Goal: Task Accomplishment & Management: Use online tool/utility

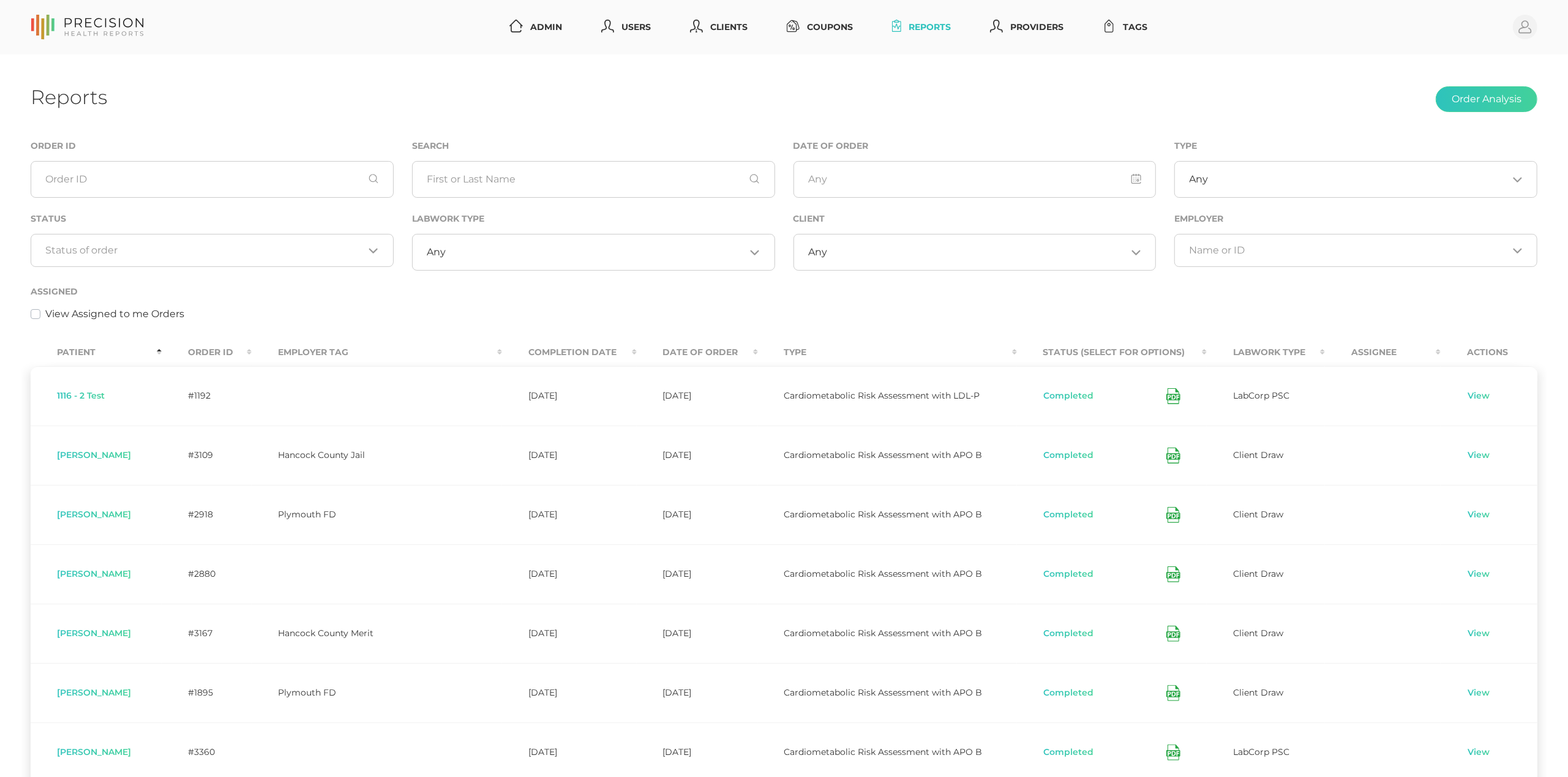
click at [208, 258] on div "Loading..." at bounding box center [212, 250] width 363 height 33
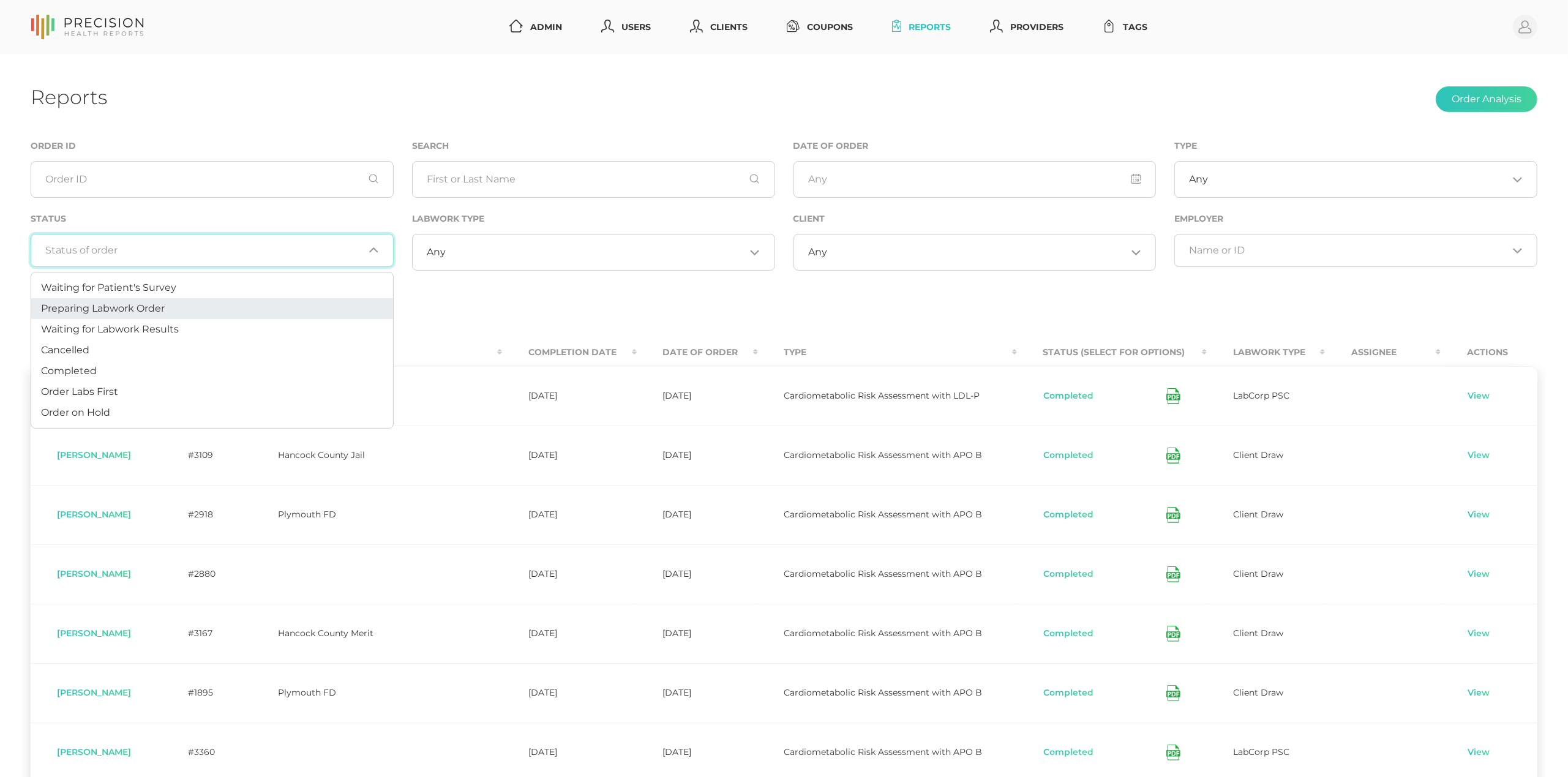
click at [200, 316] on li "Preparing Labwork Order" at bounding box center [212, 309] width 362 height 21
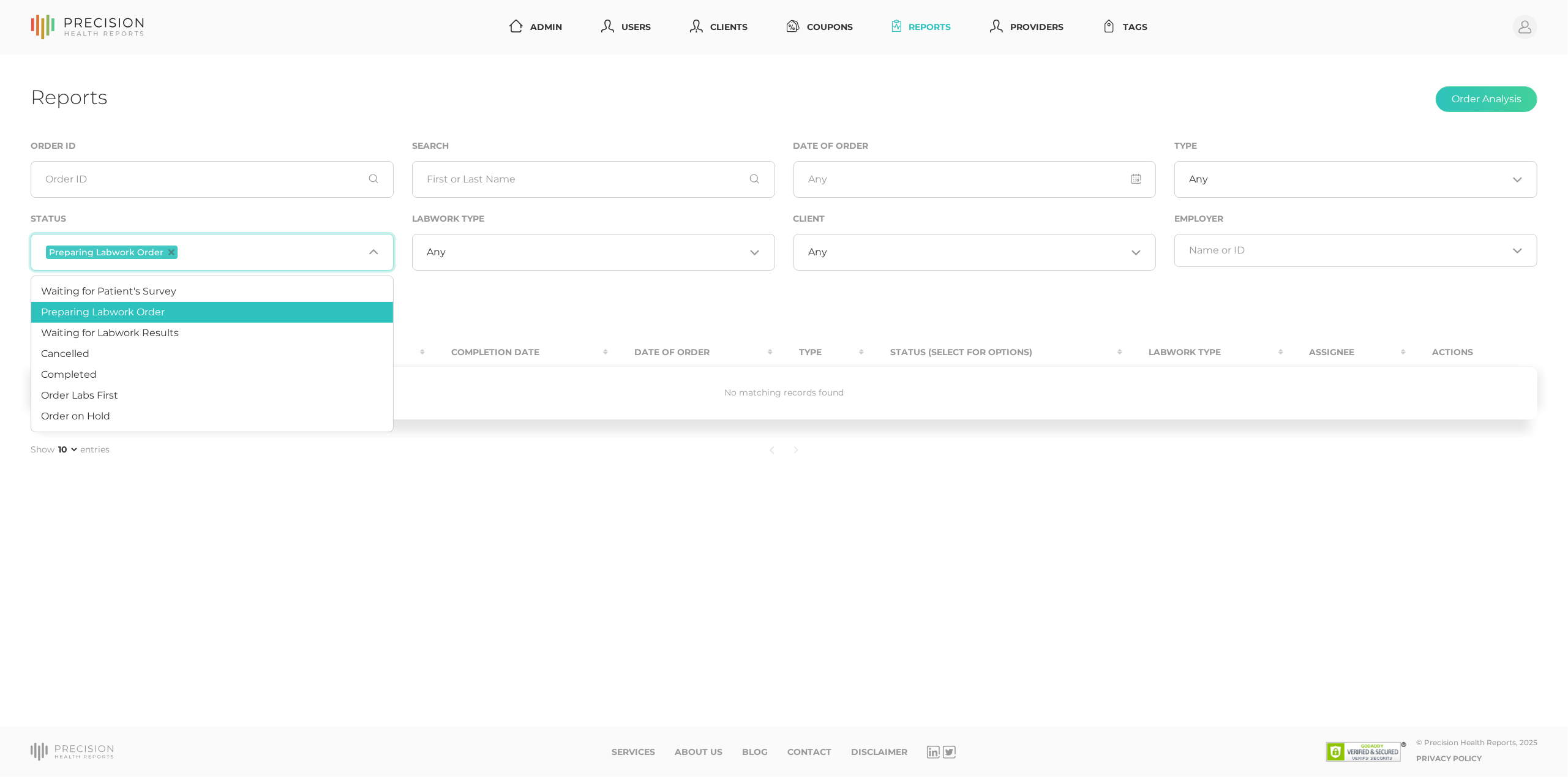
click at [254, 255] on input "Search for option" at bounding box center [272, 252] width 184 height 16
click at [186, 390] on li "Order Labs First" at bounding box center [212, 396] width 362 height 21
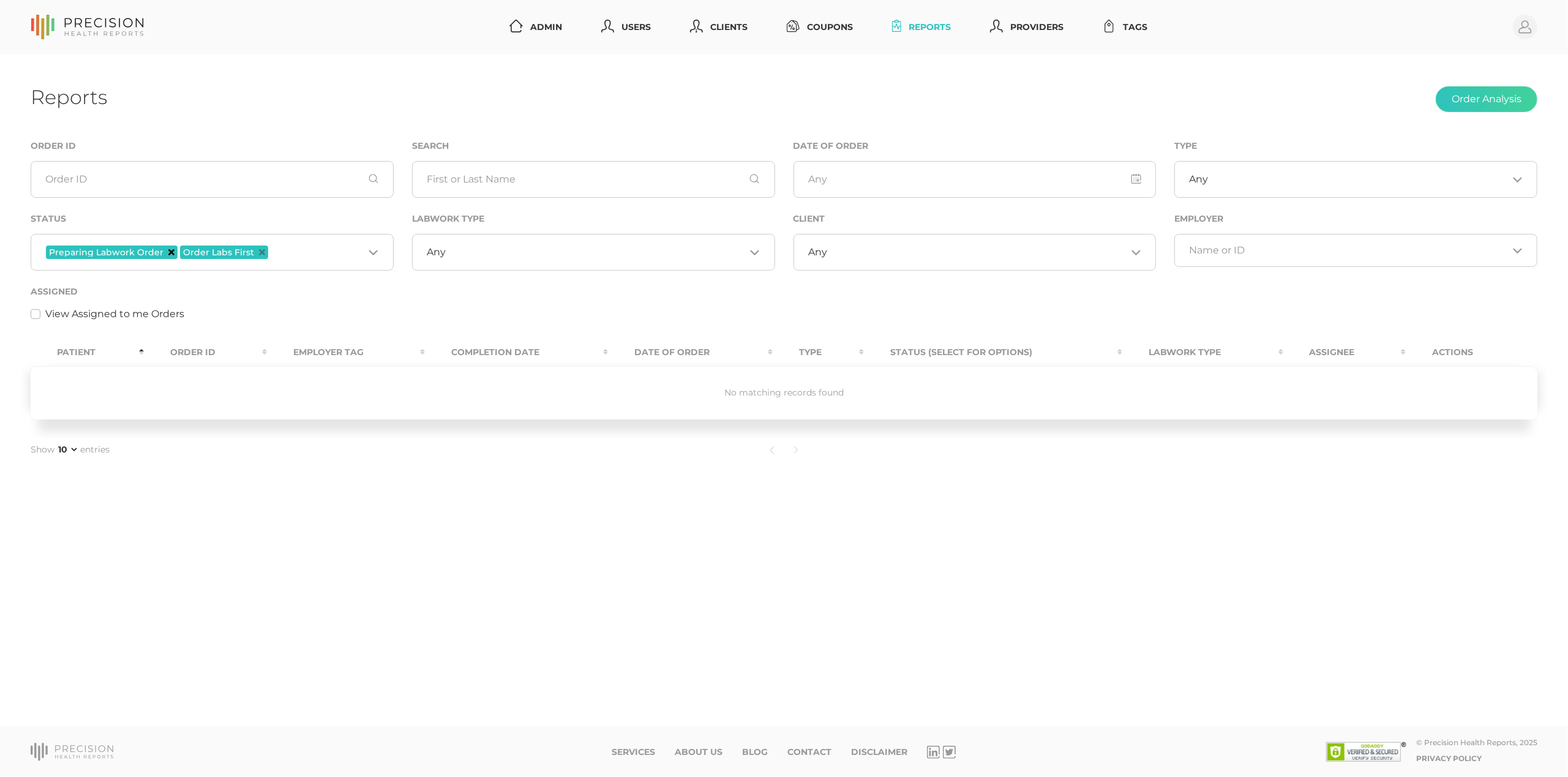
click at [168, 252] on icon "Deselect Preparing Labwork Order" at bounding box center [172, 252] width 6 height 6
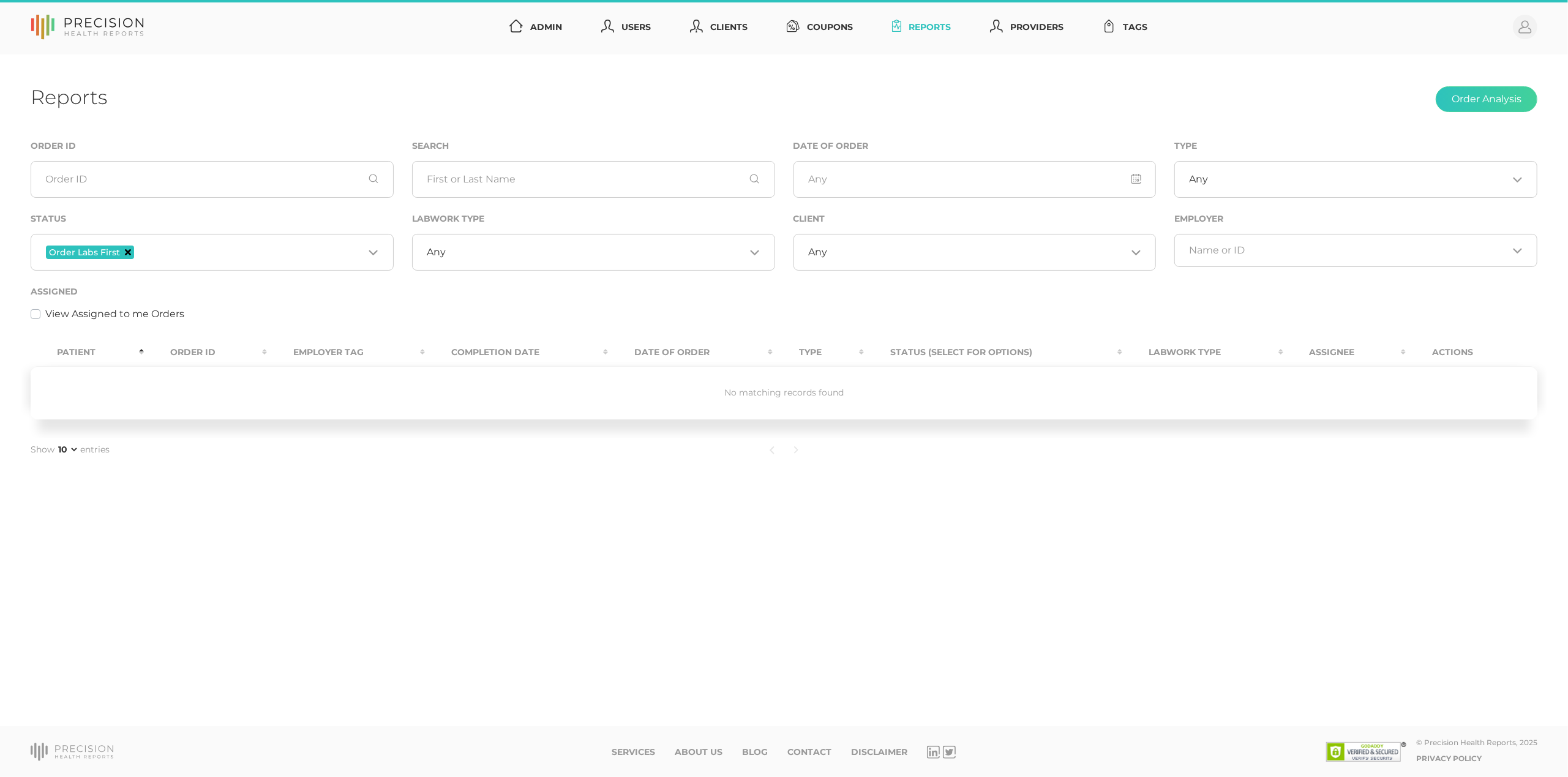
click at [127, 251] on icon "Deselect Order Labs First" at bounding box center [128, 252] width 6 height 6
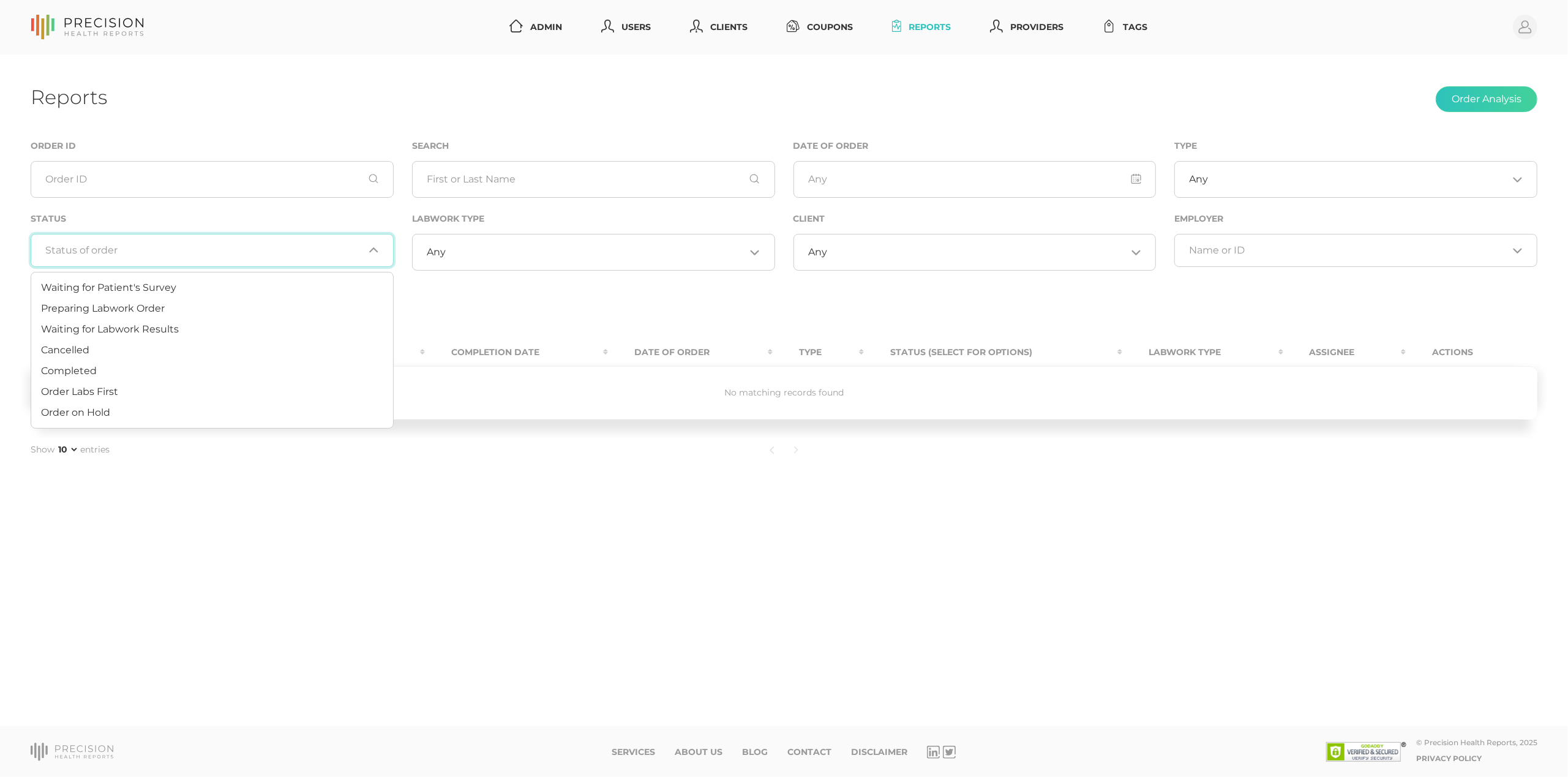
click at [162, 251] on input "Search for option" at bounding box center [205, 250] width 318 height 12
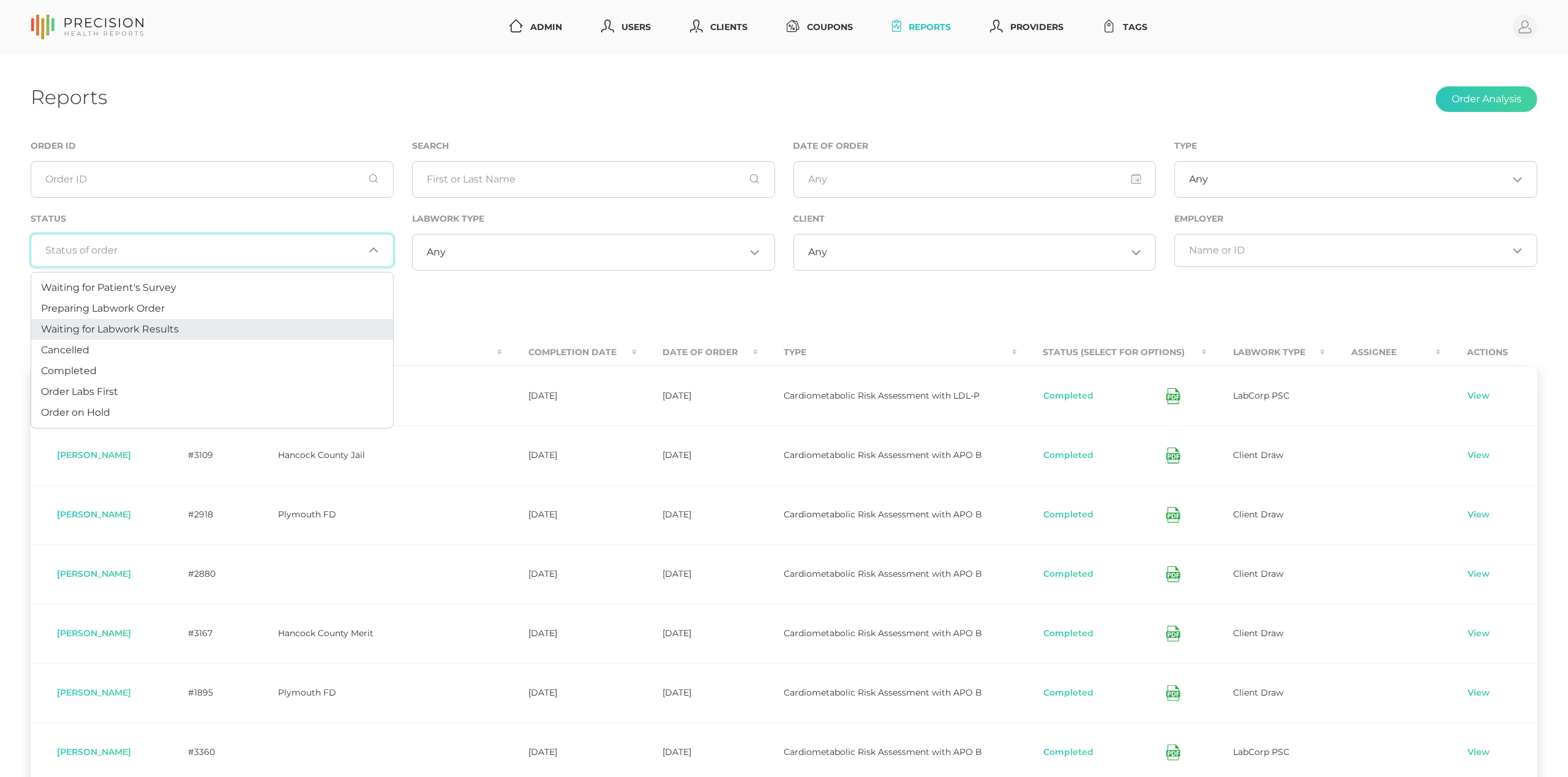
click at [160, 332] on span "Waiting for Labwork Results" at bounding box center [110, 329] width 138 height 11
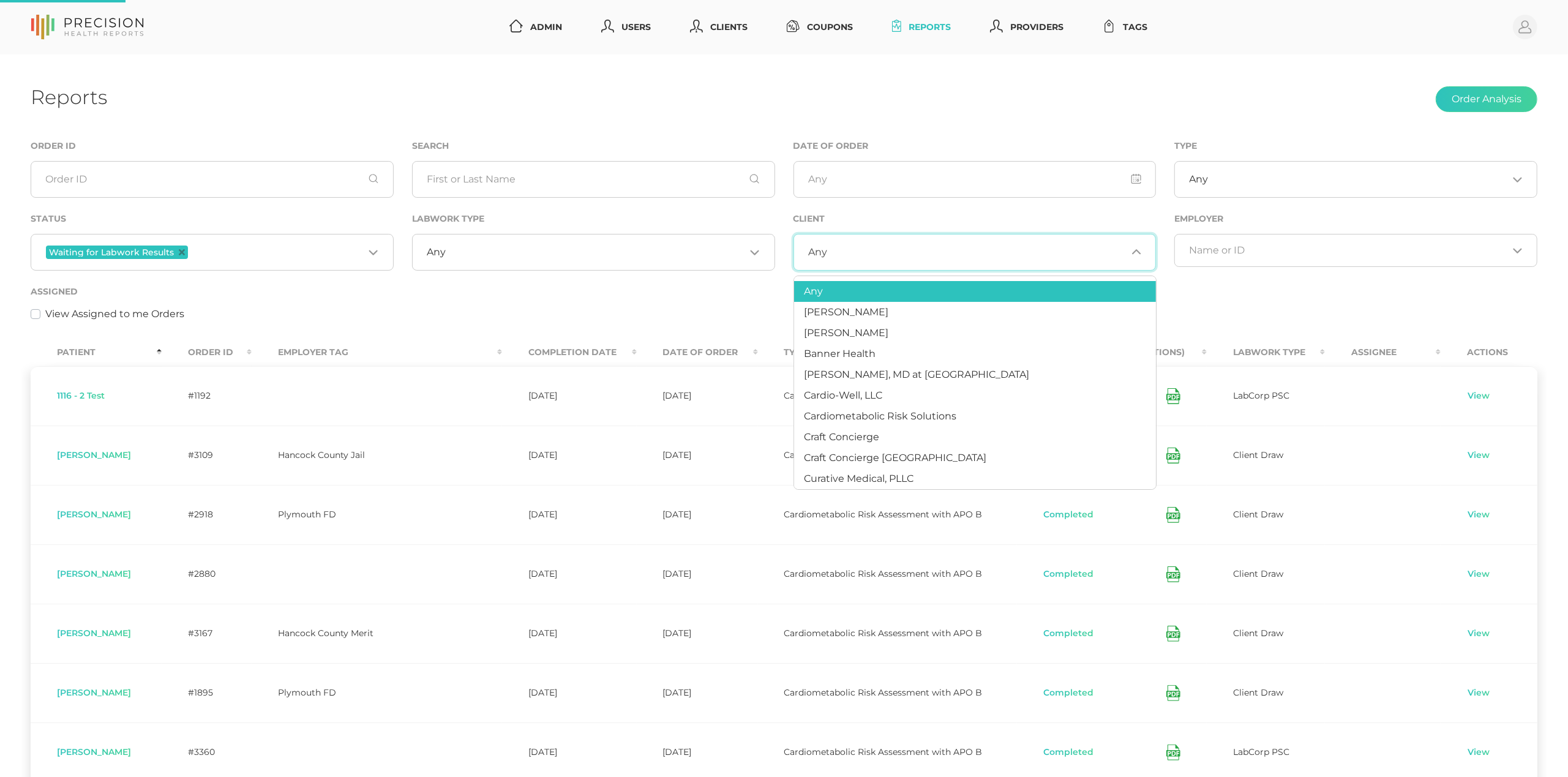
click at [851, 250] on input "Search for option" at bounding box center [977, 252] width 300 height 12
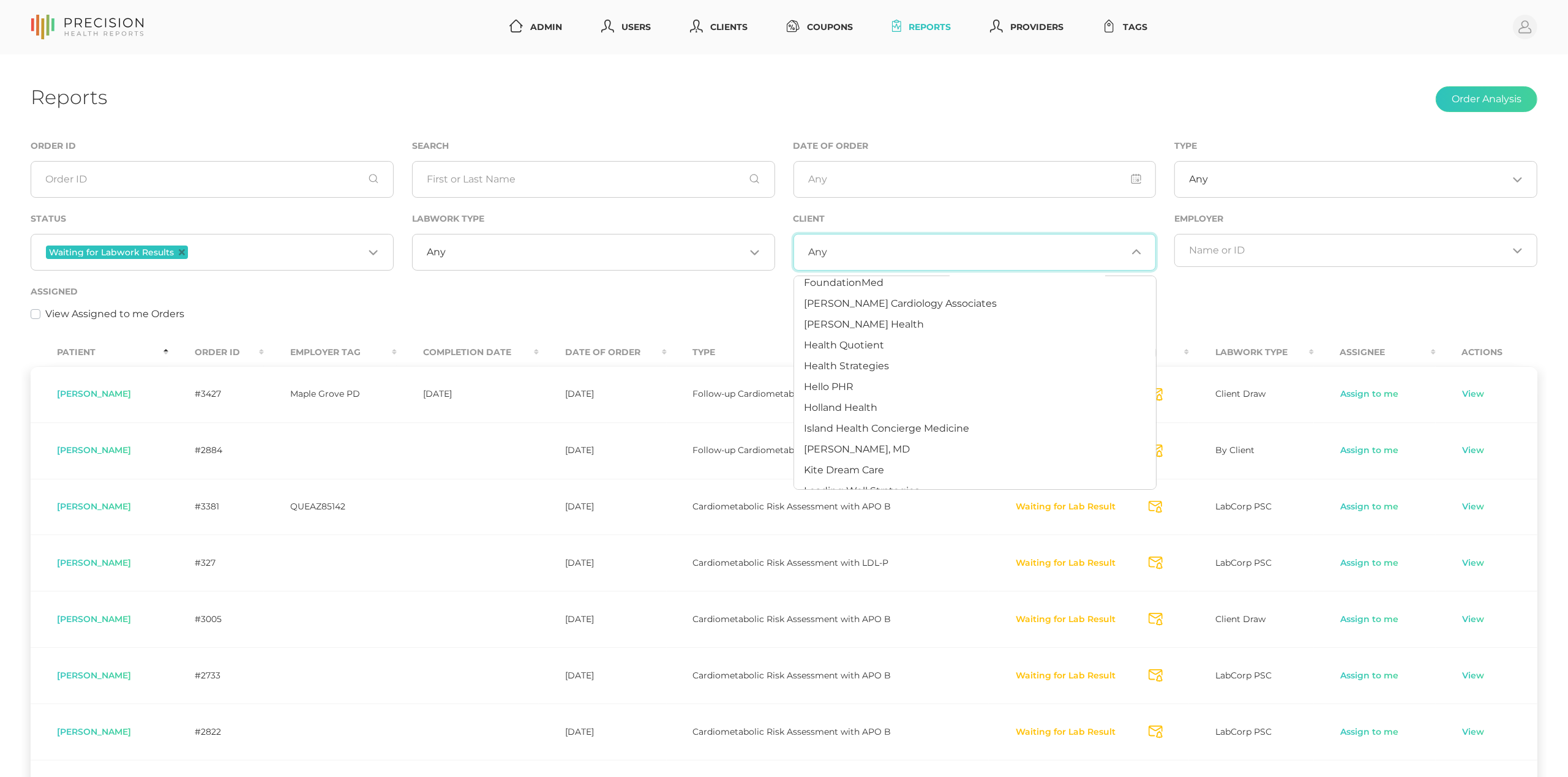
scroll to position [364, 0]
click at [843, 318] on span "[PERSON_NAME] Health" at bounding box center [864, 323] width 120 height 11
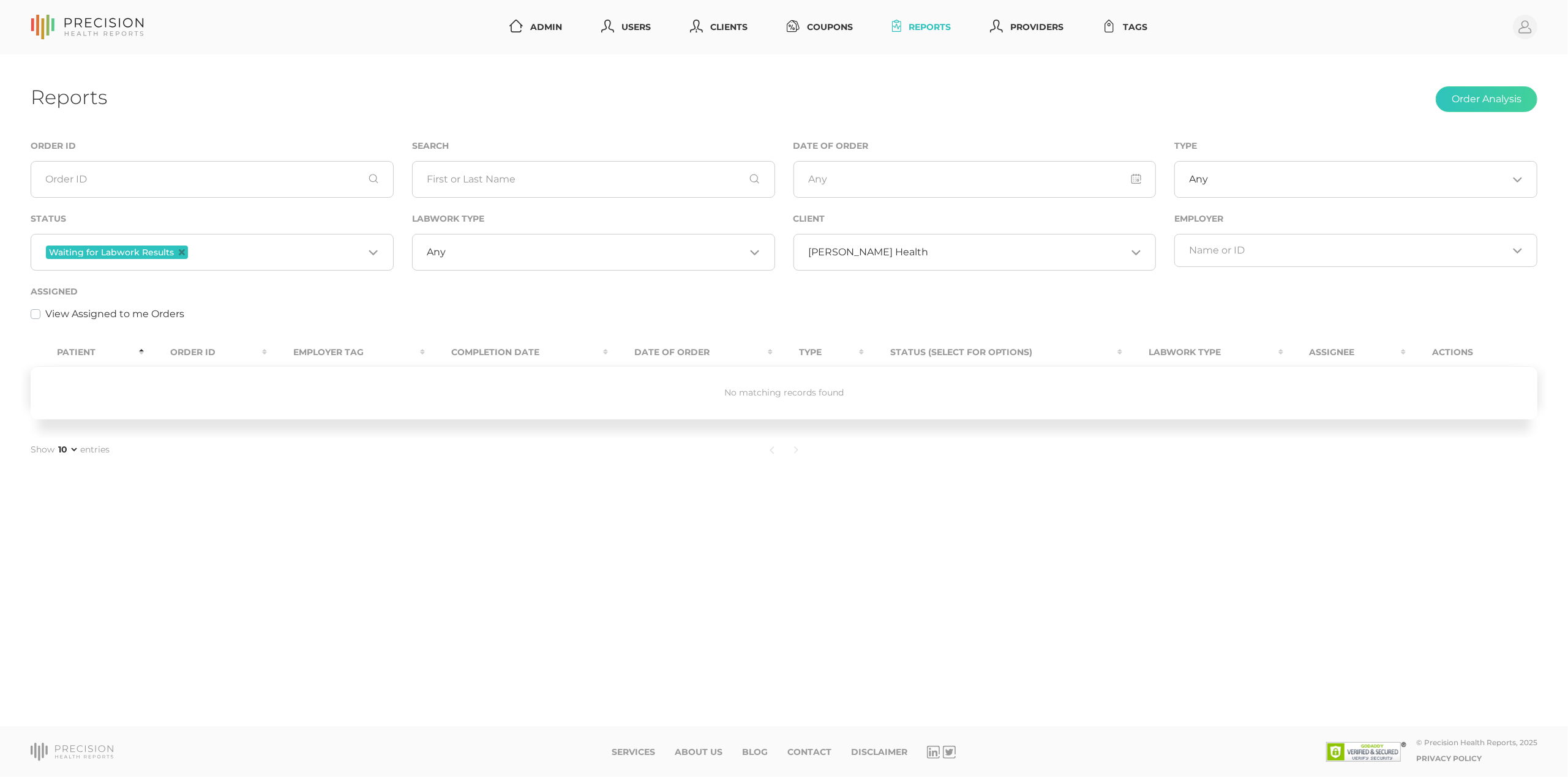
click at [857, 250] on span "[PERSON_NAME] Health" at bounding box center [868, 252] width 120 height 12
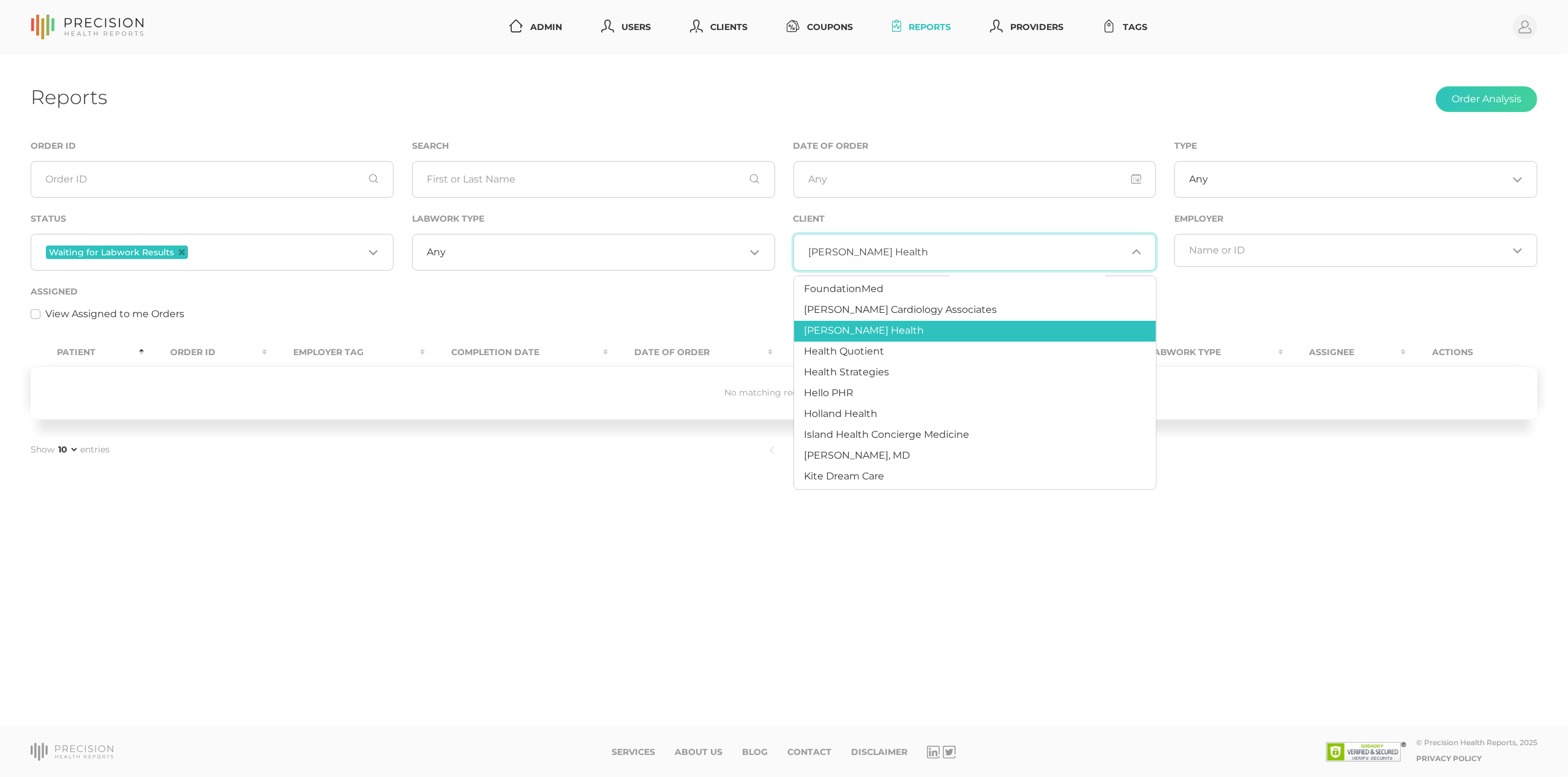
scroll to position [358, 0]
click at [856, 354] on span "Health Quotient" at bounding box center [844, 350] width 81 height 11
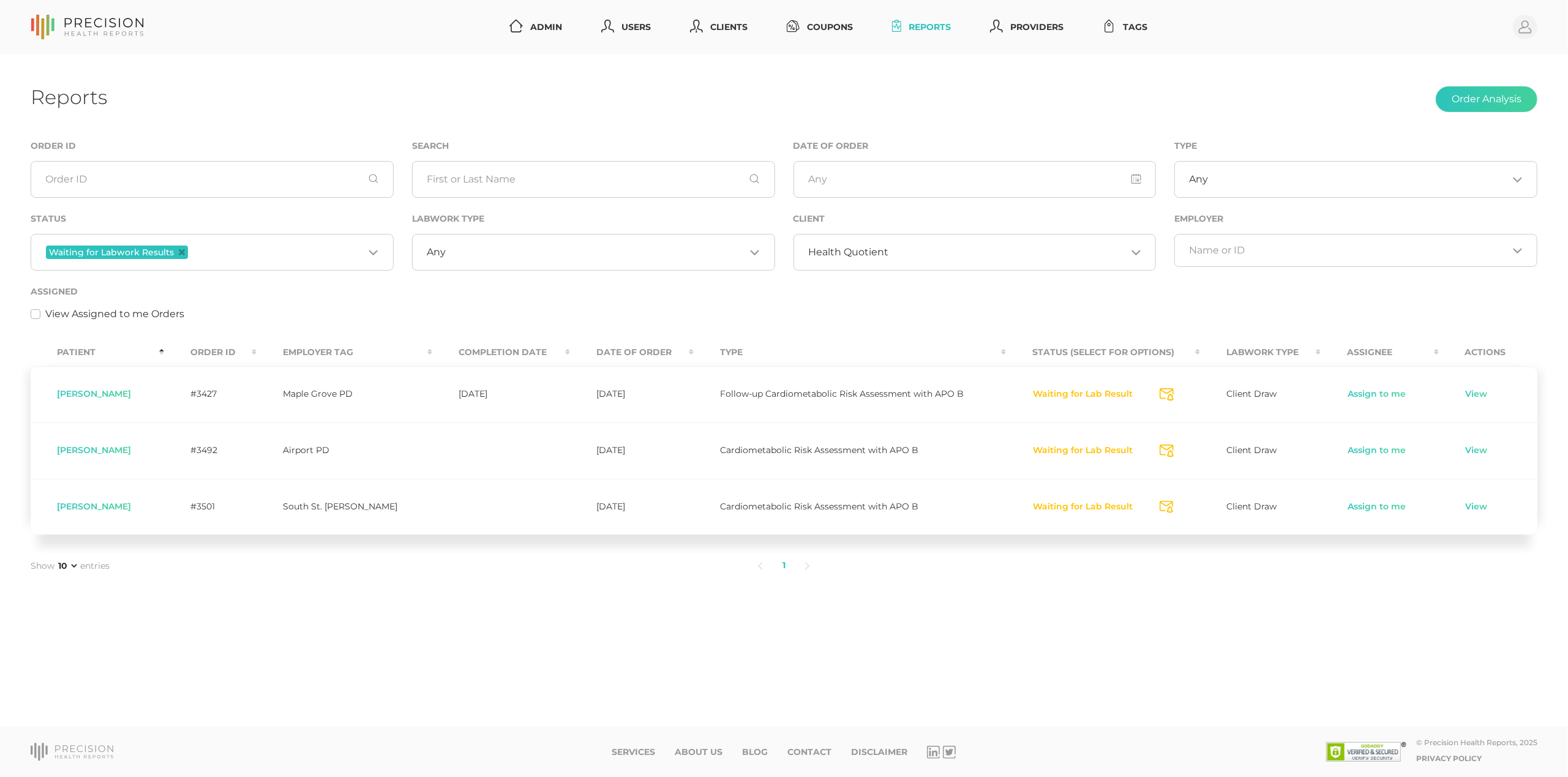
click at [907, 257] on input "Search for option" at bounding box center [1008, 252] width 239 height 12
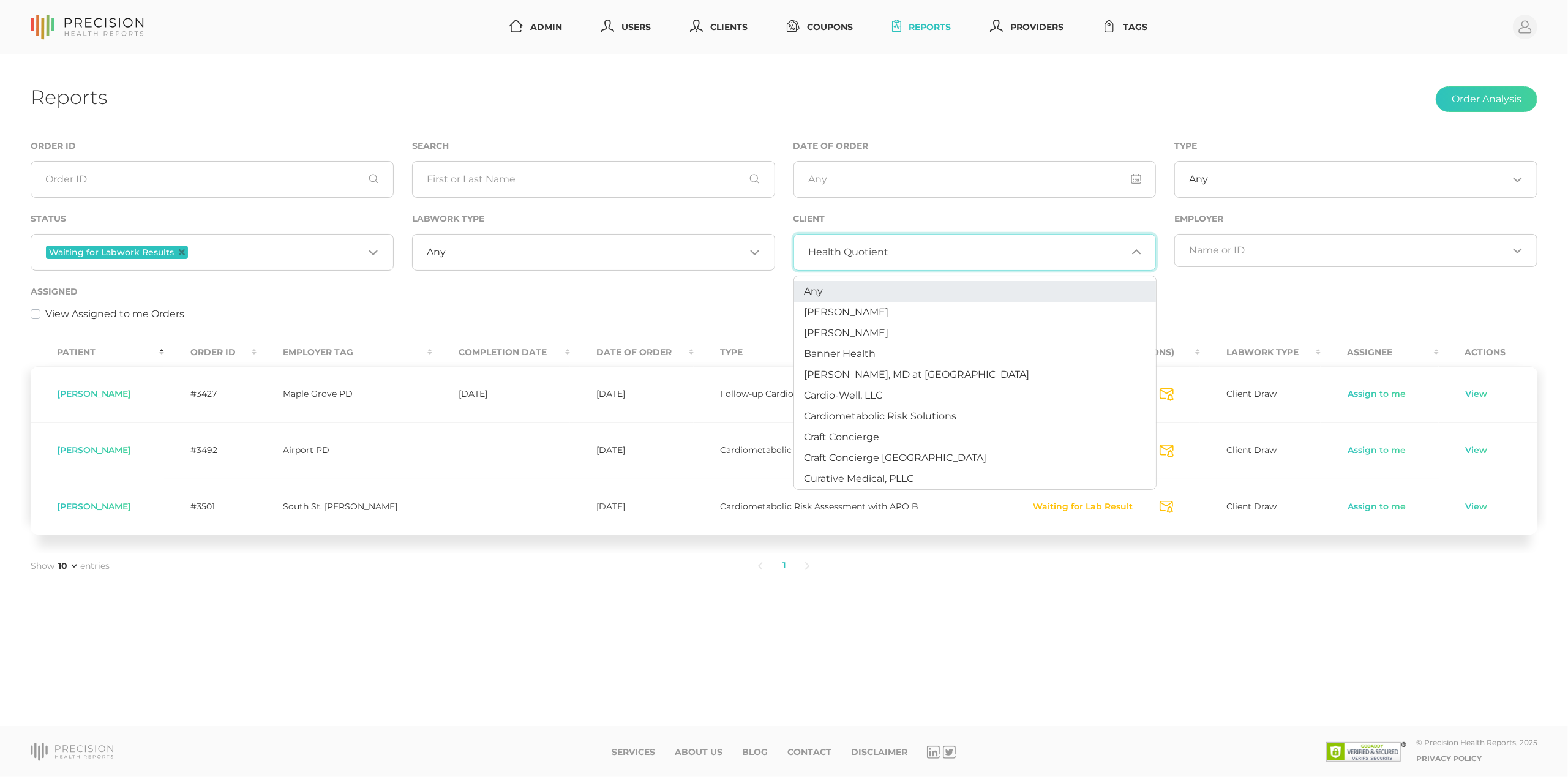
scroll to position [0, 0]
click at [831, 278] on ul "Any [PERSON_NAME] [PERSON_NAME] clientadmin Banner Health [PERSON_NAME], MD at …" at bounding box center [975, 383] width 363 height 214
click at [829, 285] on li "Any" at bounding box center [975, 292] width 362 height 21
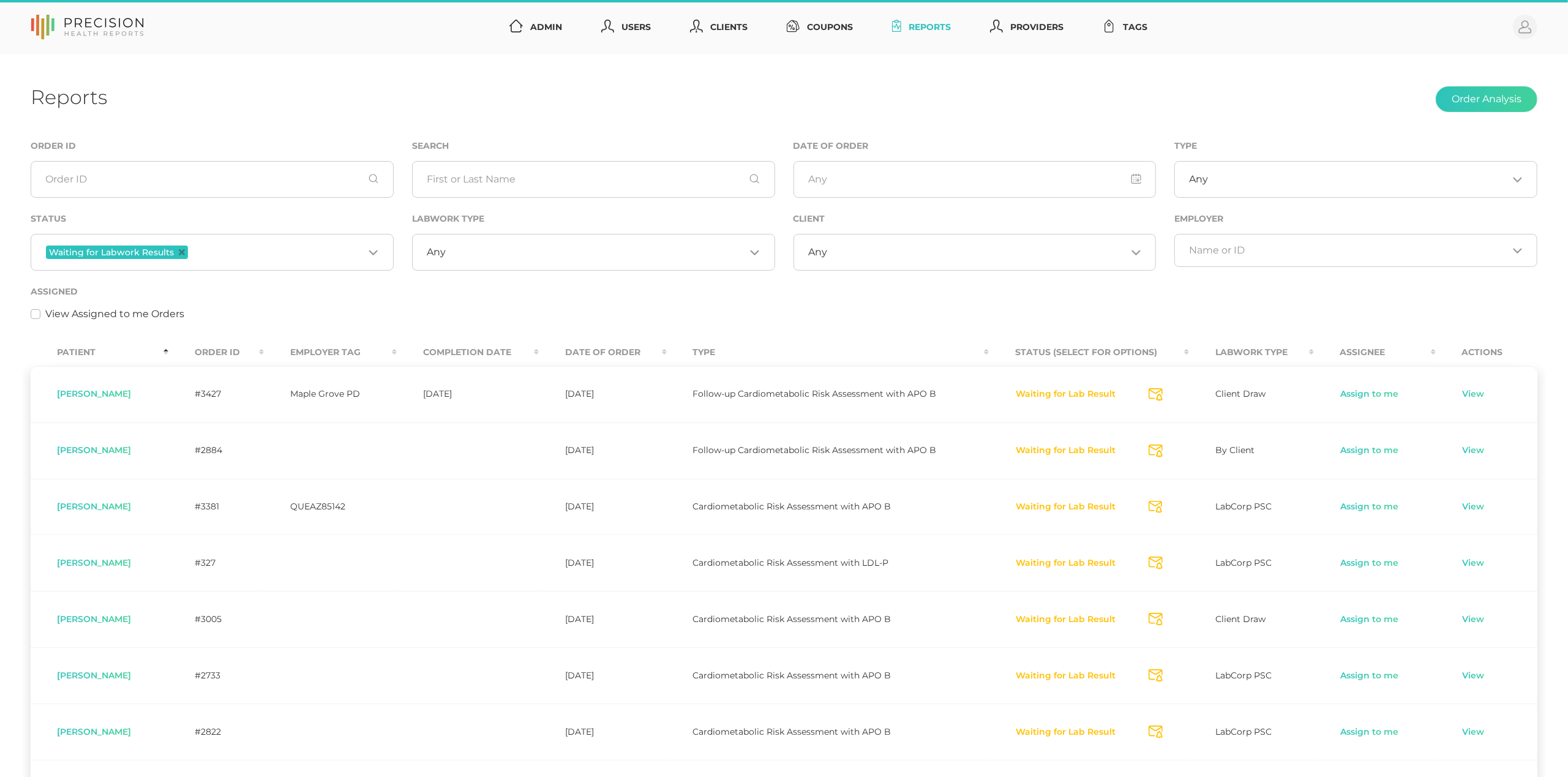
click at [184, 252] on span "Waiting for Labwork Results" at bounding box center [117, 252] width 142 height 14
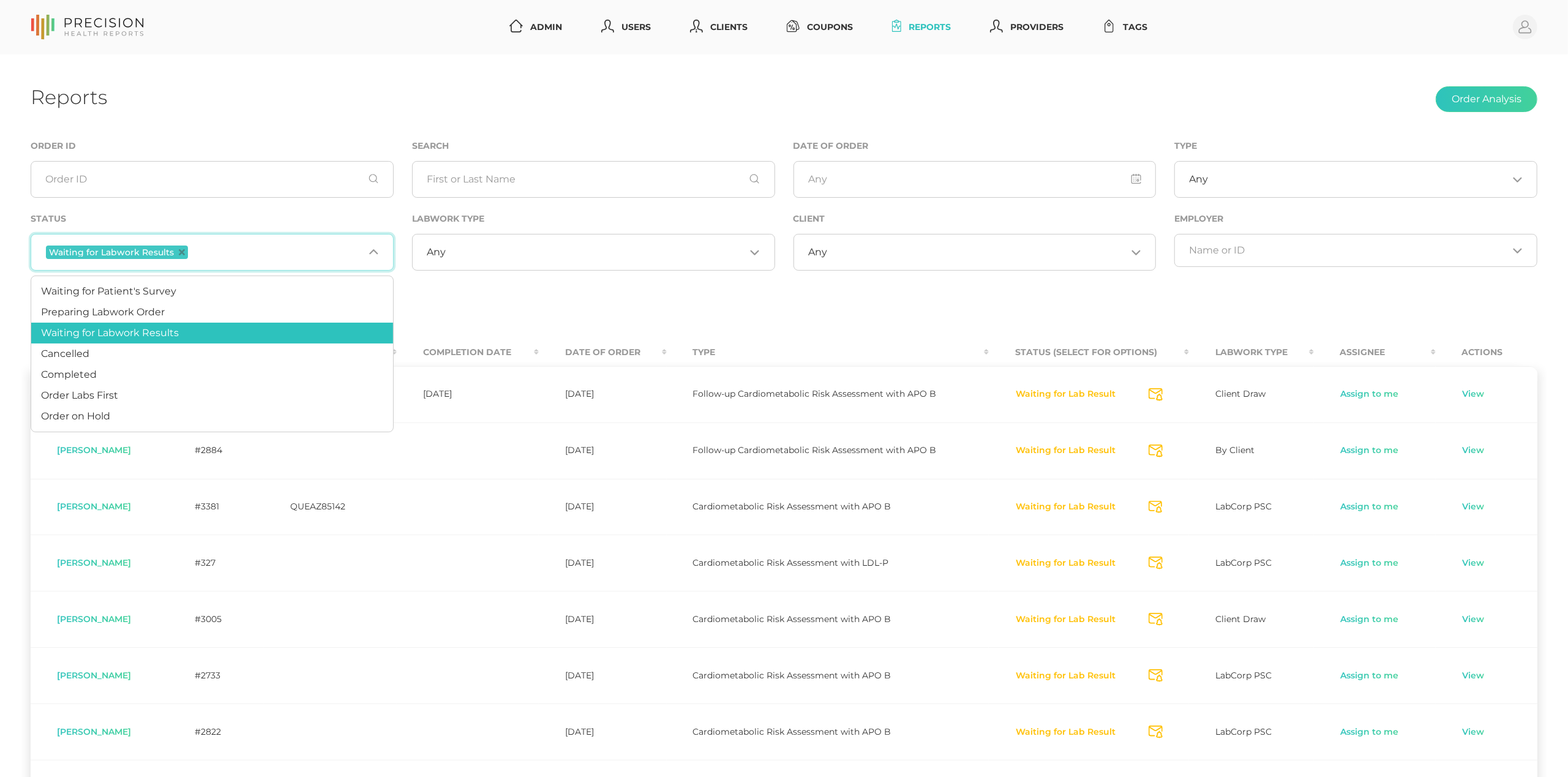
click at [511, 249] on input "Search for option" at bounding box center [595, 252] width 300 height 12
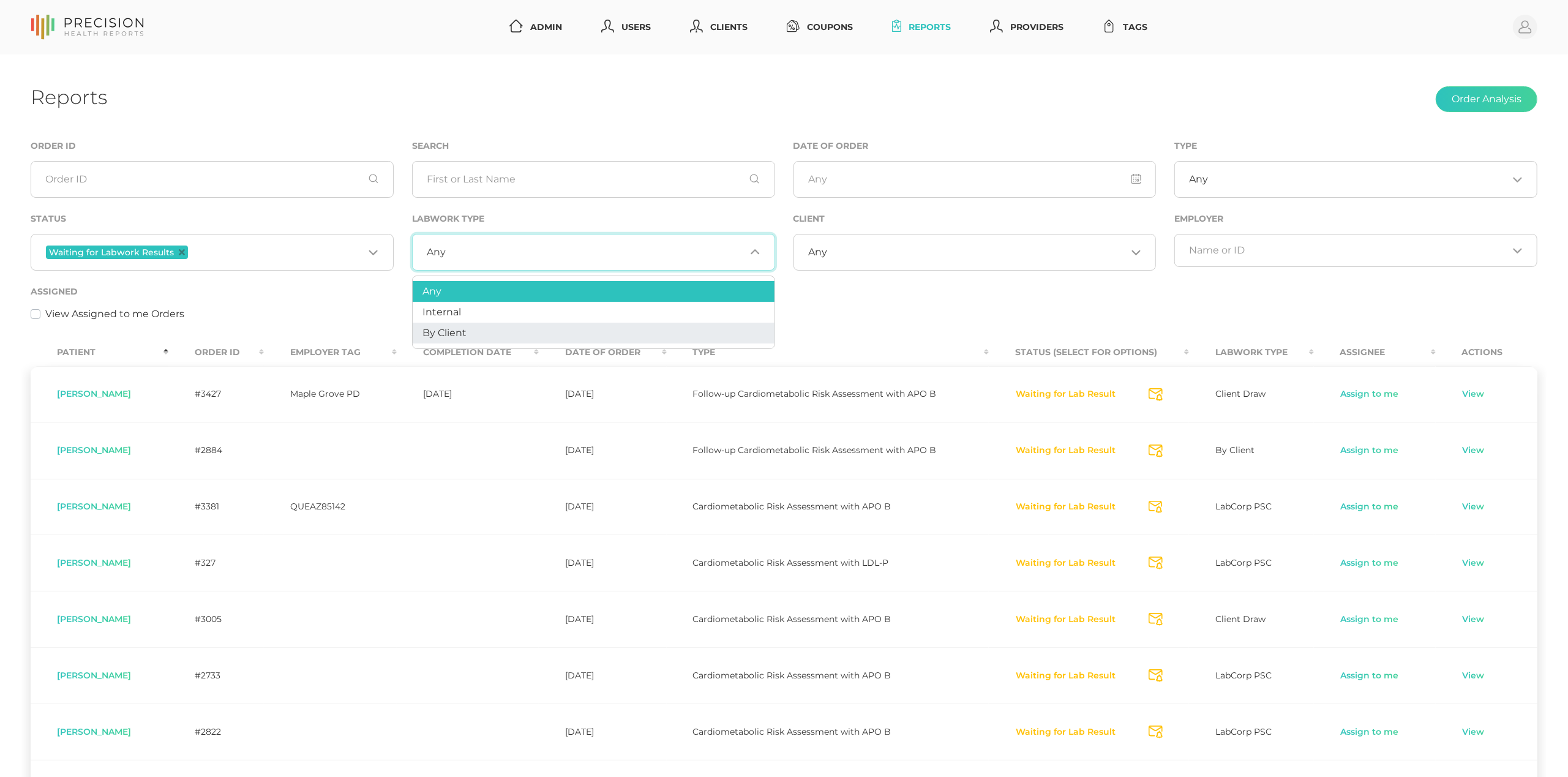
click at [478, 328] on li "By Client" at bounding box center [593, 333] width 362 height 21
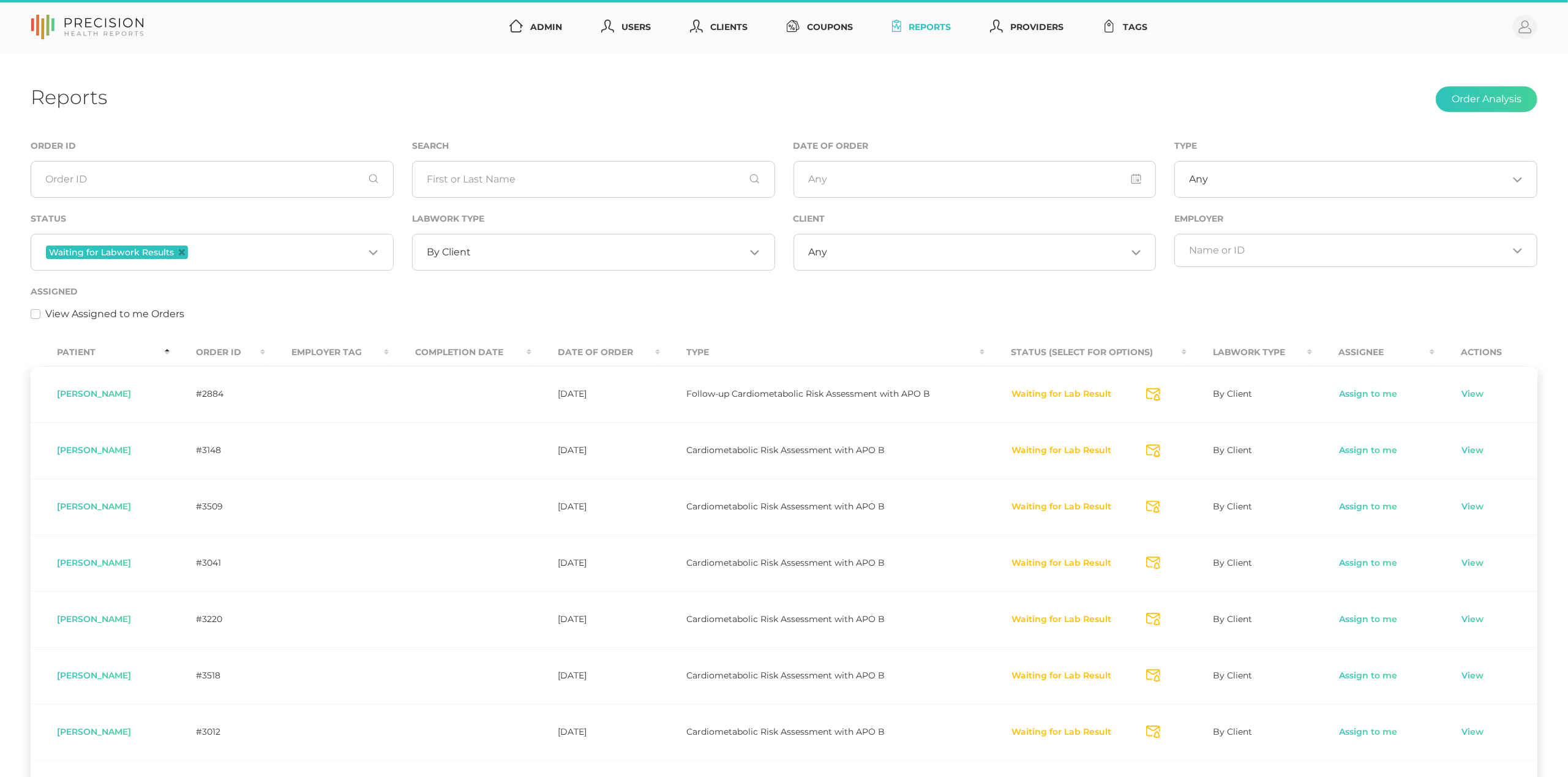
click at [238, 348] on th "Order ID" at bounding box center [218, 352] width 96 height 27
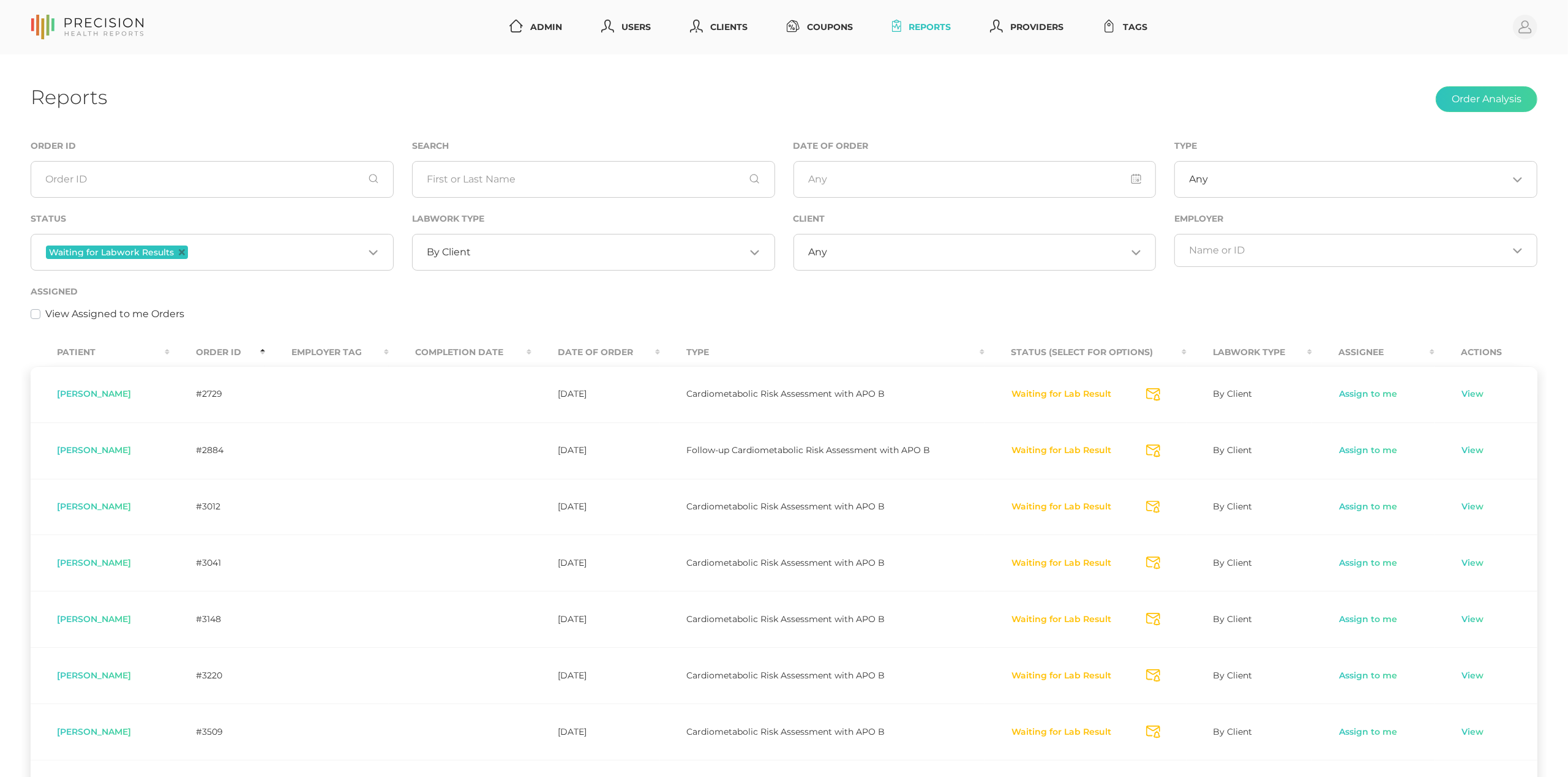
click at [238, 348] on th "Order ID" at bounding box center [218, 352] width 96 height 27
click at [1348, 400] on link "Assign to me" at bounding box center [1368, 394] width 60 height 12
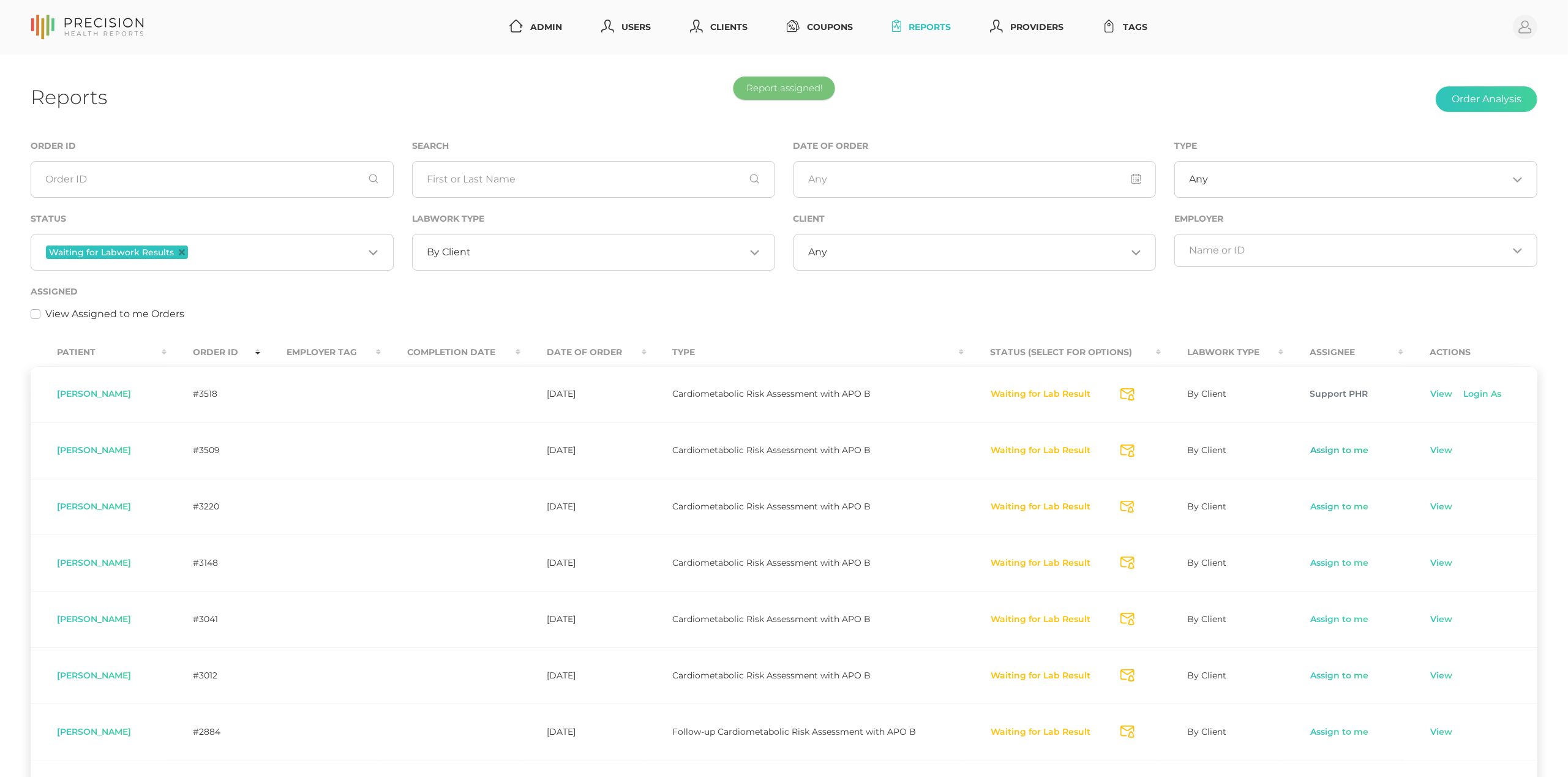
click at [1340, 451] on link "Assign to me" at bounding box center [1340, 451] width 60 height 12
click at [1435, 394] on link "View" at bounding box center [1441, 394] width 23 height 12
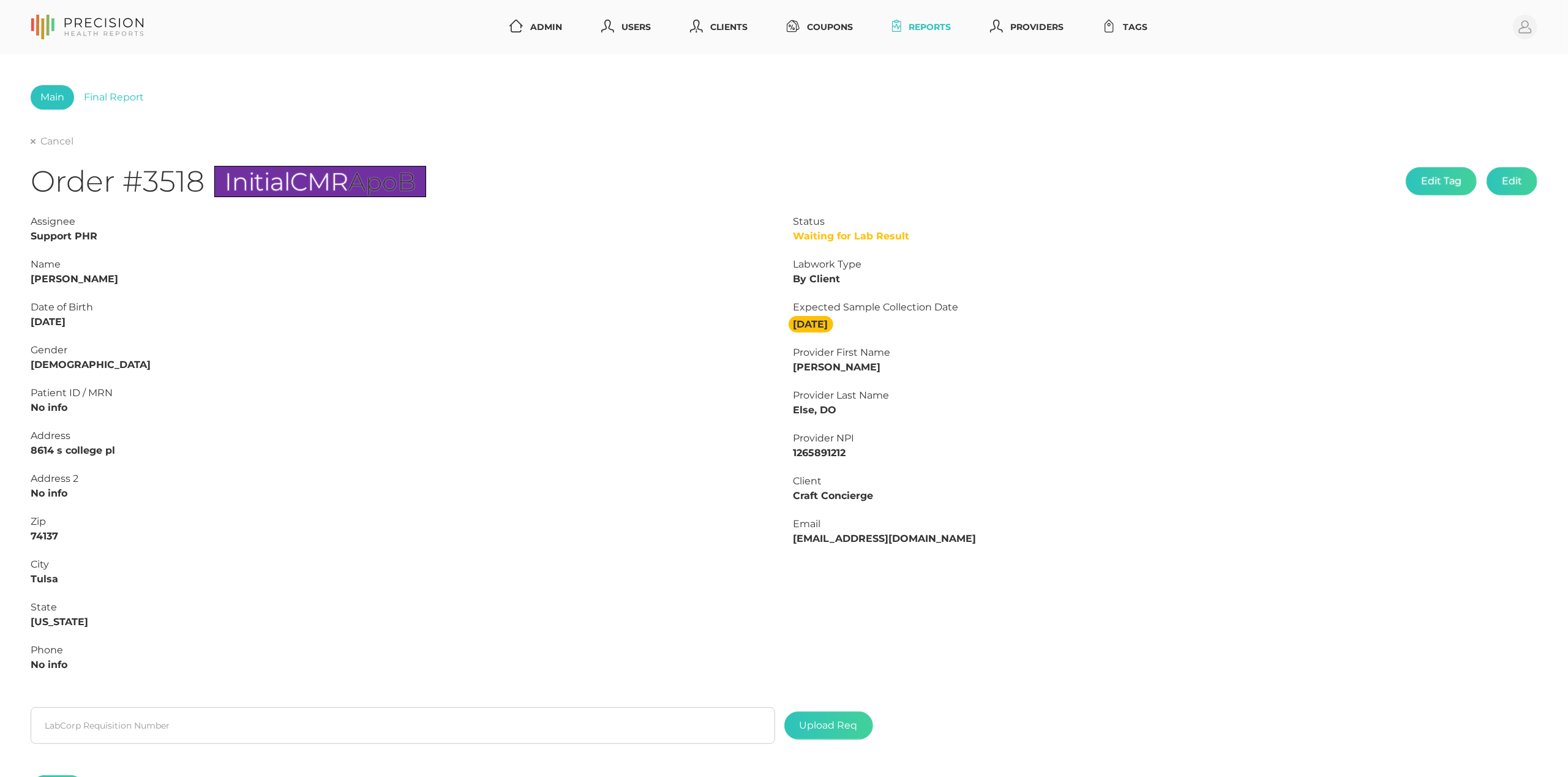
click at [89, 282] on strong "[PERSON_NAME]" at bounding box center [74, 279] width 88 height 11
click at [78, 276] on strong "[PERSON_NAME]" at bounding box center [74, 279] width 88 height 11
copy strong "[PERSON_NAME]"
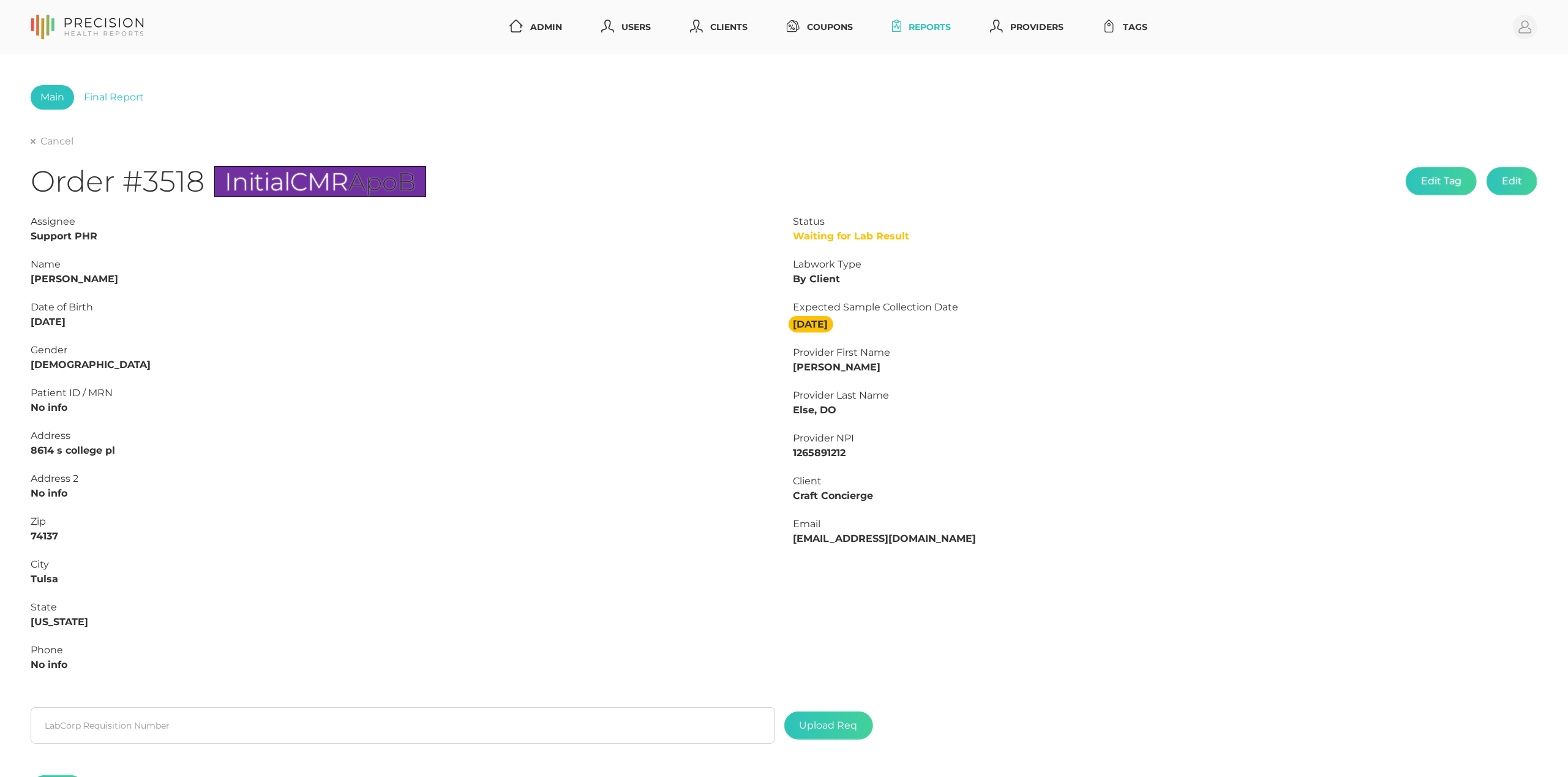
click at [42, 277] on strong "[PERSON_NAME]" at bounding box center [74, 279] width 88 height 11
copy strong "Micah"
drag, startPoint x: 86, startPoint y: 322, endPoint x: 0, endPoint y: 315, distance: 86.3
click at [0, 315] on div "Main Final Report Cancel Order #3518 Initial CMR ApoB Edit Tag Edit Status Wait…" at bounding box center [784, 457] width 1568 height 804
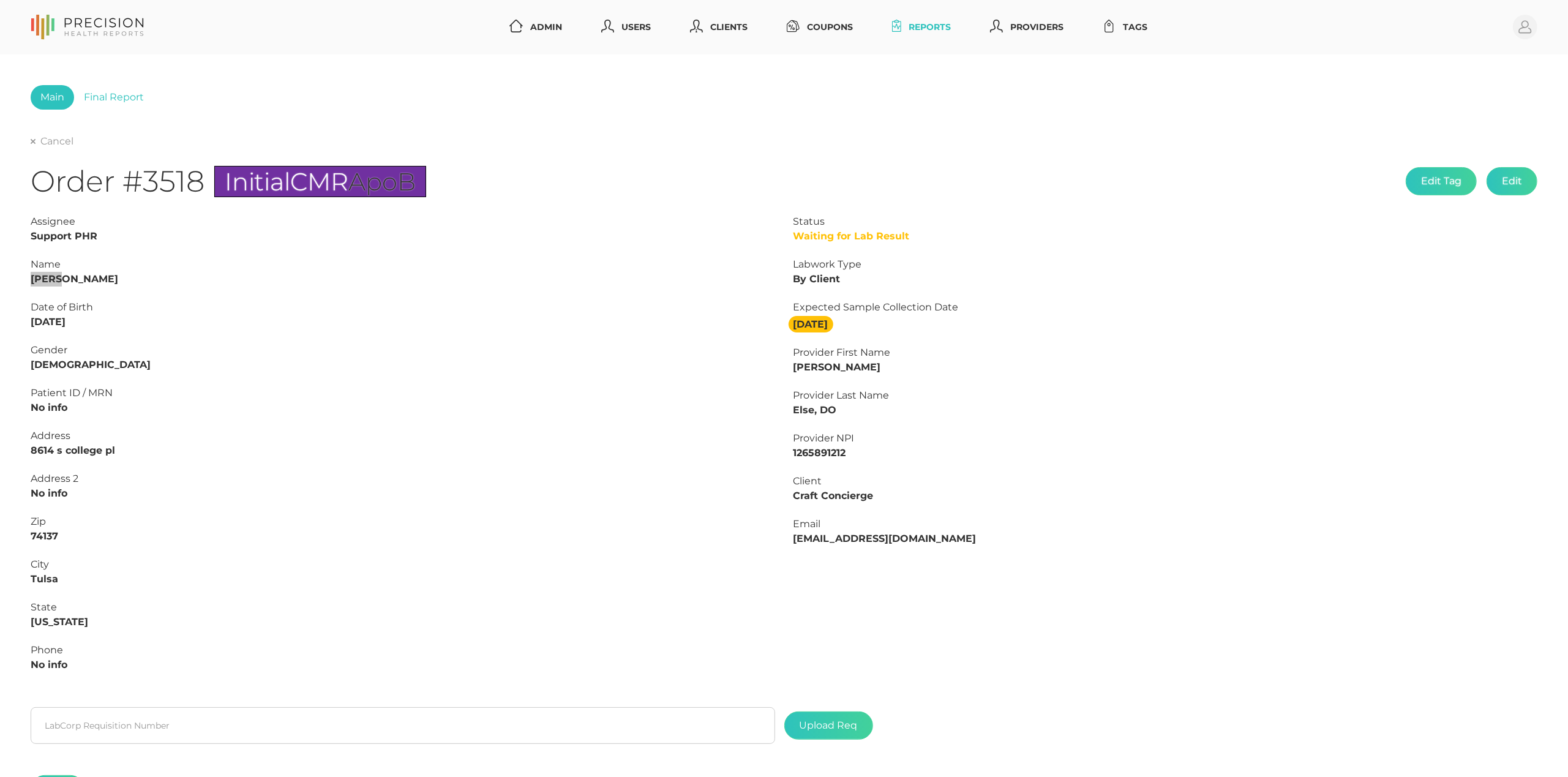
copy strong "[DATE]"
click at [108, 94] on link "Final Report" at bounding box center [114, 98] width 80 height 24
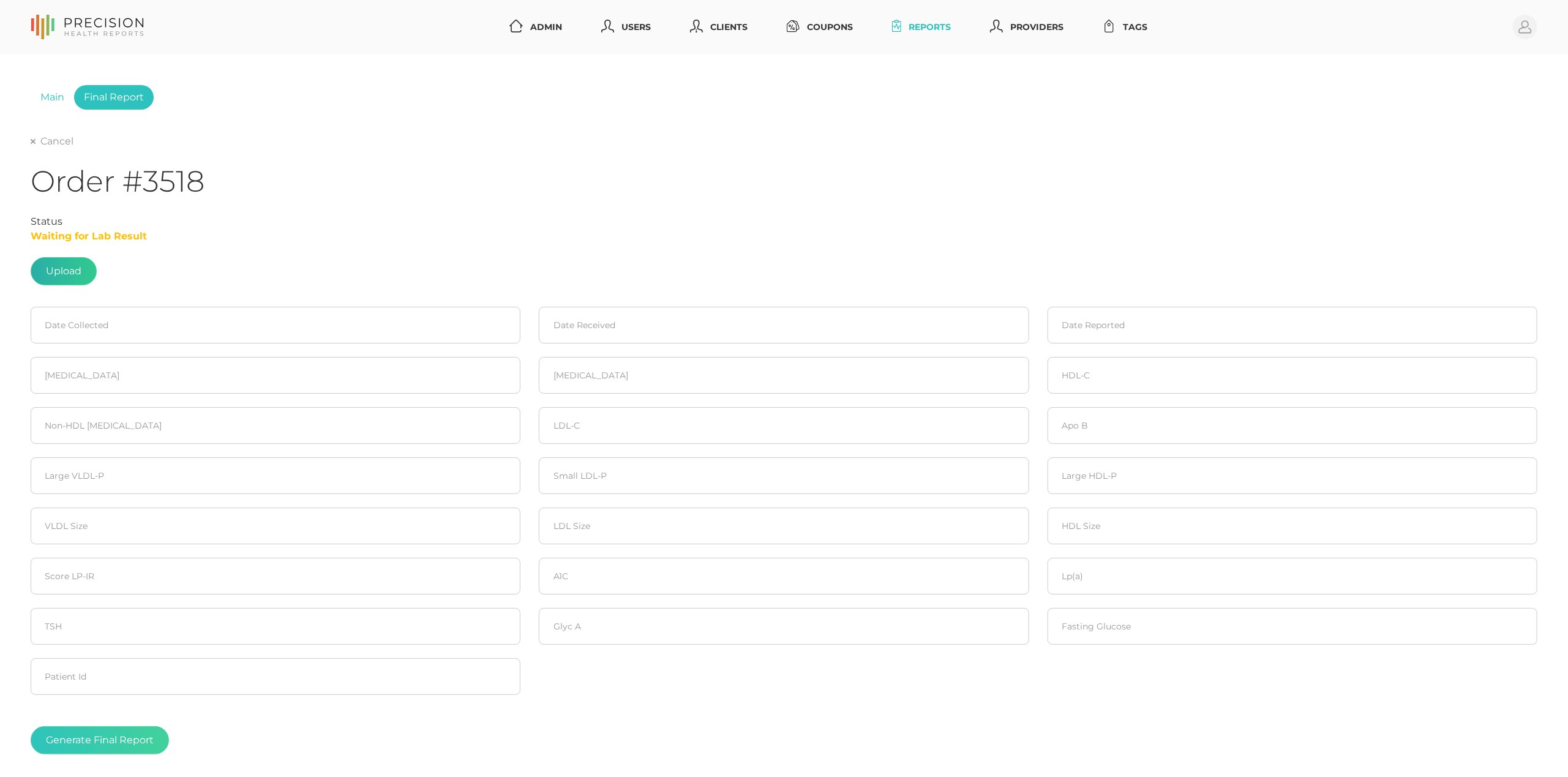
click at [71, 270] on label at bounding box center [64, 271] width 65 height 27
click at [81, 266] on input "file" at bounding box center [81, 265] width 1 height 1
type input "C:\fakepath\[PERSON_NAME], [PERSON_NAME] F 1 2.pdf"
click at [99, 324] on input at bounding box center [276, 326] width 490 height 37
click at [44, 366] on icon at bounding box center [47, 364] width 16 height 16
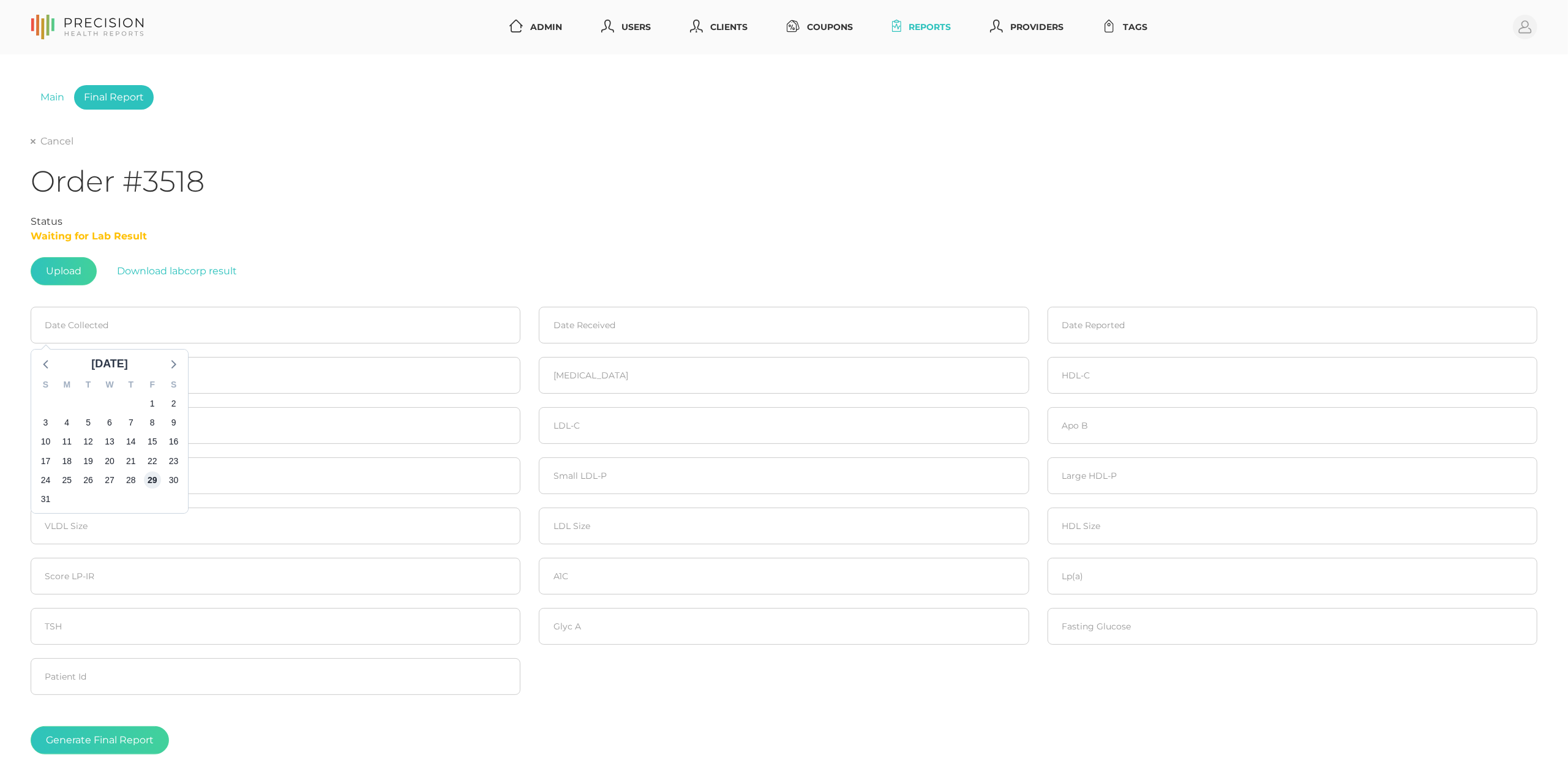
click at [147, 479] on span "29" at bounding box center [152, 480] width 17 height 17
type input "[DATE]"
click at [644, 310] on input at bounding box center [784, 326] width 490 height 37
click at [552, 363] on icon at bounding box center [555, 364] width 16 height 16
drag, startPoint x: 678, startPoint y: 479, endPoint x: 1014, endPoint y: 373, distance: 352.3
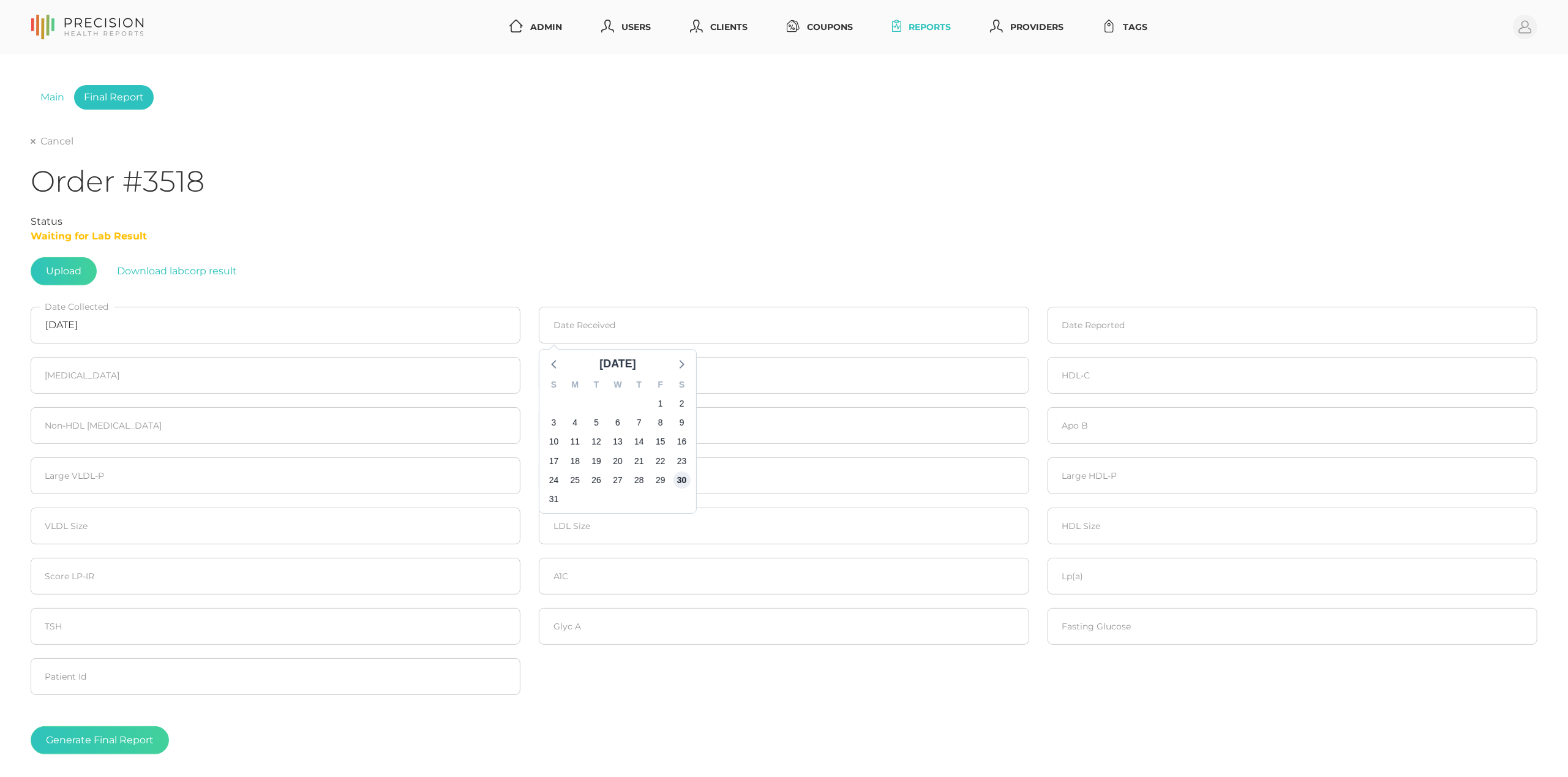
click at [678, 479] on span "30" at bounding box center [682, 480] width 17 height 17
type input "[DATE]"
click at [1105, 323] on input at bounding box center [1292, 326] width 490 height 37
click at [1176, 405] on span "5" at bounding box center [1168, 403] width 17 height 17
type input "[DATE]"
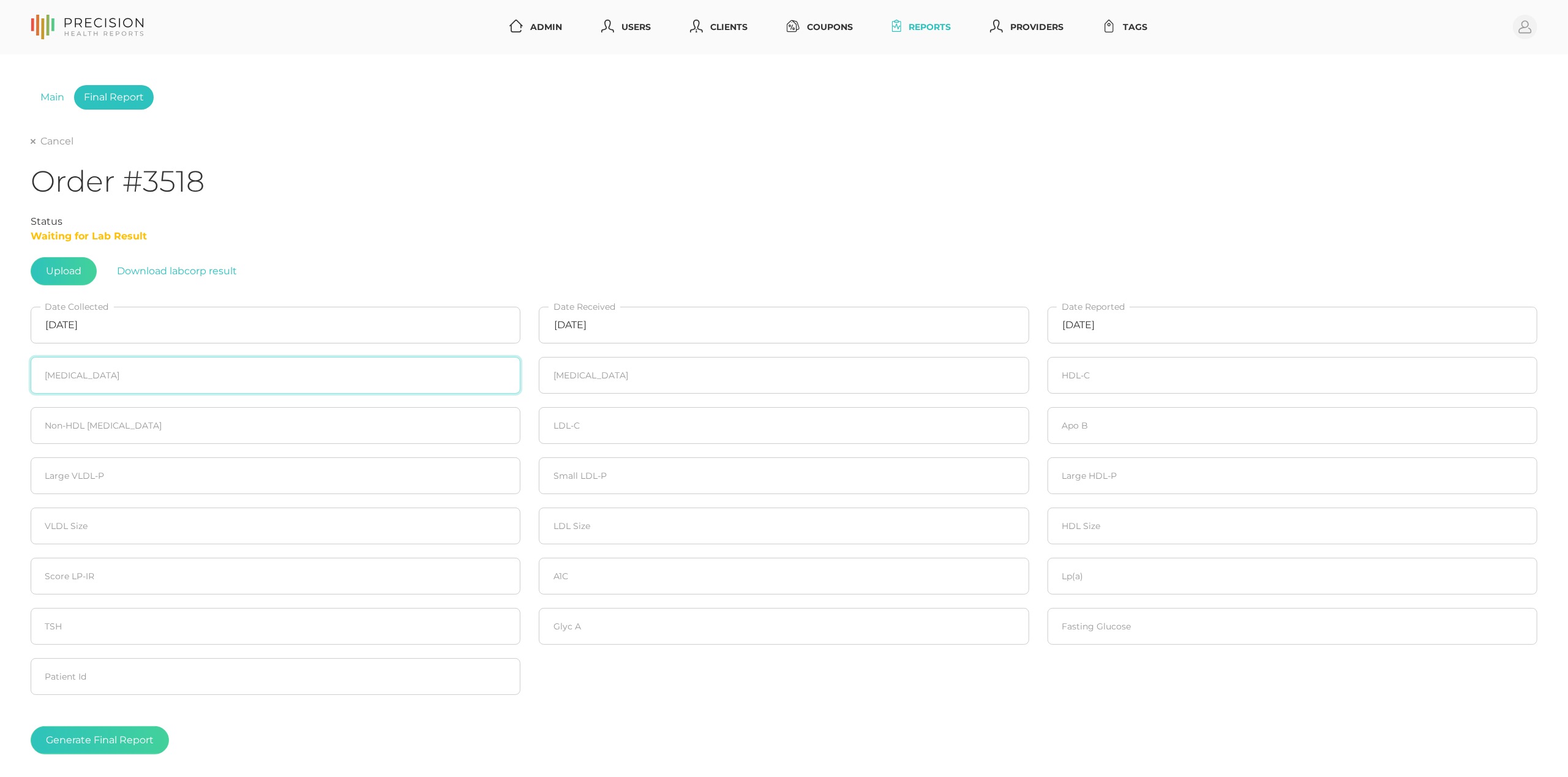
click at [283, 376] on input "number" at bounding box center [276, 376] width 490 height 37
type input "136"
type input "60"
type input "42"
type input "94"
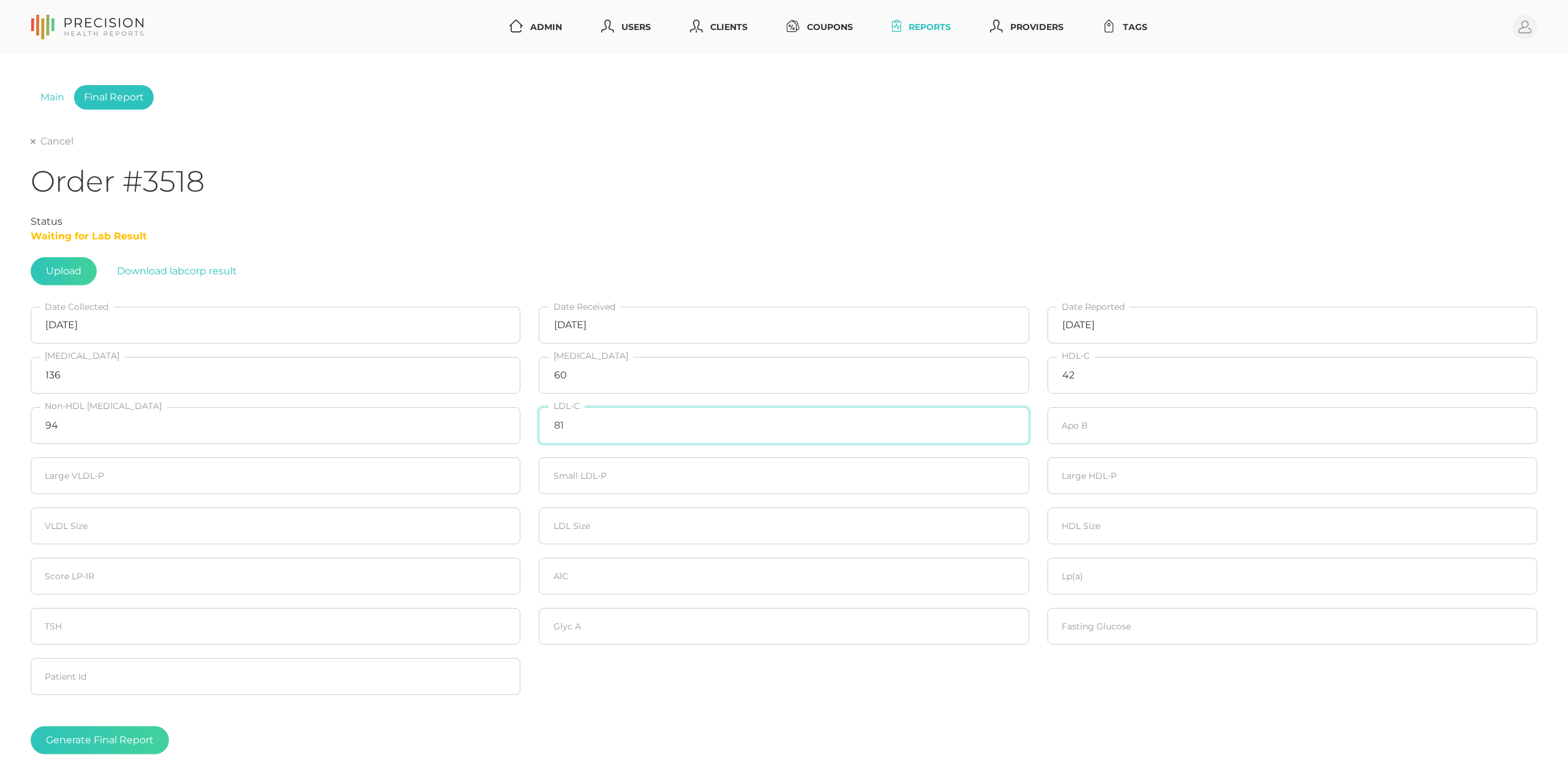
type input "81"
type input "70"
type input "20"
type input "370"
type input "20"
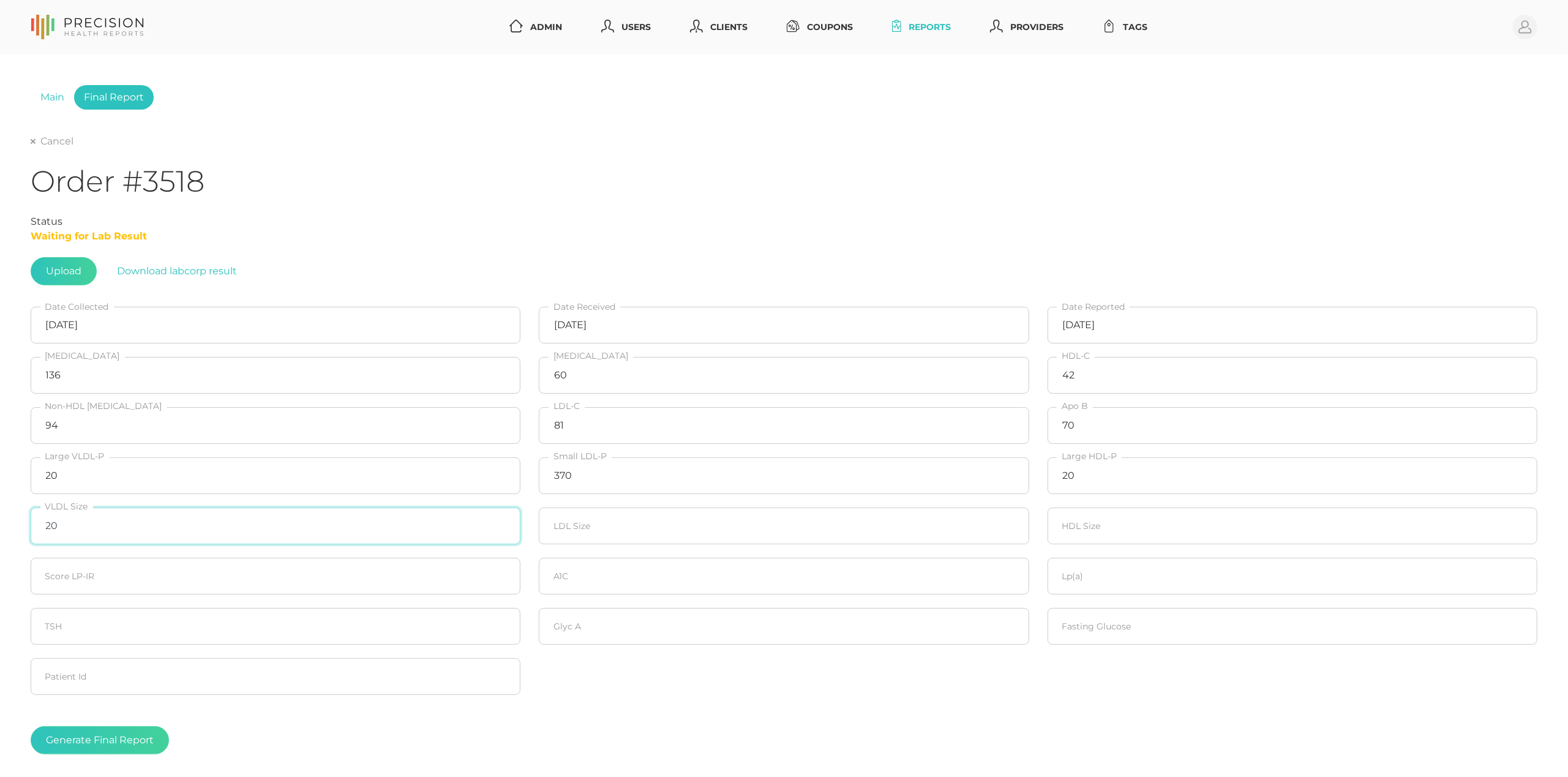
type input "20"
type input "20.7"
type input "20"
type input "29"
type input "5.0"
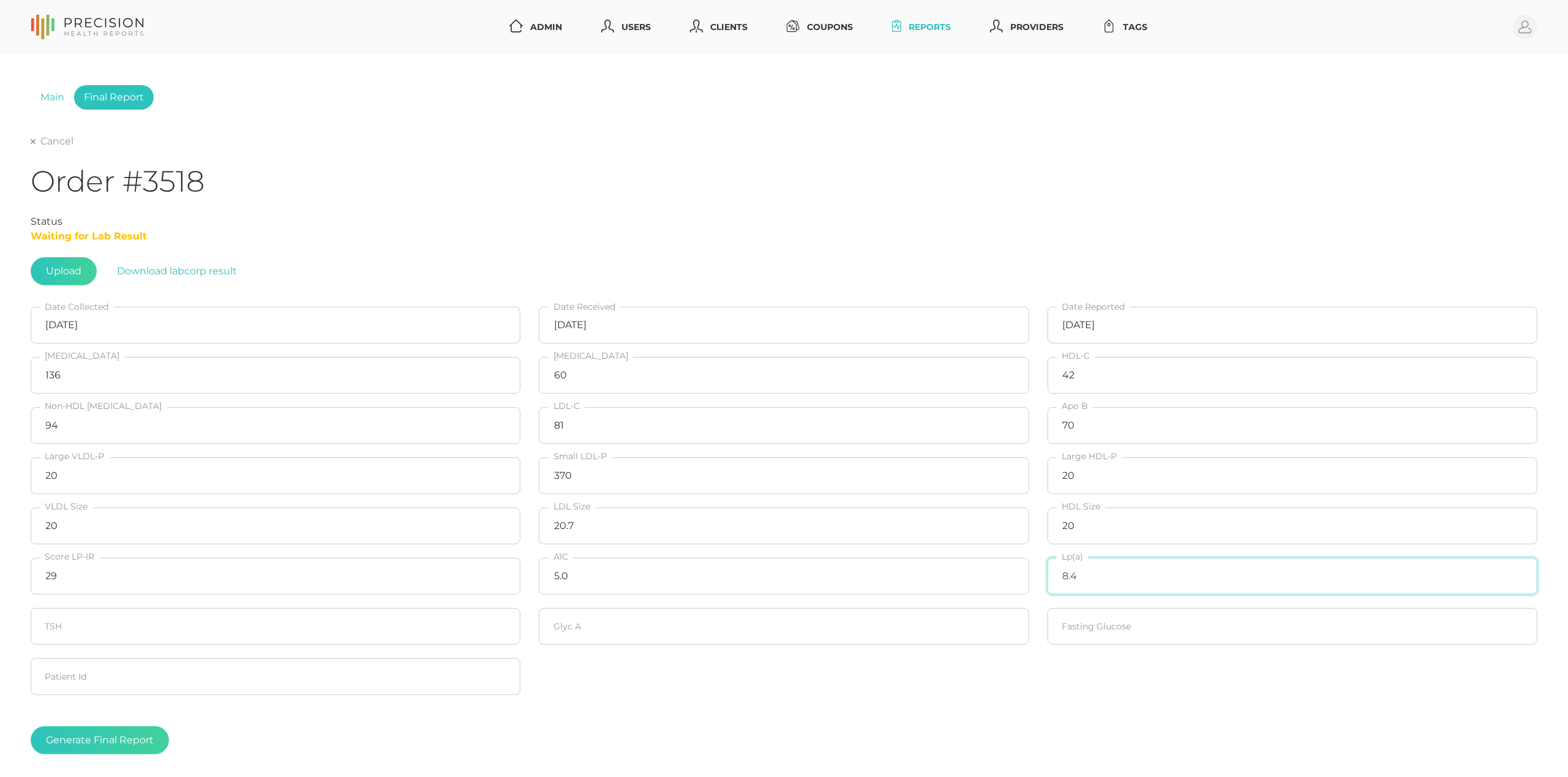
type input "8.4"
type input "365"
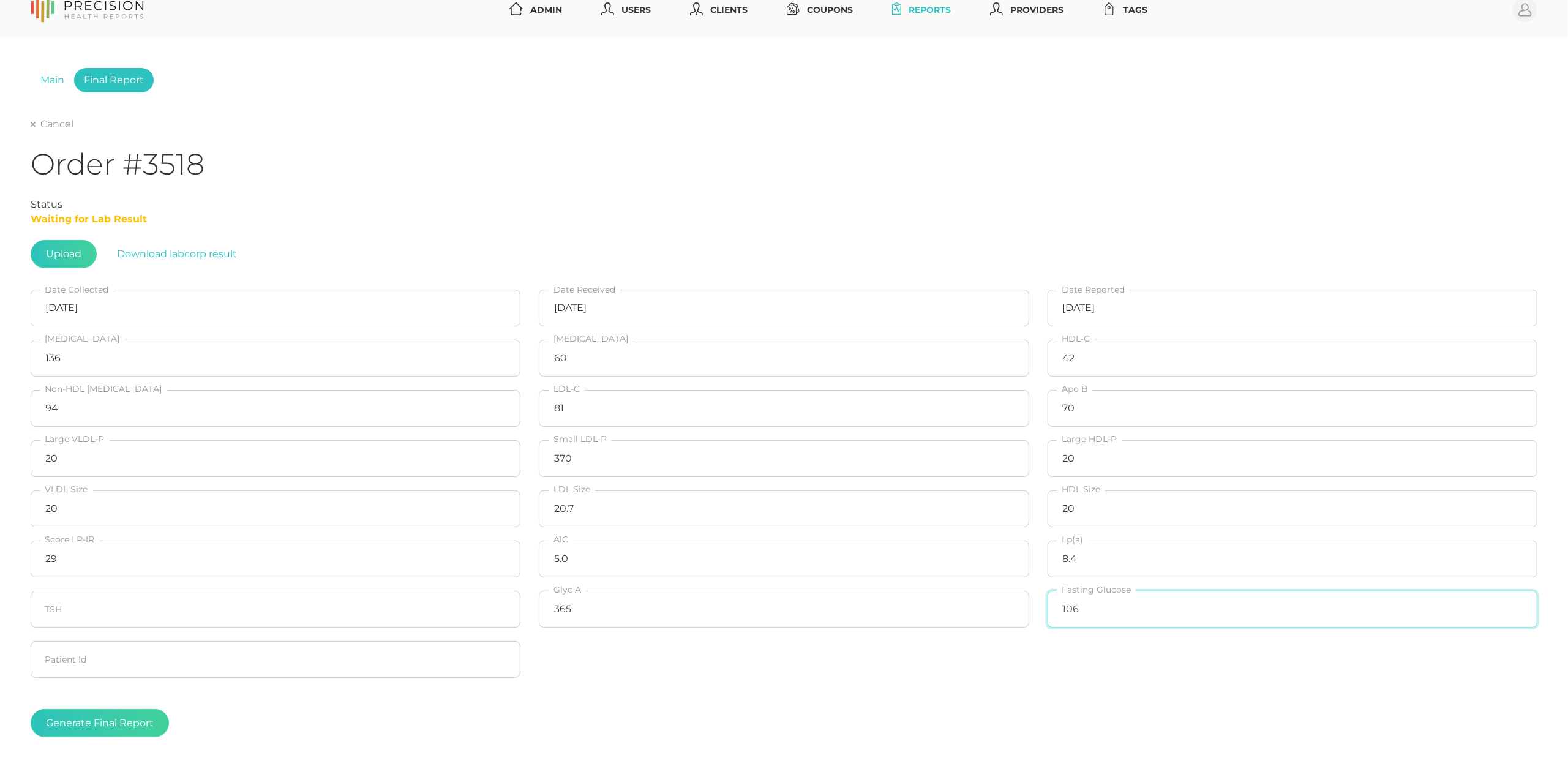
scroll to position [19, 0]
type input "106"
click at [85, 721] on button "Generate Final Report" at bounding box center [100, 722] width 139 height 28
click at [43, 127] on link "Cancel" at bounding box center [52, 123] width 43 height 12
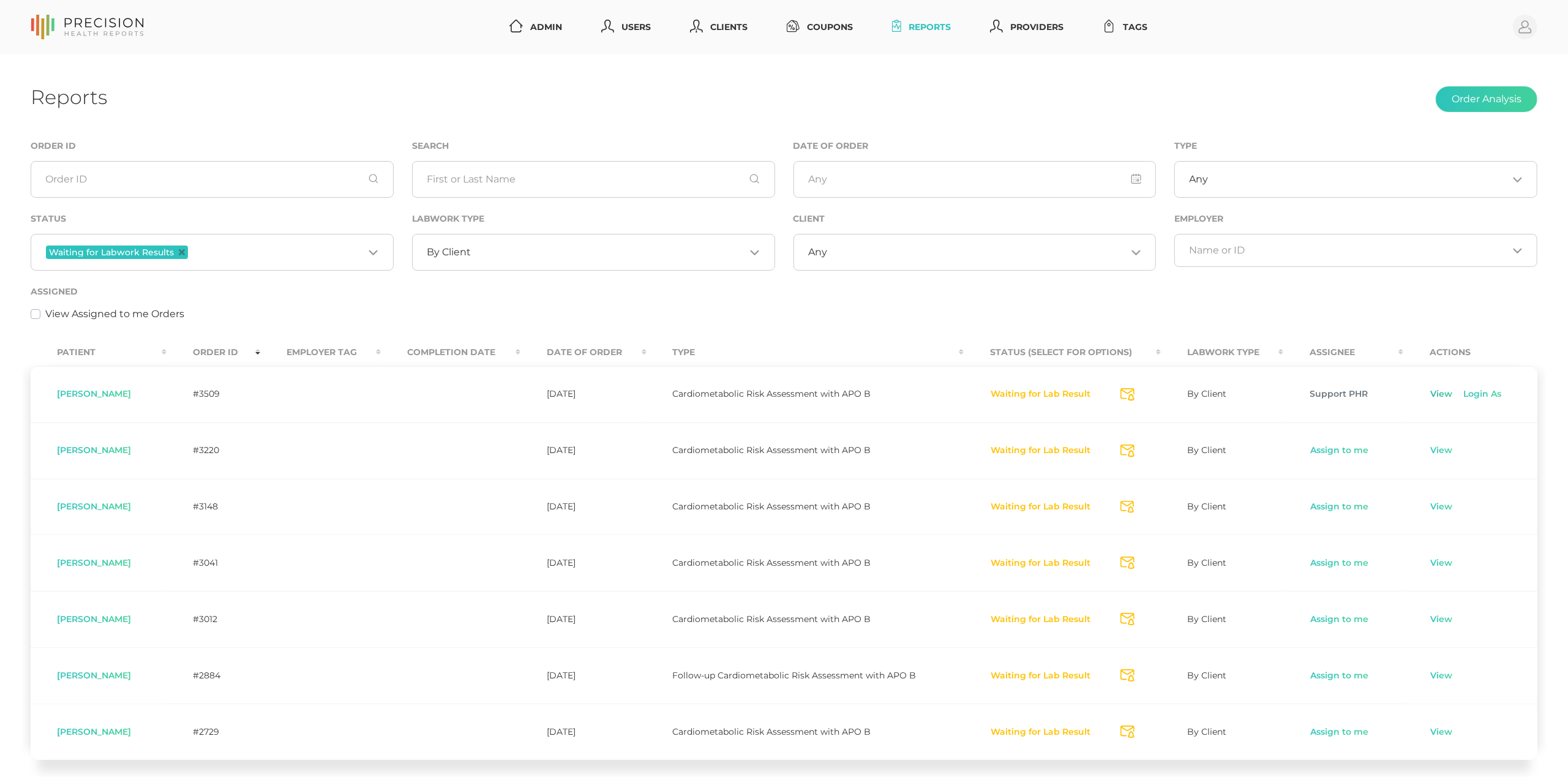
click at [1439, 391] on link "View" at bounding box center [1441, 394] width 23 height 12
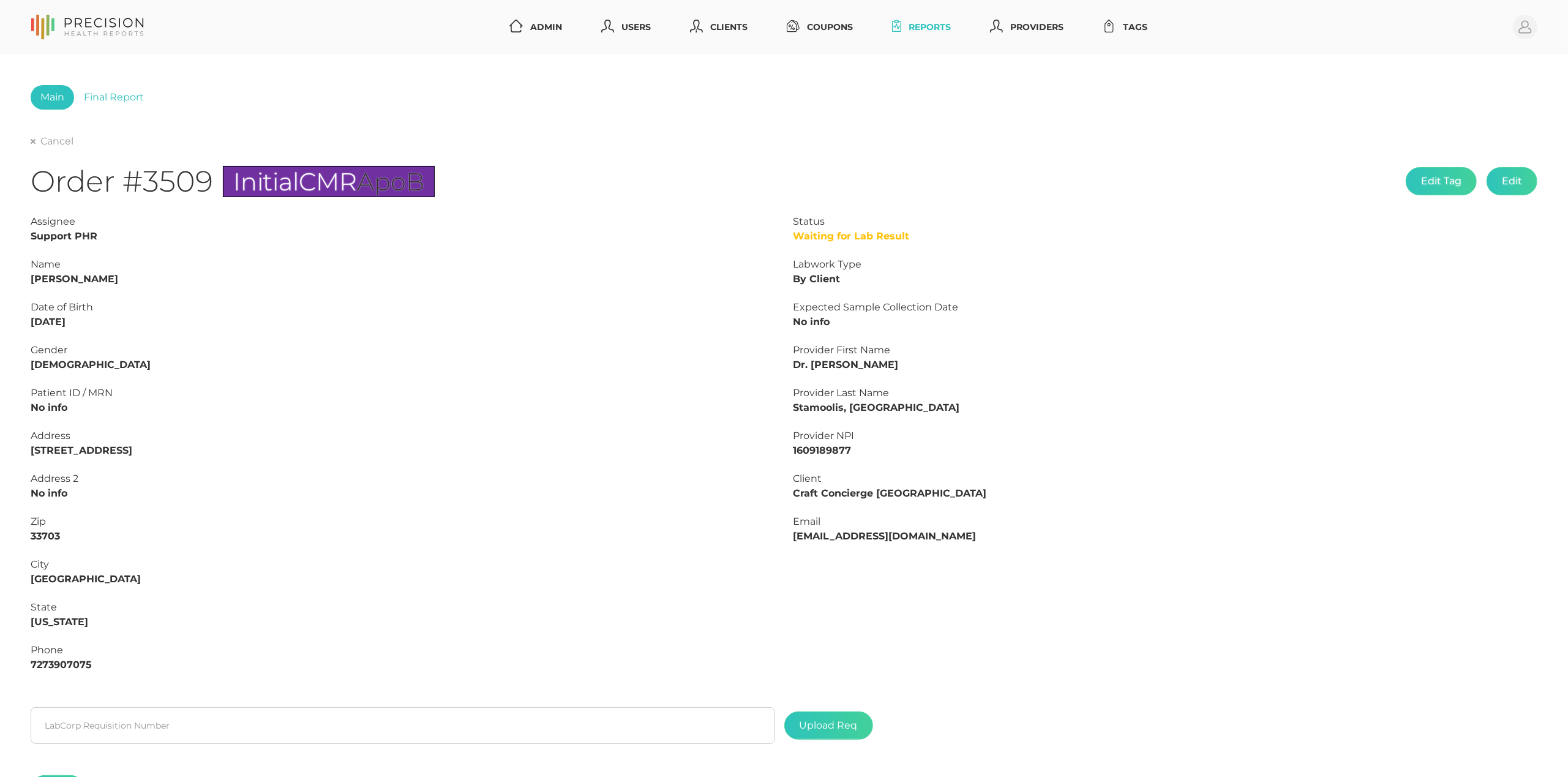
click at [80, 280] on strong "[PERSON_NAME]" at bounding box center [74, 279] width 88 height 11
click at [103, 101] on link "Final Report" at bounding box center [114, 98] width 80 height 24
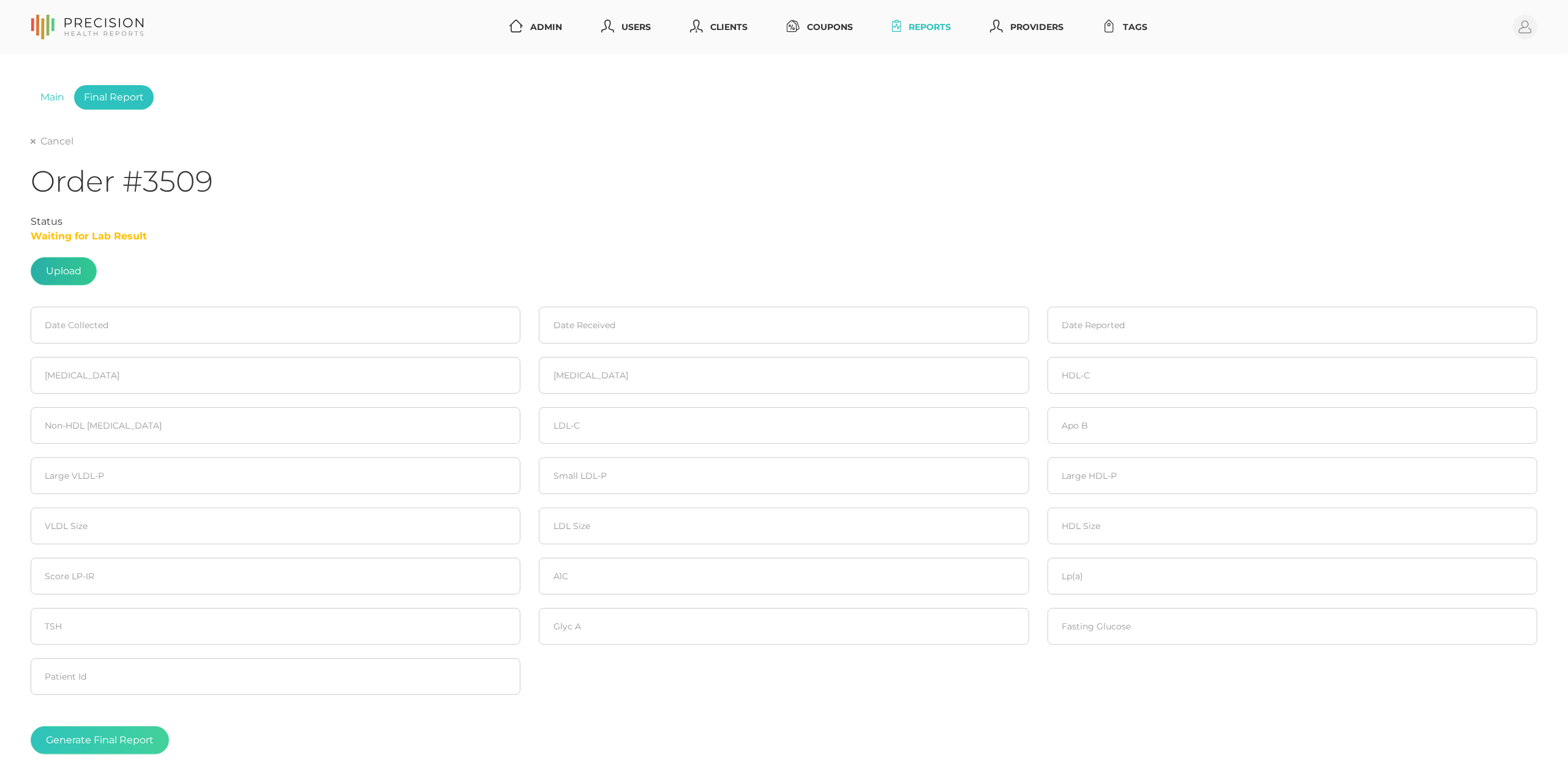
click at [78, 268] on label at bounding box center [64, 271] width 65 height 27
click at [81, 266] on input "file" at bounding box center [81, 265] width 1 height 1
type input "C:\fakepath\Lab results_[DATE]_Jessica [PERSON_NAME].pdf"
click at [118, 338] on input at bounding box center [276, 326] width 490 height 37
click at [48, 364] on icon at bounding box center [47, 364] width 16 height 16
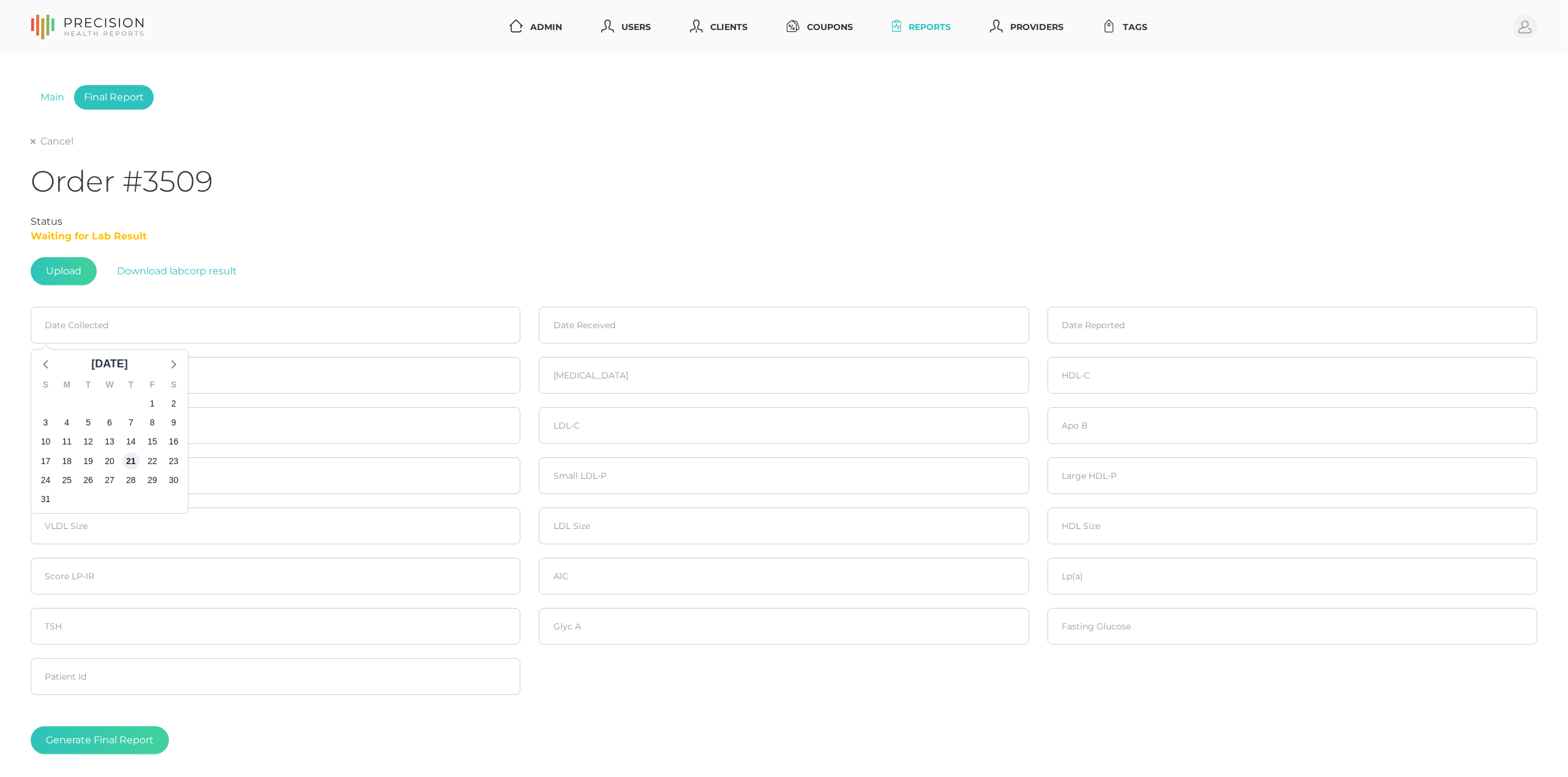
drag, startPoint x: 133, startPoint y: 458, endPoint x: 545, endPoint y: 351, distance: 425.7
click at [135, 457] on span "21" at bounding box center [131, 461] width 17 height 17
type input "[DATE]"
click at [576, 326] on input at bounding box center [784, 326] width 490 height 37
click at [556, 366] on icon at bounding box center [555, 364] width 16 height 16
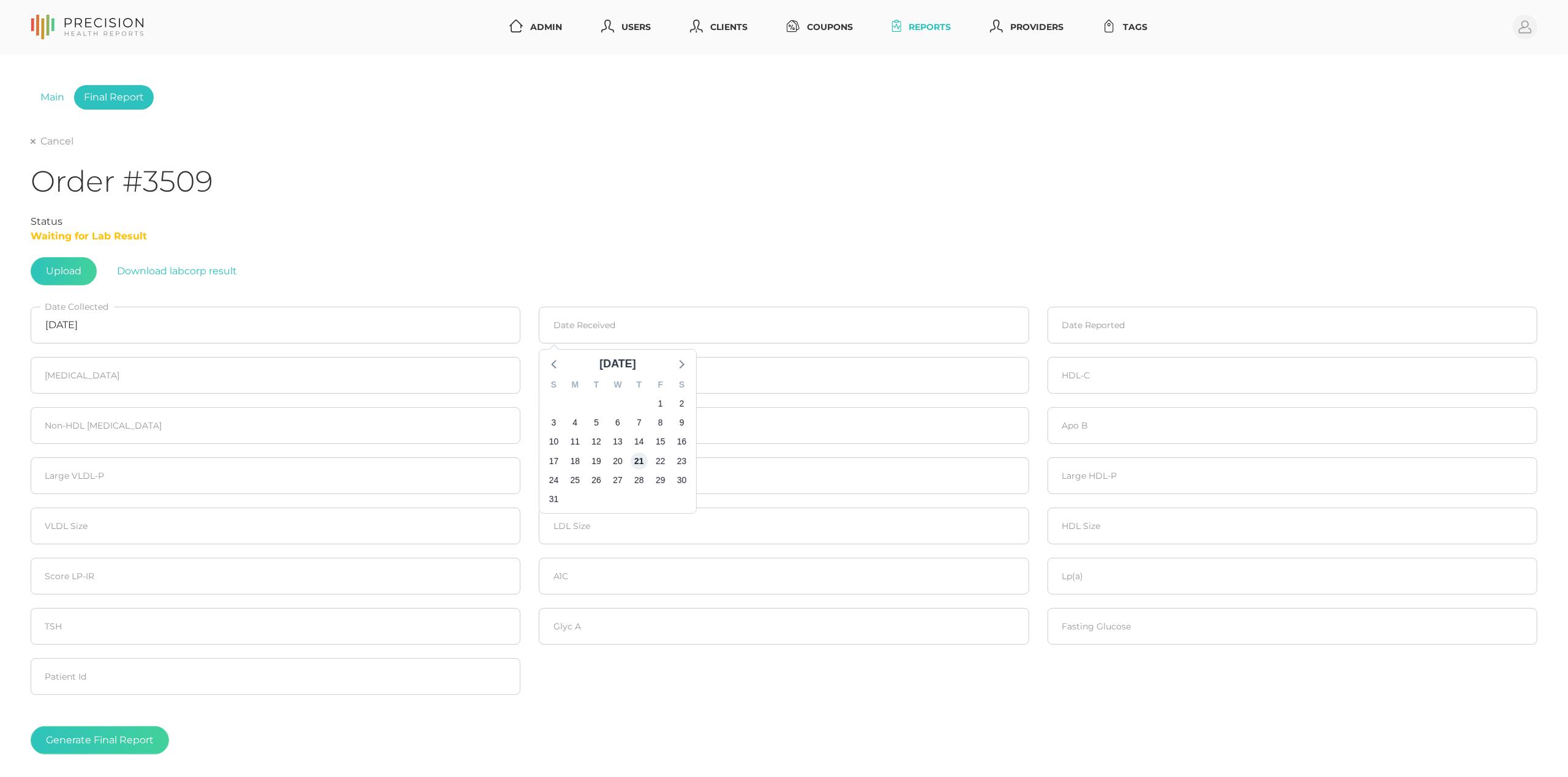
click at [635, 455] on span "21" at bounding box center [639, 461] width 17 height 17
type input "[DATE]"
click at [1110, 326] on input at bounding box center [1292, 326] width 490 height 37
click at [1065, 368] on icon at bounding box center [1064, 364] width 16 height 16
click at [1088, 479] on span "25" at bounding box center [1083, 480] width 17 height 17
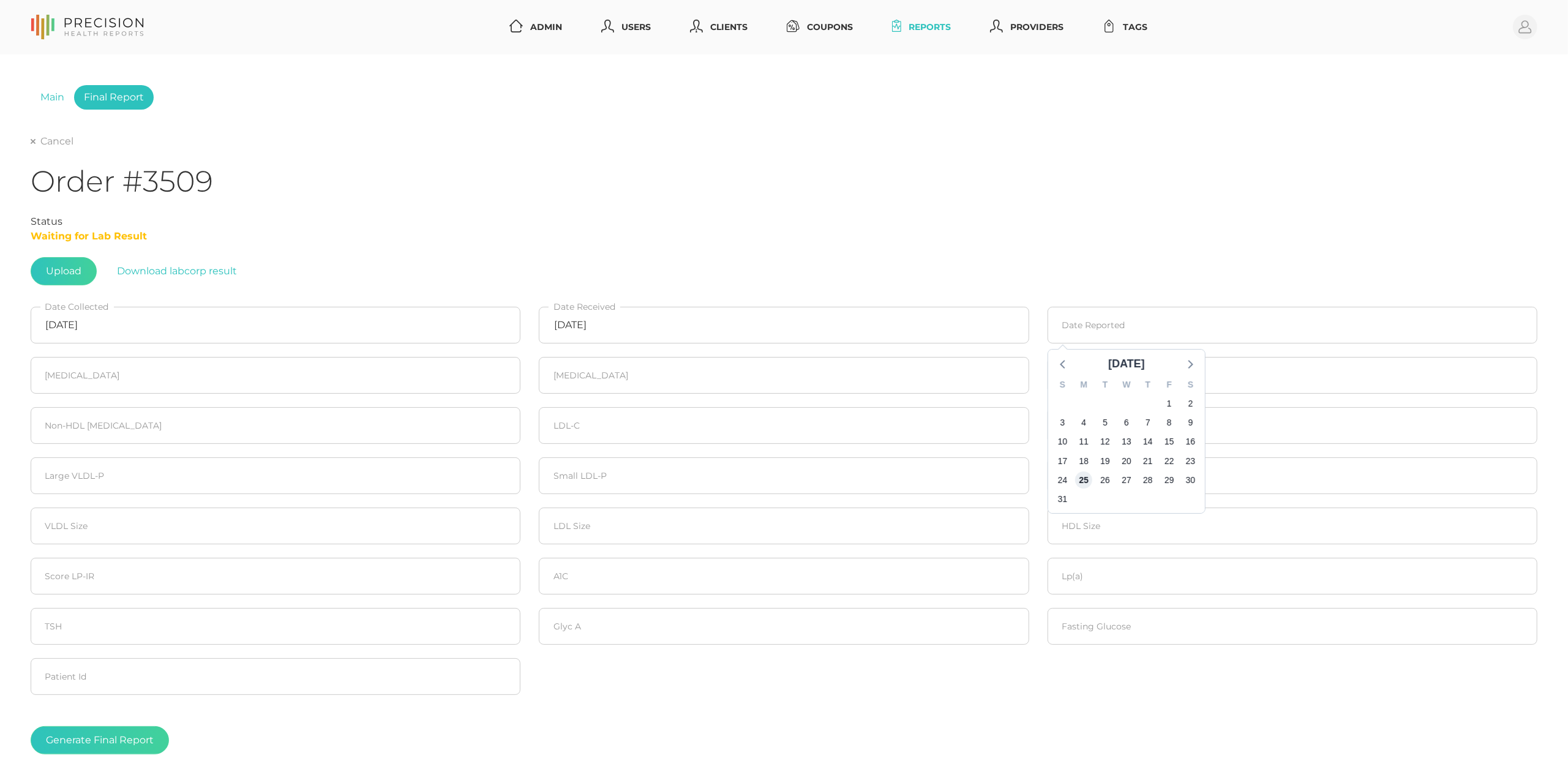
type input "[DATE]"
click at [126, 373] on input "number" at bounding box center [276, 376] width 490 height 37
type input "206"
type input "52"
type input "78"
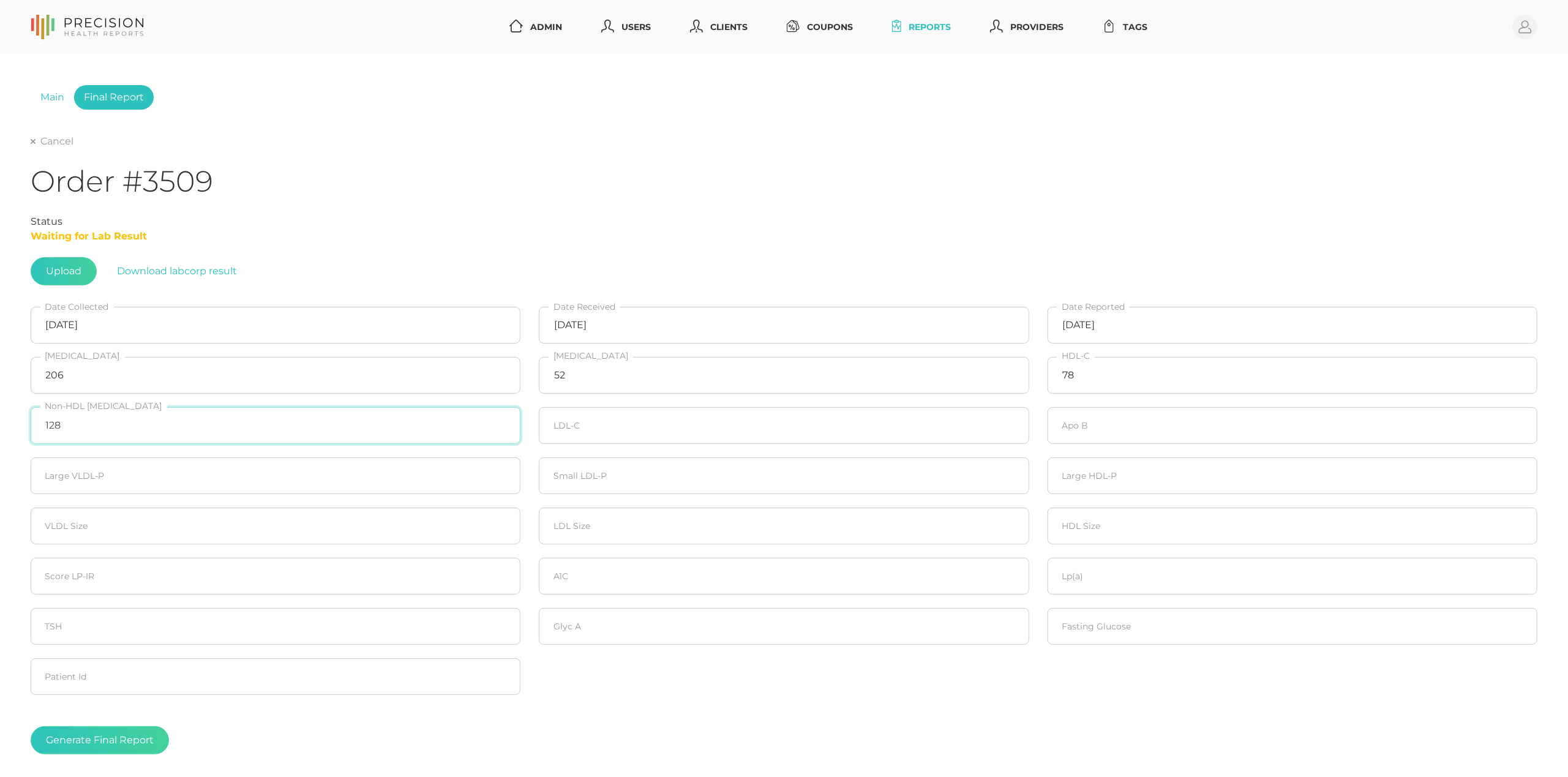
type input "128"
type input "119"
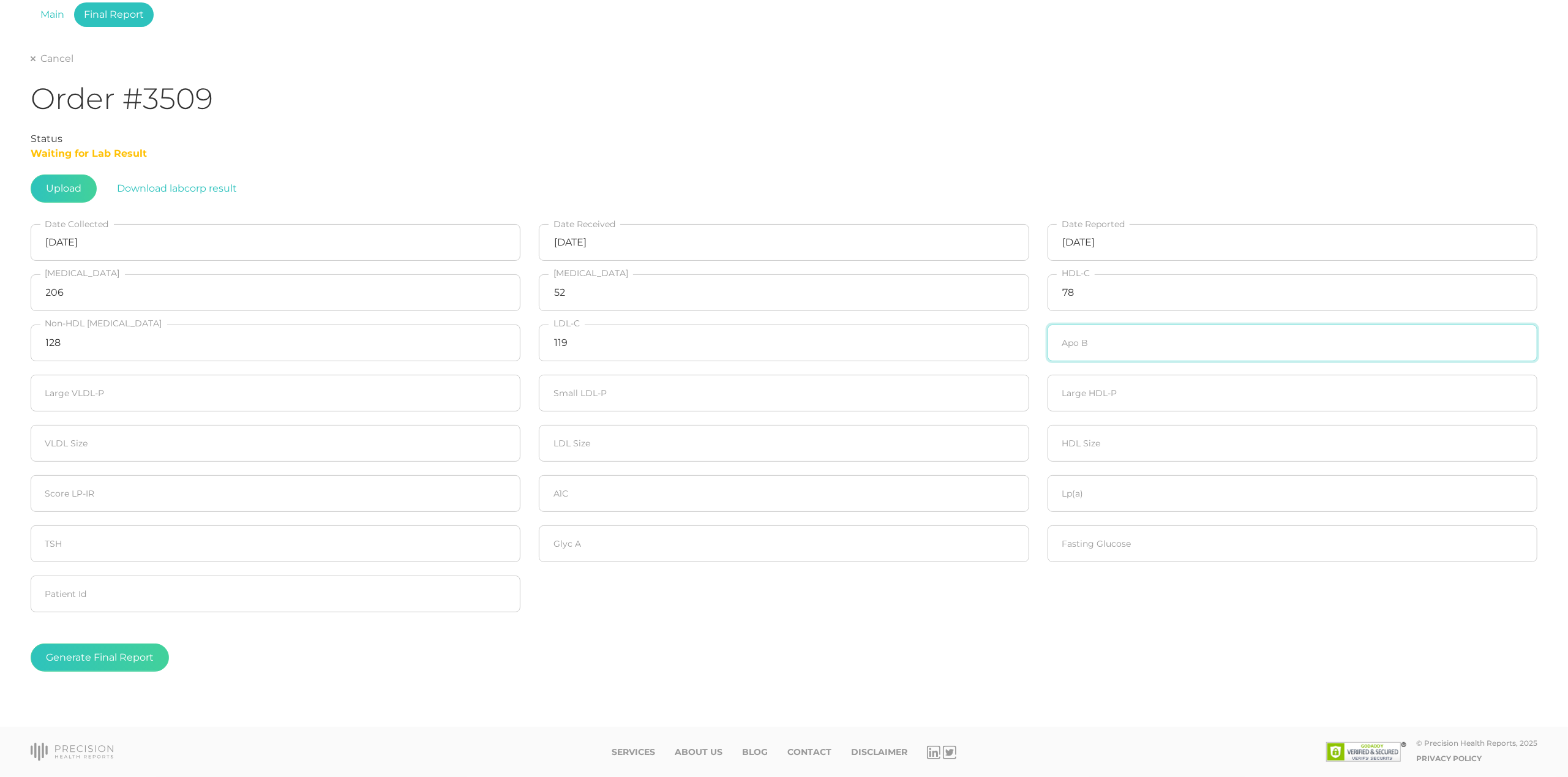
scroll to position [86, 0]
type input "81"
type input "220"
type input "90"
type input "20"
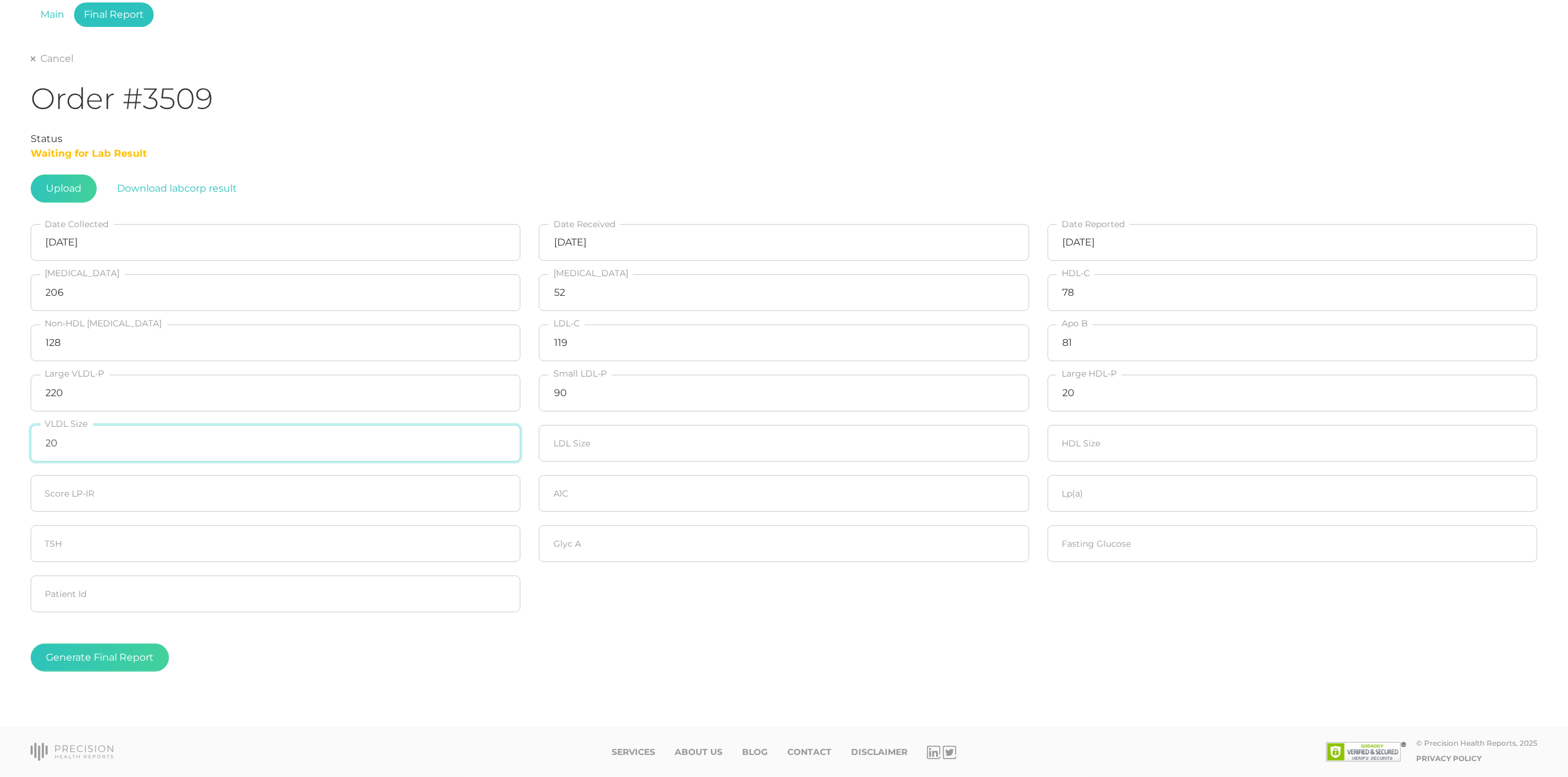
type input "20"
type input "22.0"
type input "20"
type input "5.3"
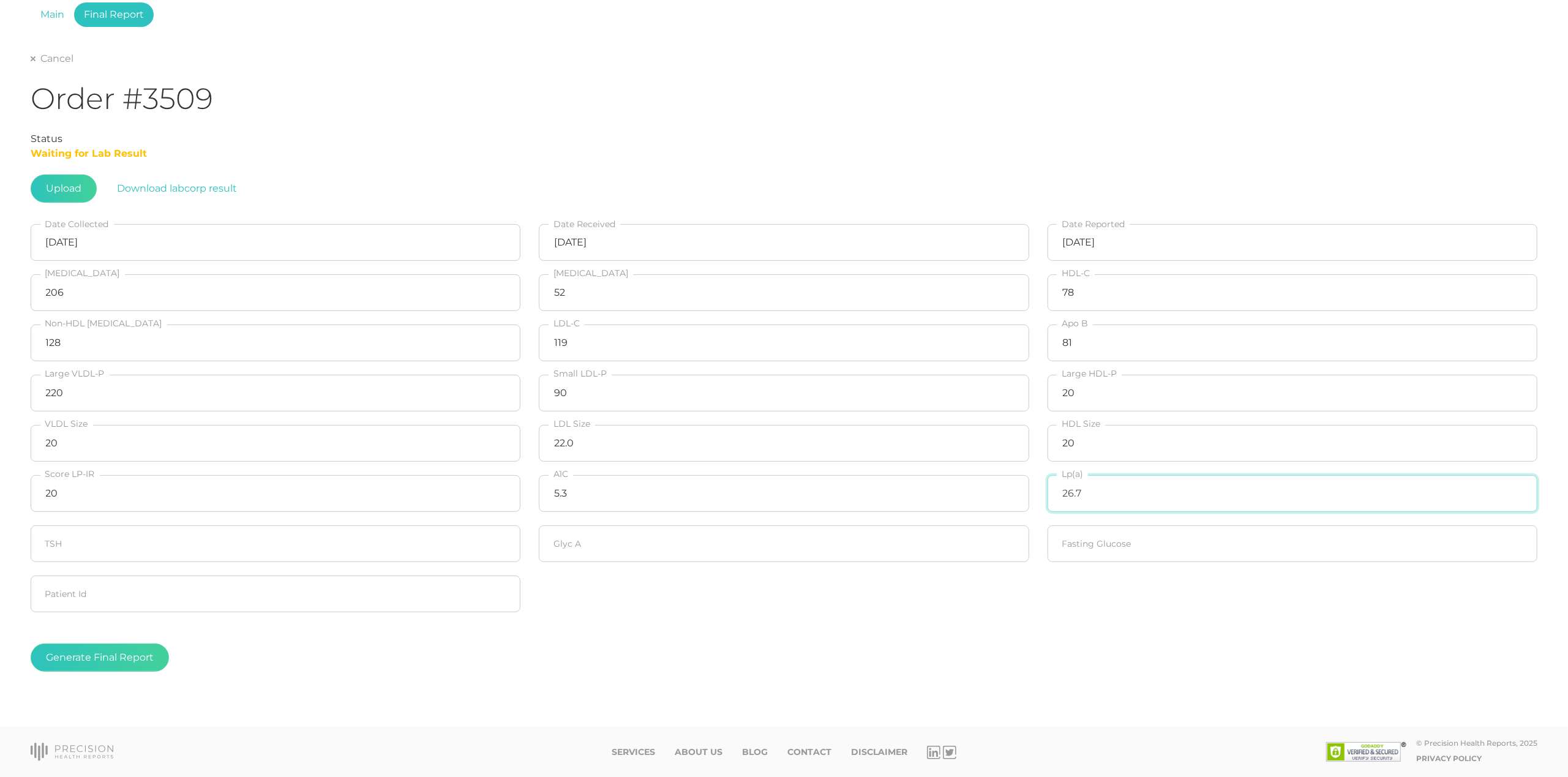
type input "26.7"
type input "307"
type input "88"
click at [124, 658] on button "Generate Final Report" at bounding box center [100, 658] width 139 height 28
click at [39, 52] on link "Cancel" at bounding box center [52, 58] width 43 height 12
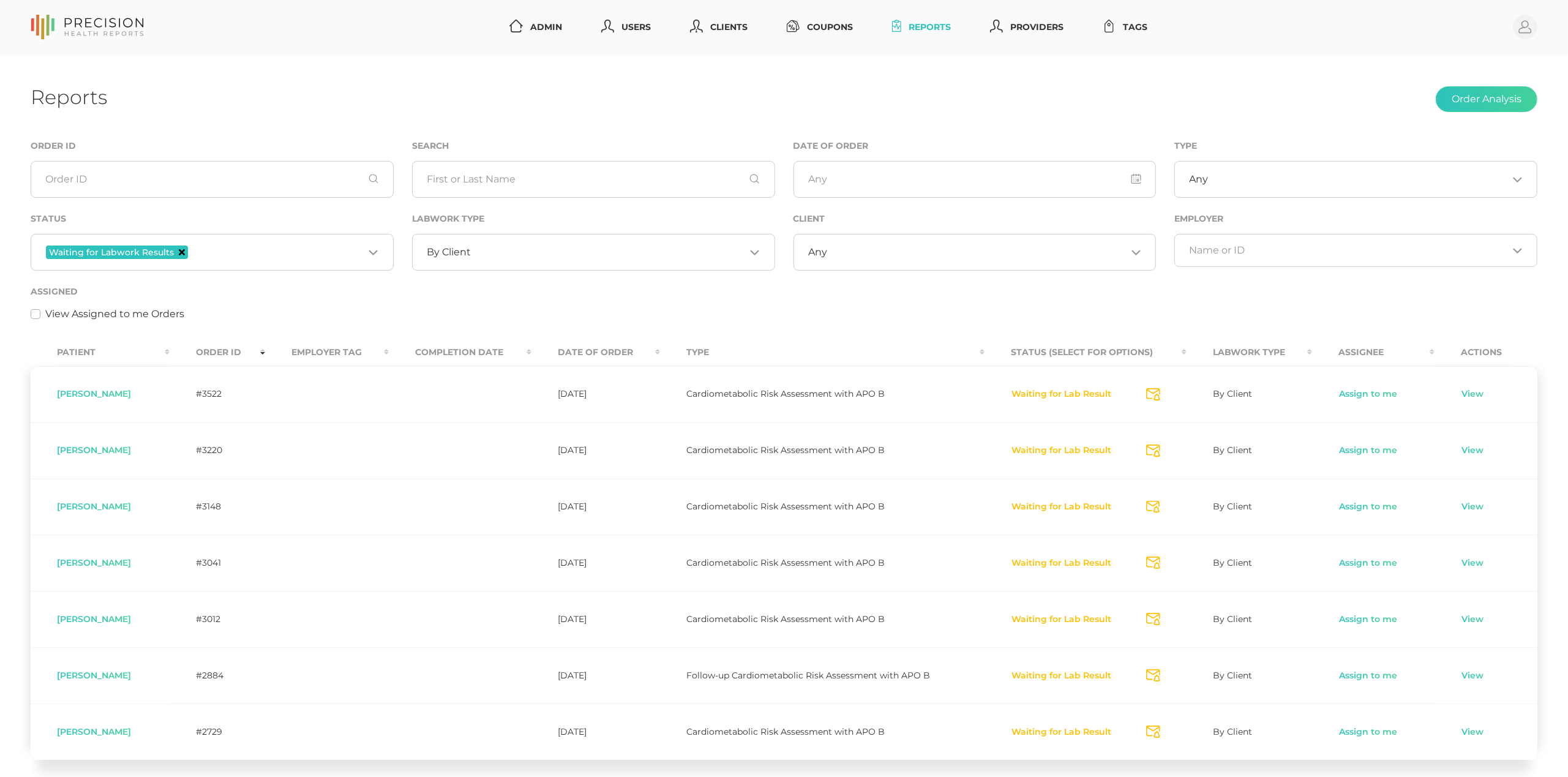
click at [181, 251] on icon "Deselect Waiting for Labwork Results" at bounding box center [182, 252] width 6 height 6
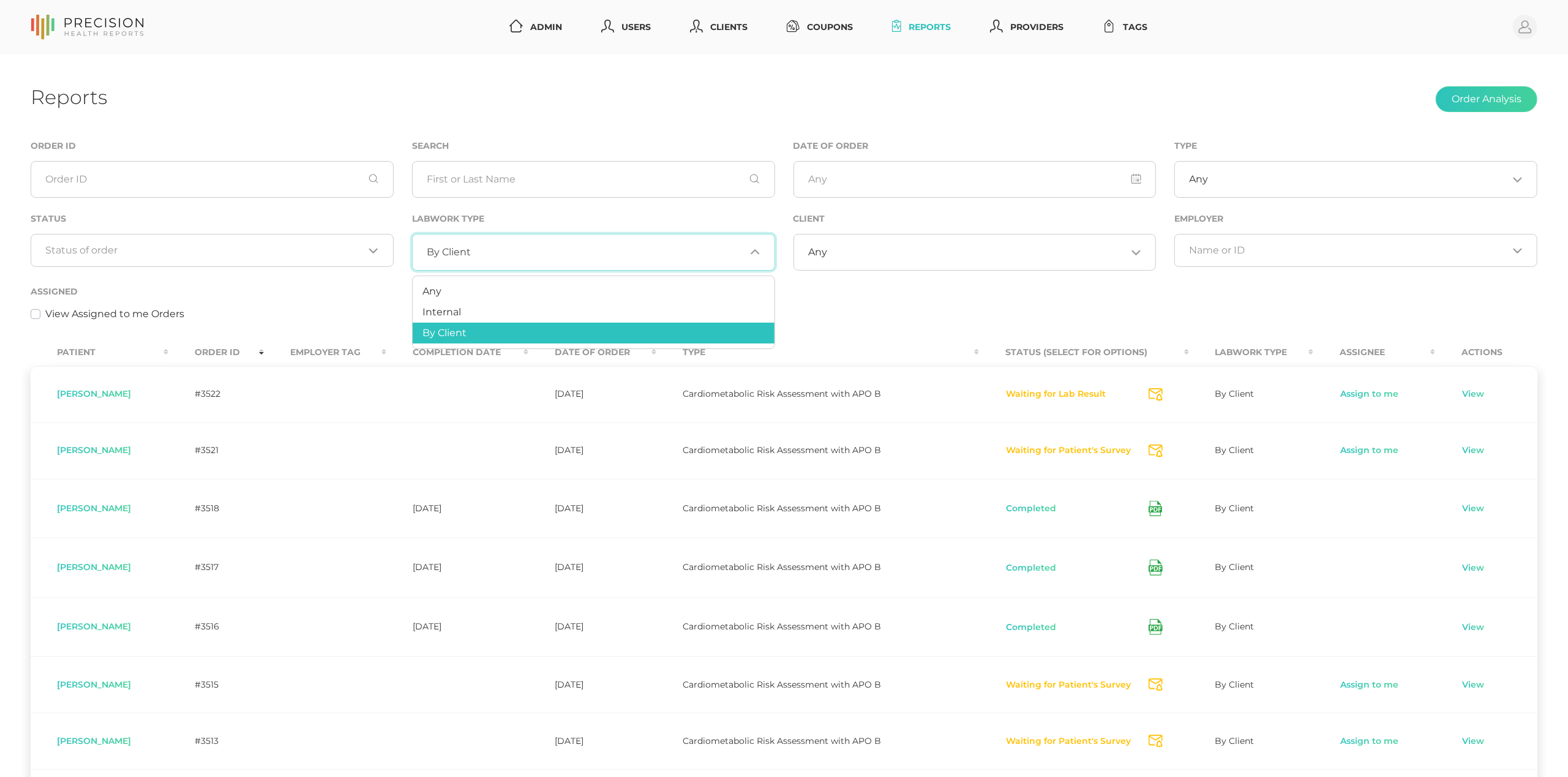
click at [493, 252] on input "Search for option" at bounding box center [608, 252] width 274 height 12
click at [473, 287] on li "Any" at bounding box center [593, 292] width 362 height 21
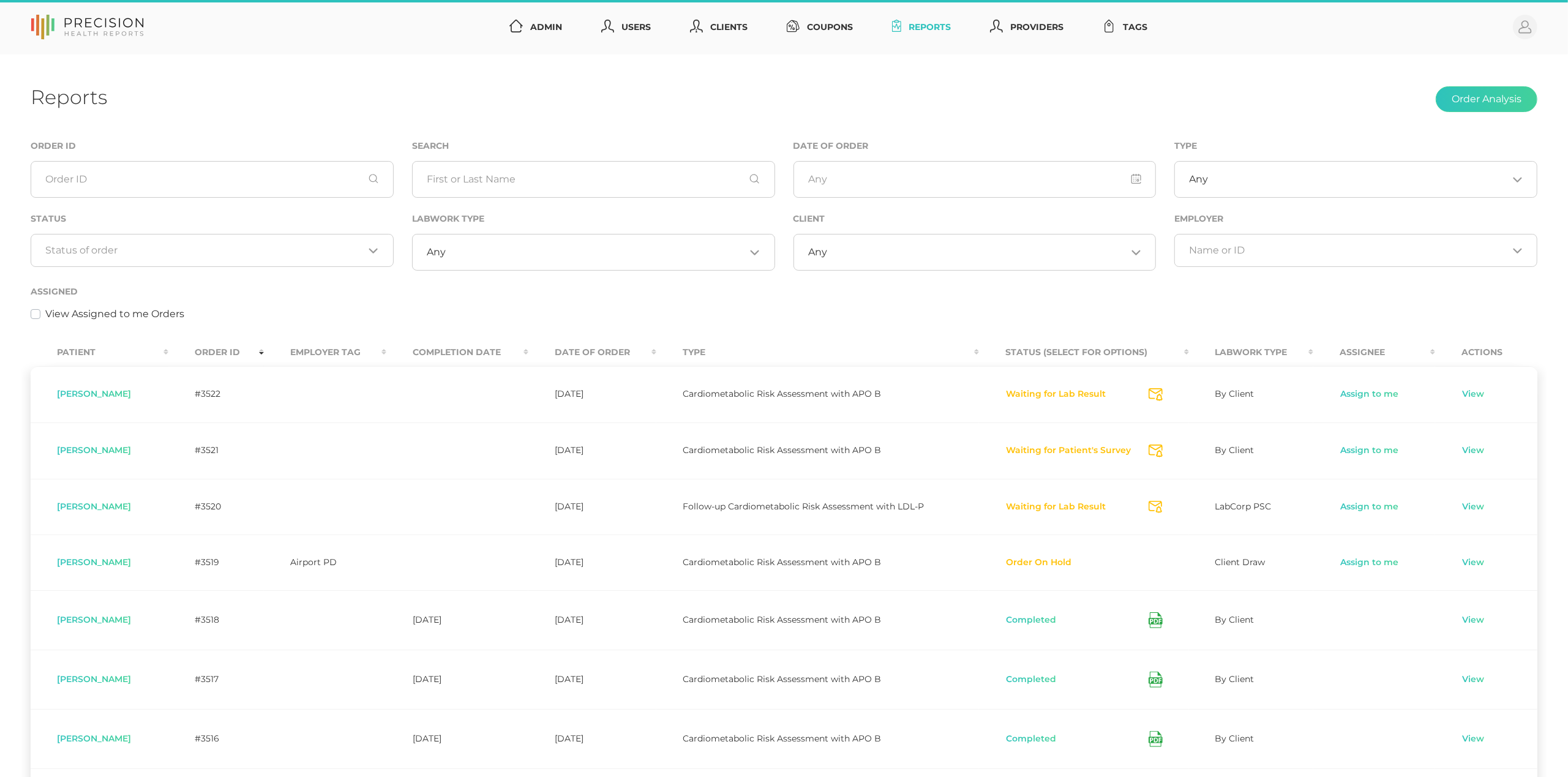
click at [99, 247] on input "Search for option" at bounding box center [205, 250] width 318 height 12
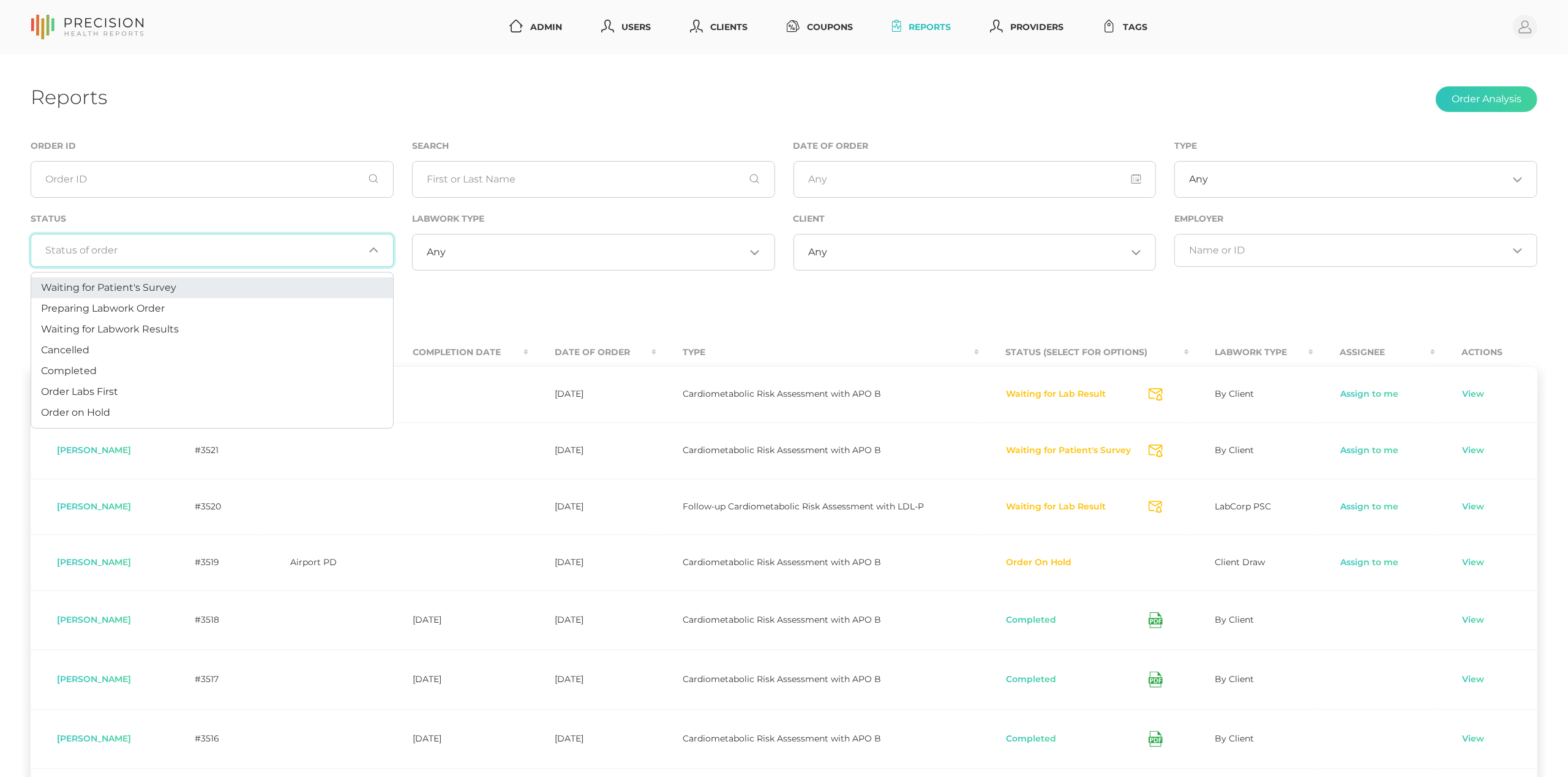
click at [111, 293] on span "Waiting for Patient's Survey" at bounding box center [109, 288] width 135 height 11
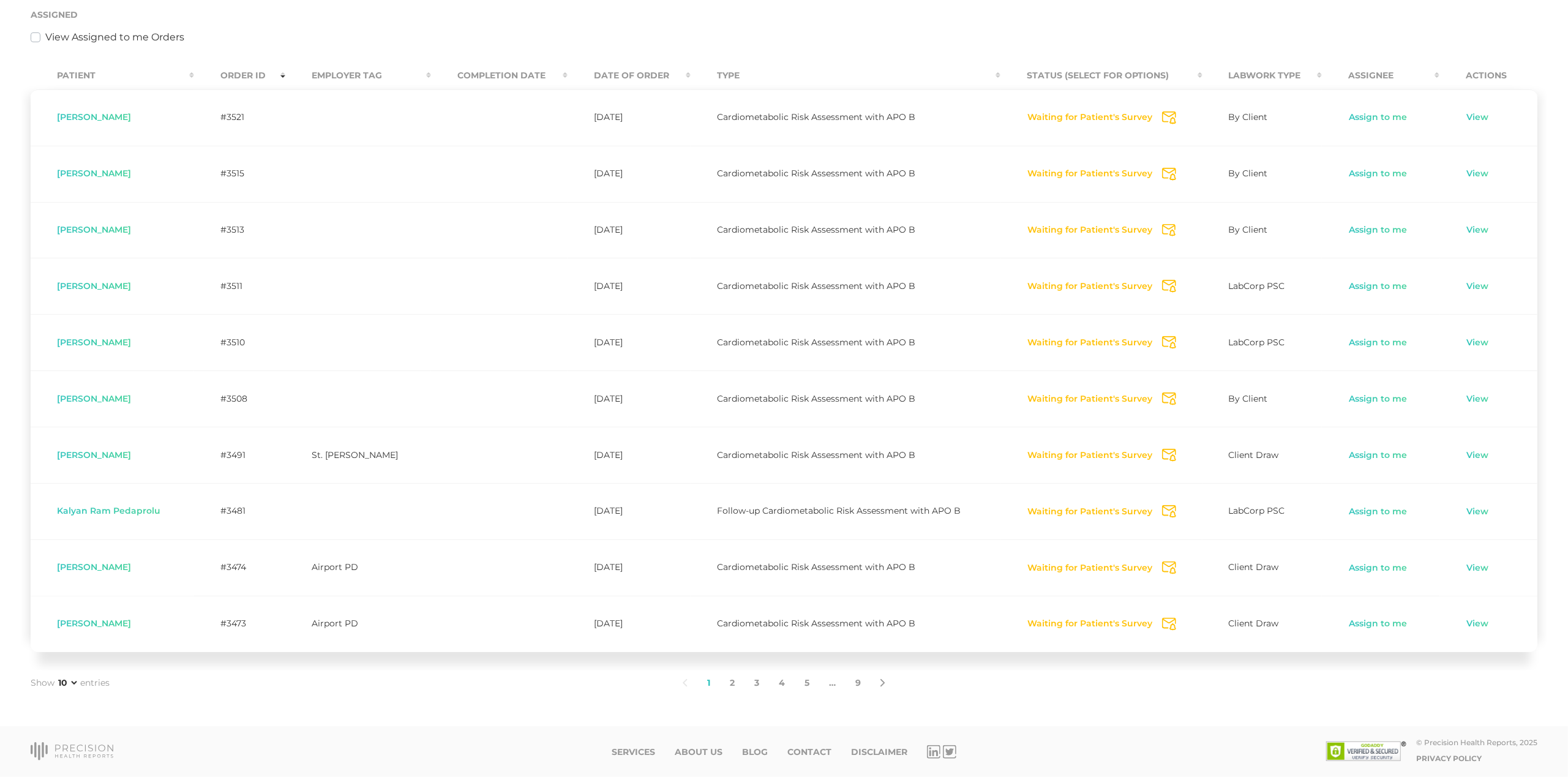
scroll to position [278, 0]
select select "75"
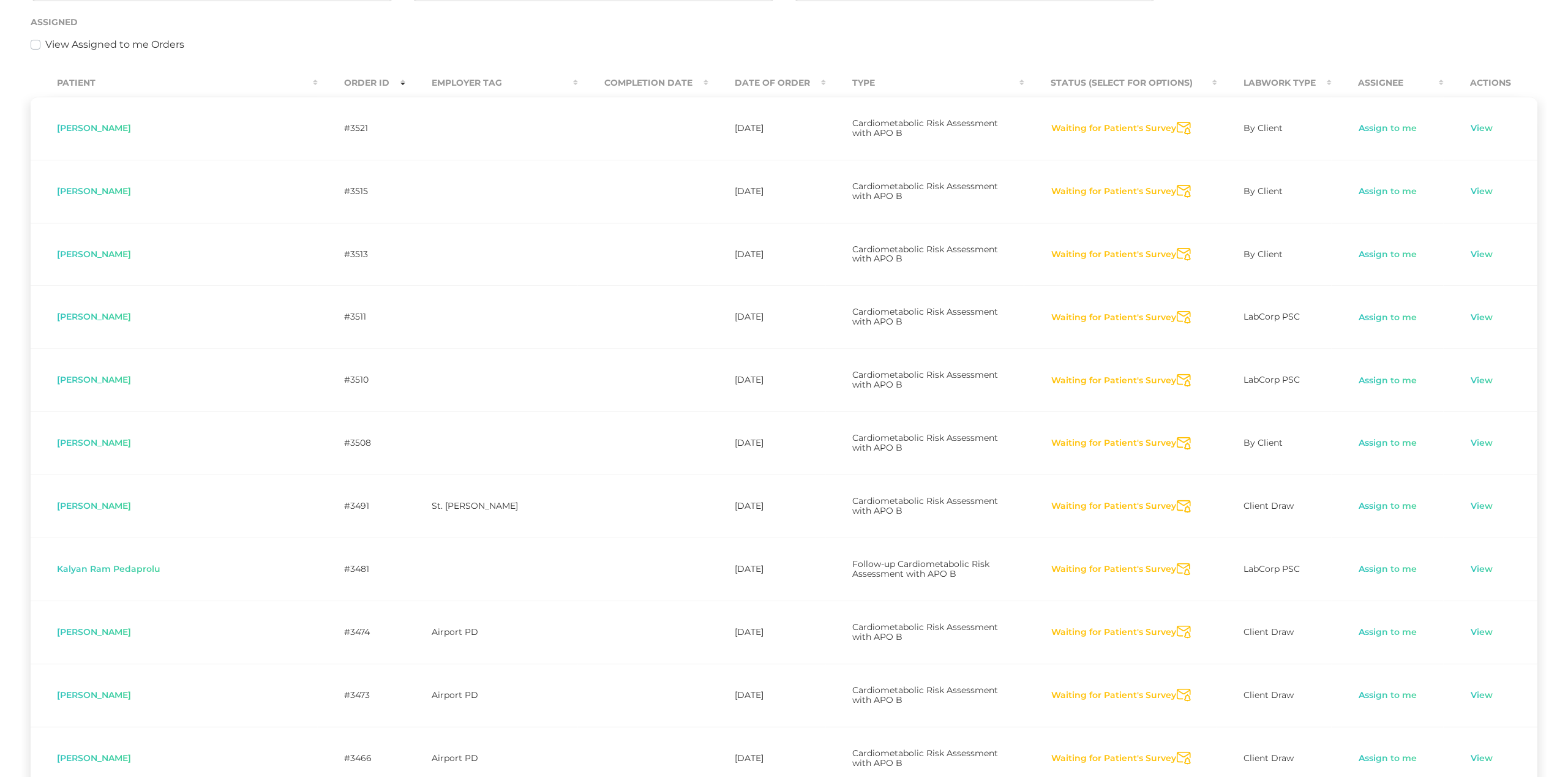
scroll to position [269, 1]
click at [1191, 185] on td "Waiting for Patient's Survey Send Notification" at bounding box center [1120, 191] width 193 height 63
click at [1177, 182] on icon "Send Notification" at bounding box center [1184, 189] width 14 height 13
click at [1177, 245] on icon "Send Notification" at bounding box center [1184, 251] width 14 height 13
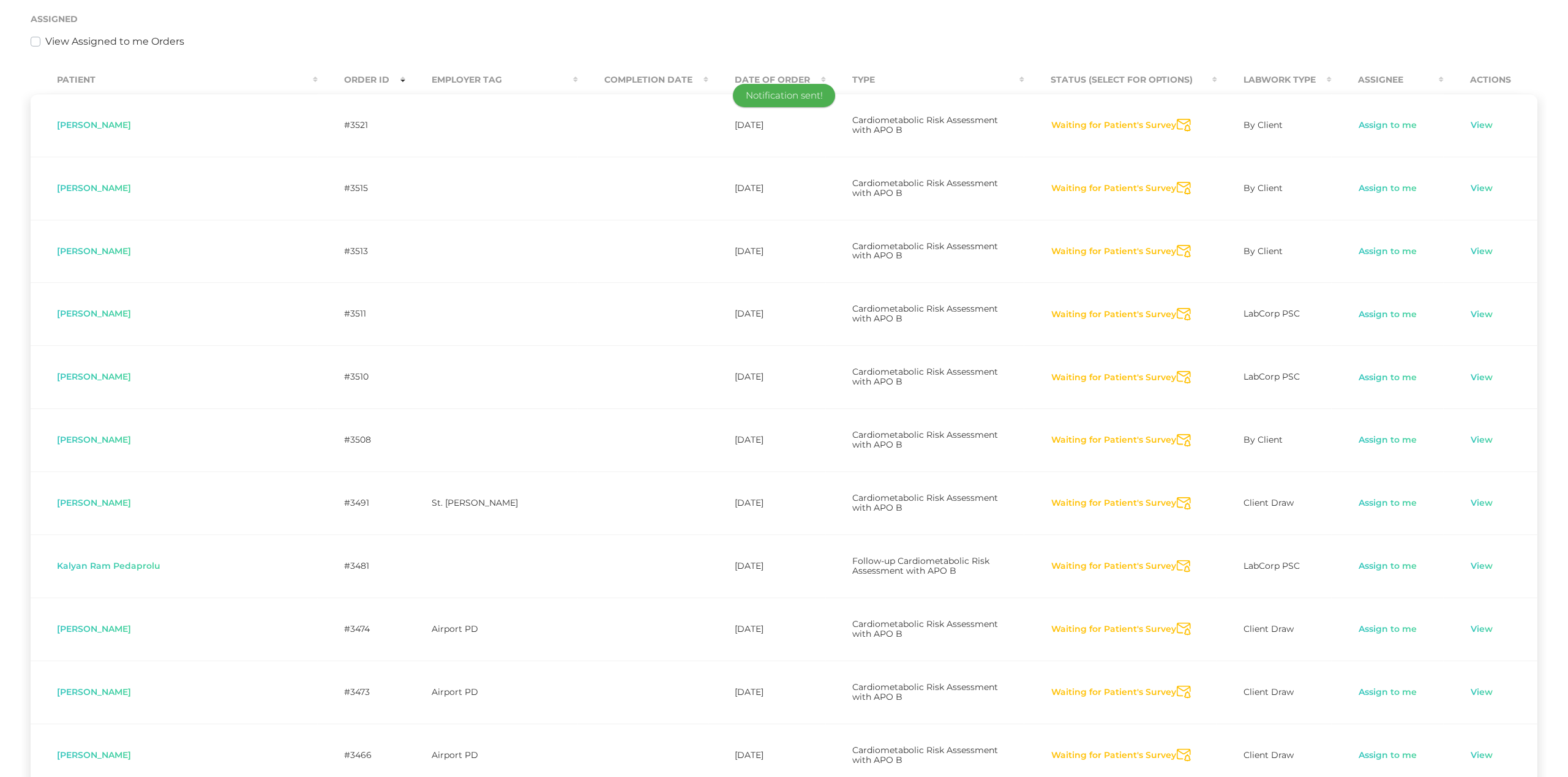
scroll to position [274, 1]
click at [1177, 306] on icon "Send Notification" at bounding box center [1184, 313] width 14 height 13
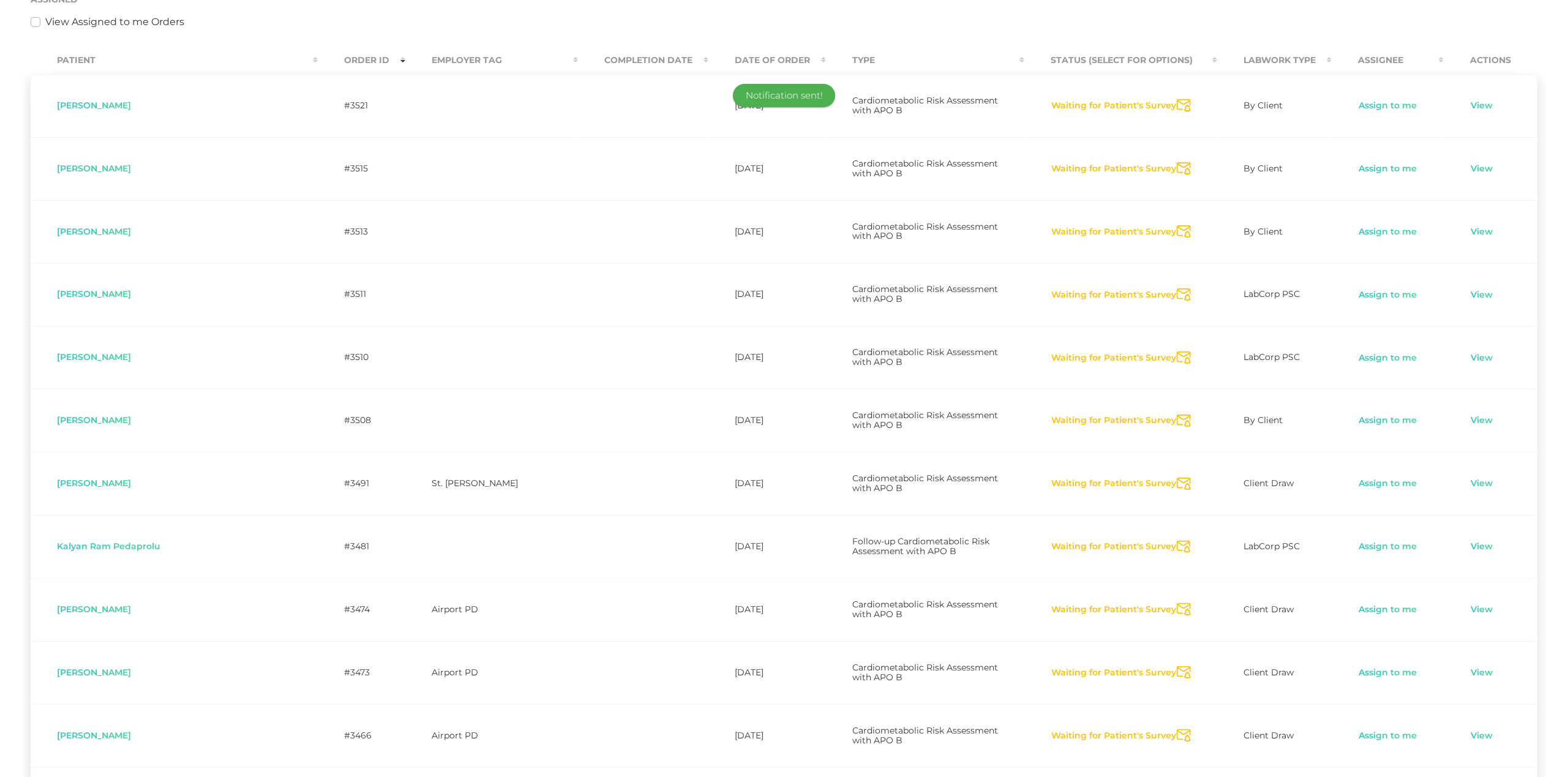
scroll to position [297, 0]
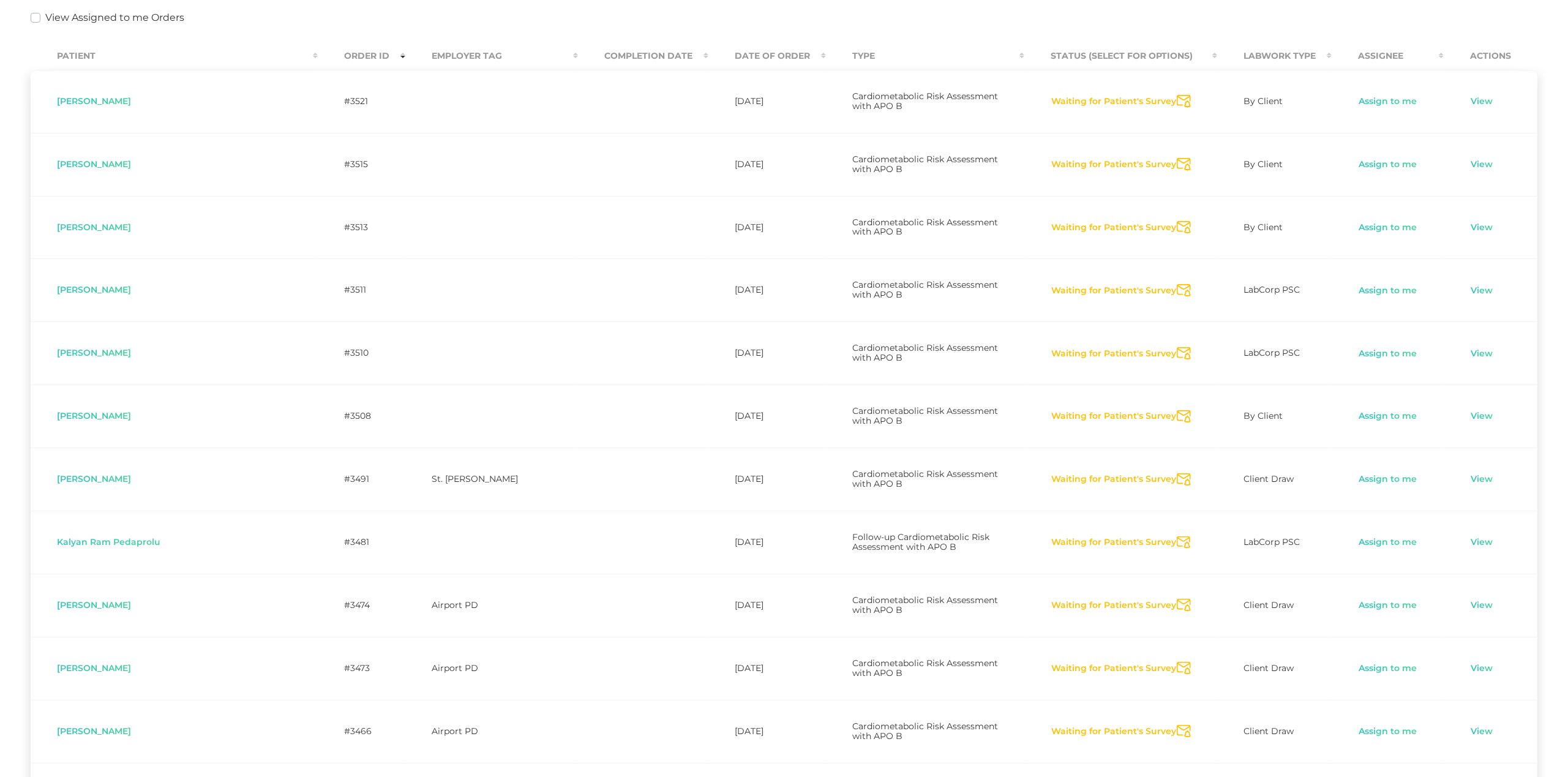
click at [1177, 347] on icon "Send Notification" at bounding box center [1184, 354] width 14 height 13
click at [1177, 410] on icon "Send Notification" at bounding box center [1184, 417] width 14 height 13
click at [1177, 473] on icon "Send Notification" at bounding box center [1184, 480] width 14 height 13
click at [1177, 537] on icon "Send Notification" at bounding box center [1184, 543] width 14 height 13
click at [1177, 599] on icon "Send Notification" at bounding box center [1184, 605] width 14 height 13
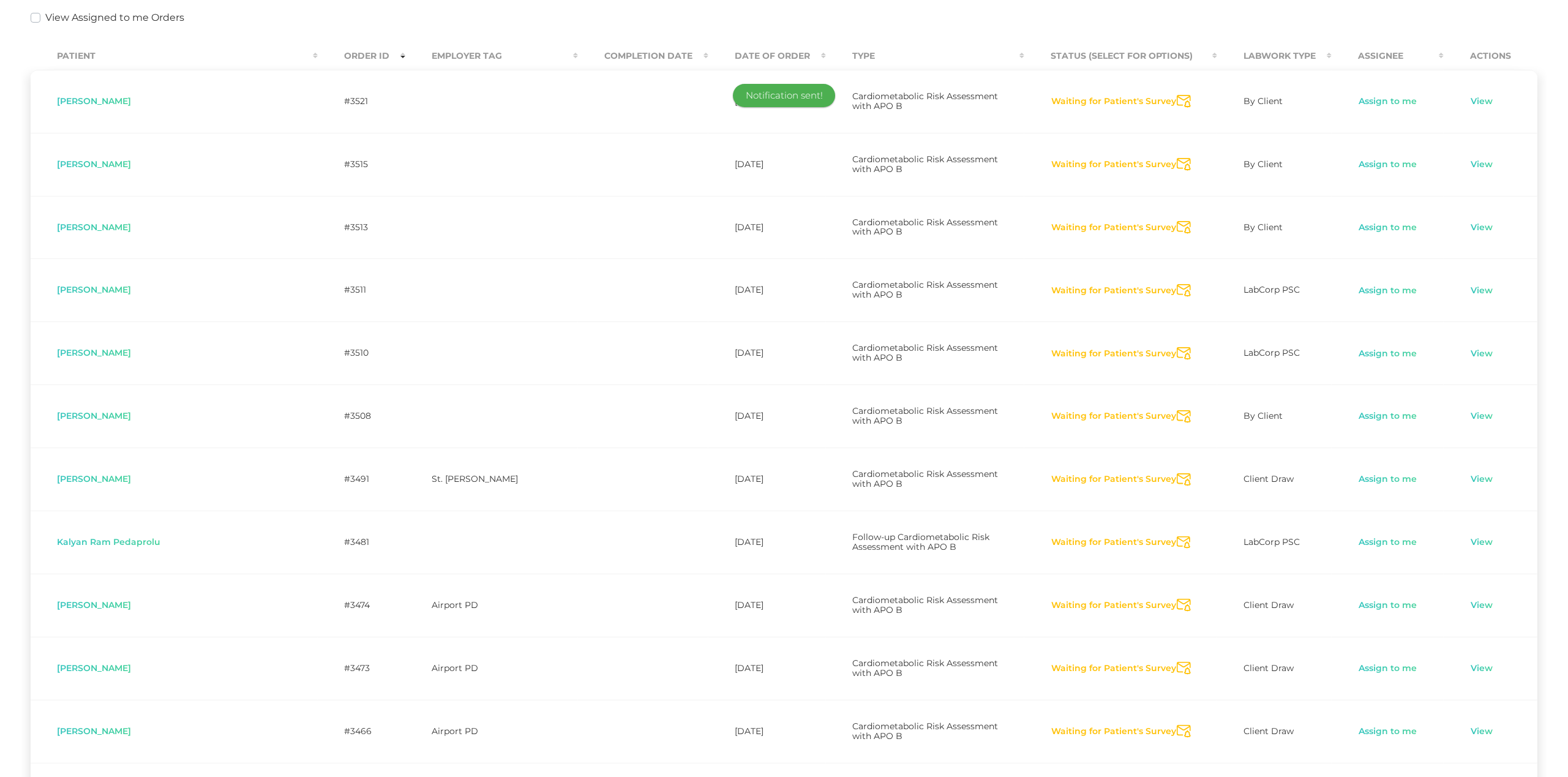
click at [1177, 663] on icon "Send Notification" at bounding box center [1184, 669] width 14 height 13
click at [1177, 725] on icon "Send Notification" at bounding box center [1184, 732] width 14 height 13
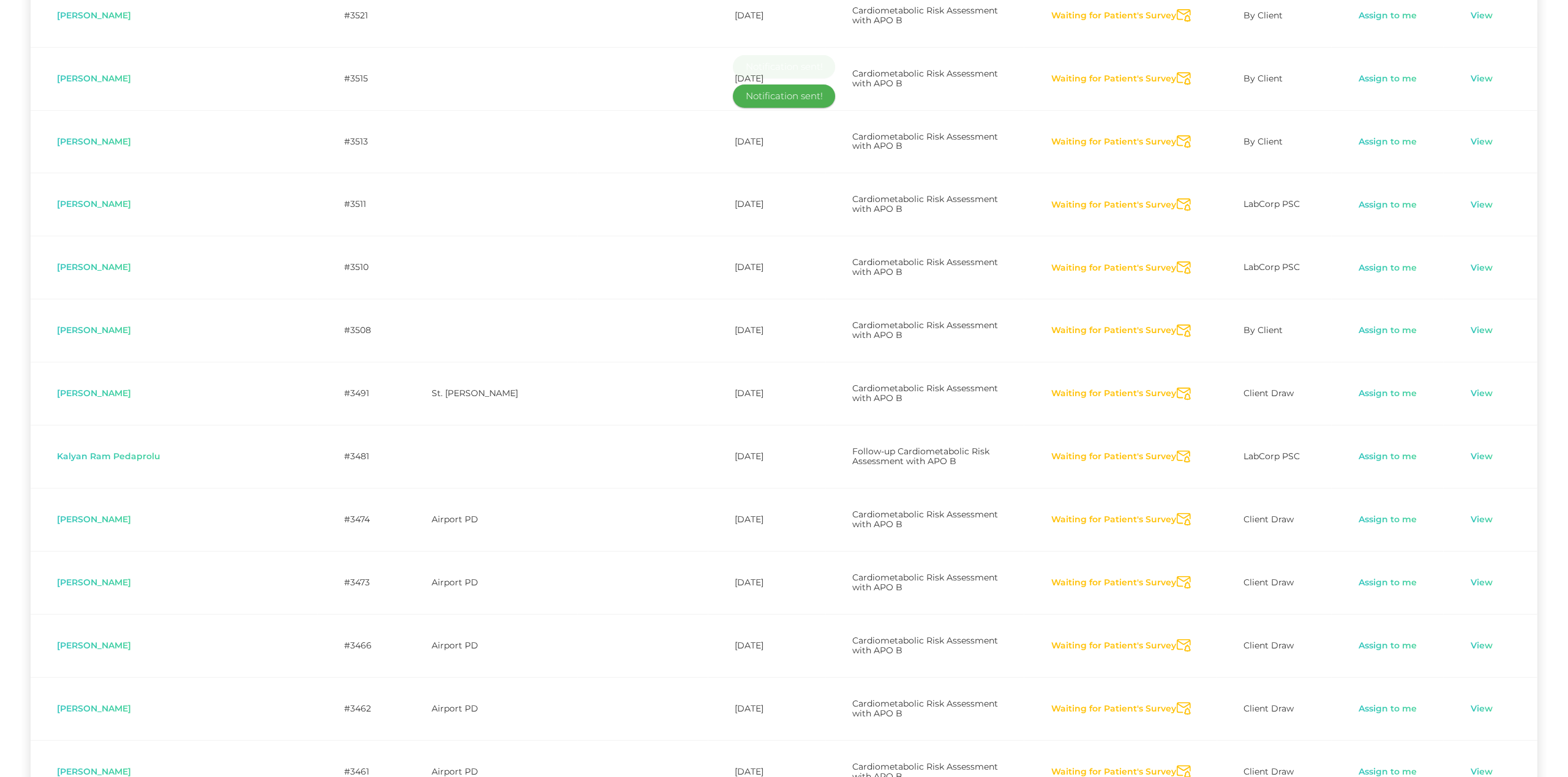
scroll to position [384, 0]
click at [1177, 763] on icon "Send Notification" at bounding box center [1184, 770] width 14 height 13
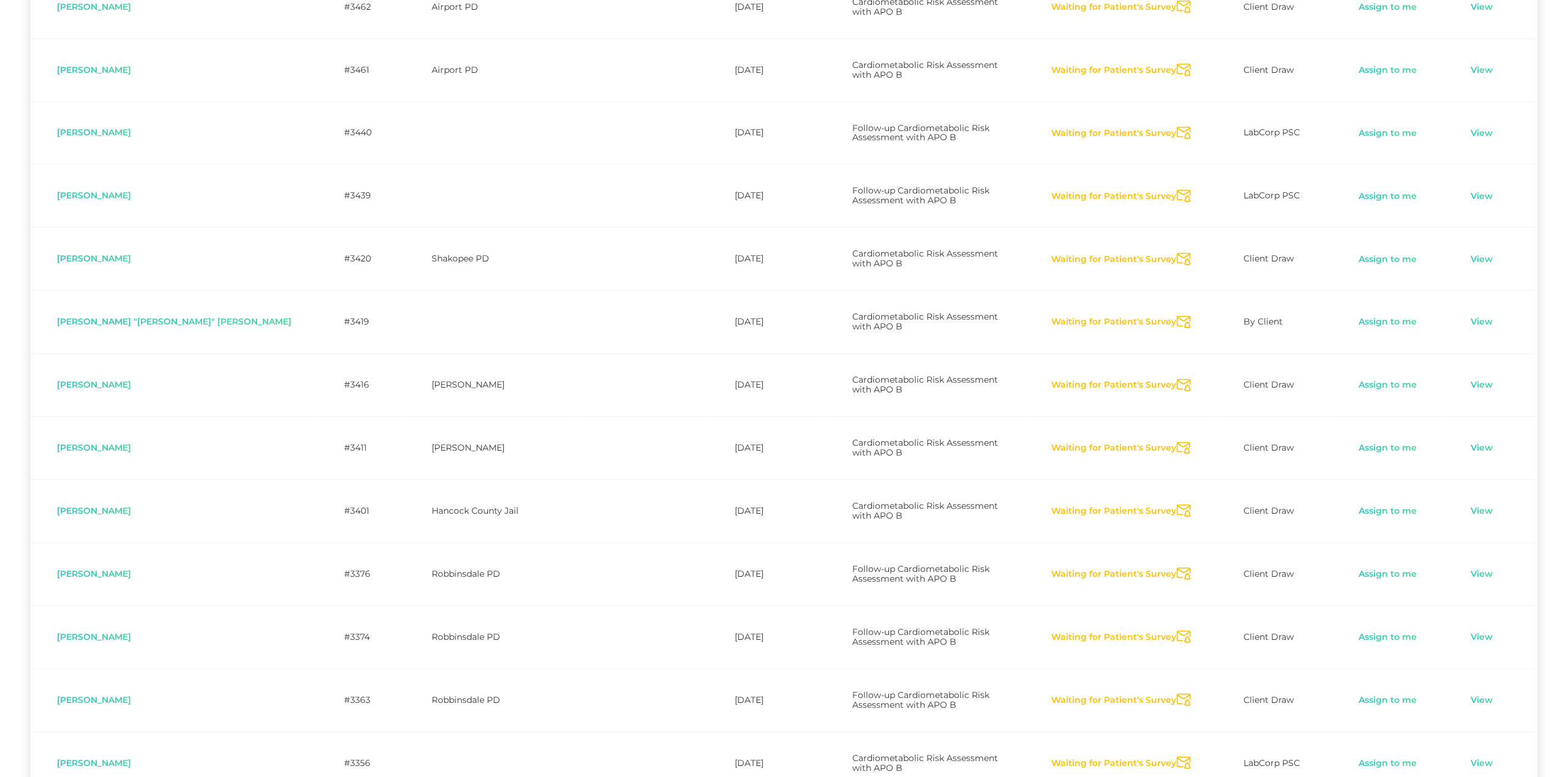
scroll to position [1086, 0]
click at [1177, 125] on icon "Send Notification" at bounding box center [1184, 131] width 14 height 13
click at [1177, 188] on icon "Send Notification" at bounding box center [1184, 194] width 14 height 13
click at [1177, 251] on icon "Send Notification" at bounding box center [1184, 258] width 14 height 13
click at [1177, 314] on icon "Send Notification" at bounding box center [1184, 321] width 14 height 13
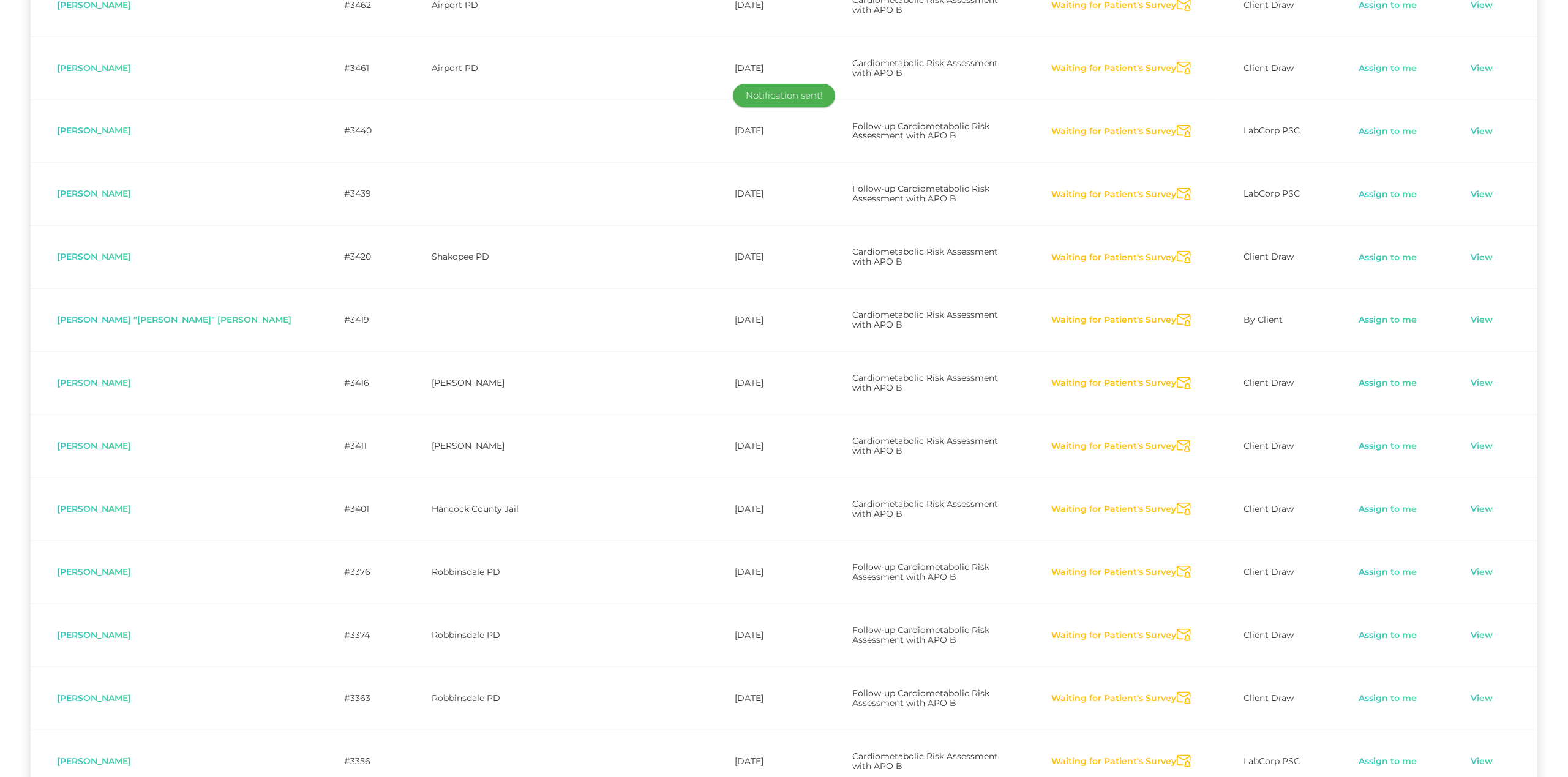
click at [1177, 377] on icon "Send Notification" at bounding box center [1184, 384] width 14 height 13
click at [1177, 440] on icon "Send Notification" at bounding box center [1184, 447] width 14 height 13
click at [1177, 503] on icon "Send Notification" at bounding box center [1184, 509] width 14 height 13
click at [1177, 566] on icon "Send Notification" at bounding box center [1184, 572] width 14 height 13
click at [1177, 629] on icon "Send Notification" at bounding box center [1184, 635] width 14 height 13
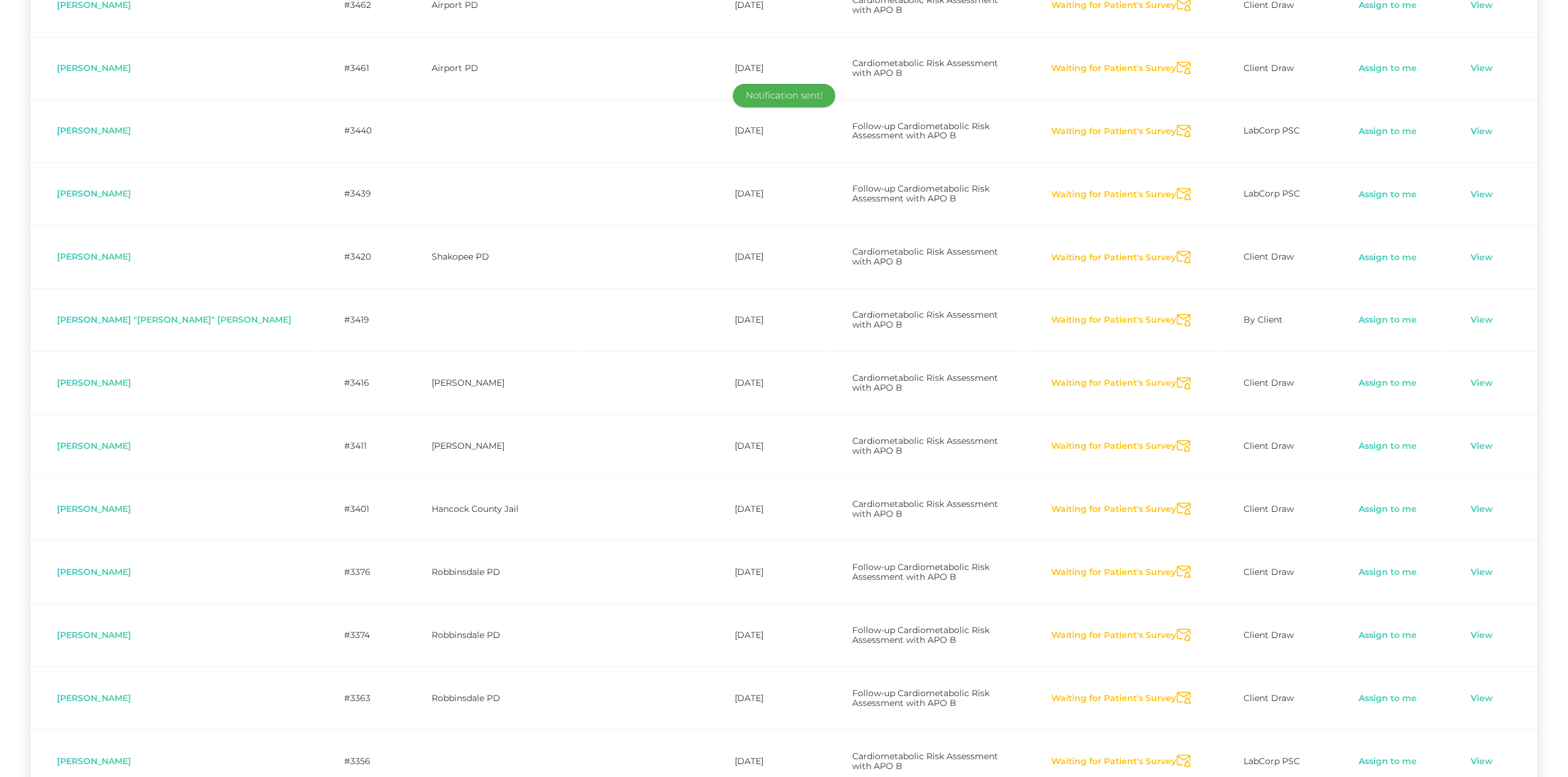
click at [1177, 692] on icon "Send Notification" at bounding box center [1184, 699] width 14 height 13
click at [1177, 755] on icon "Send Notification" at bounding box center [1184, 762] width 14 height 13
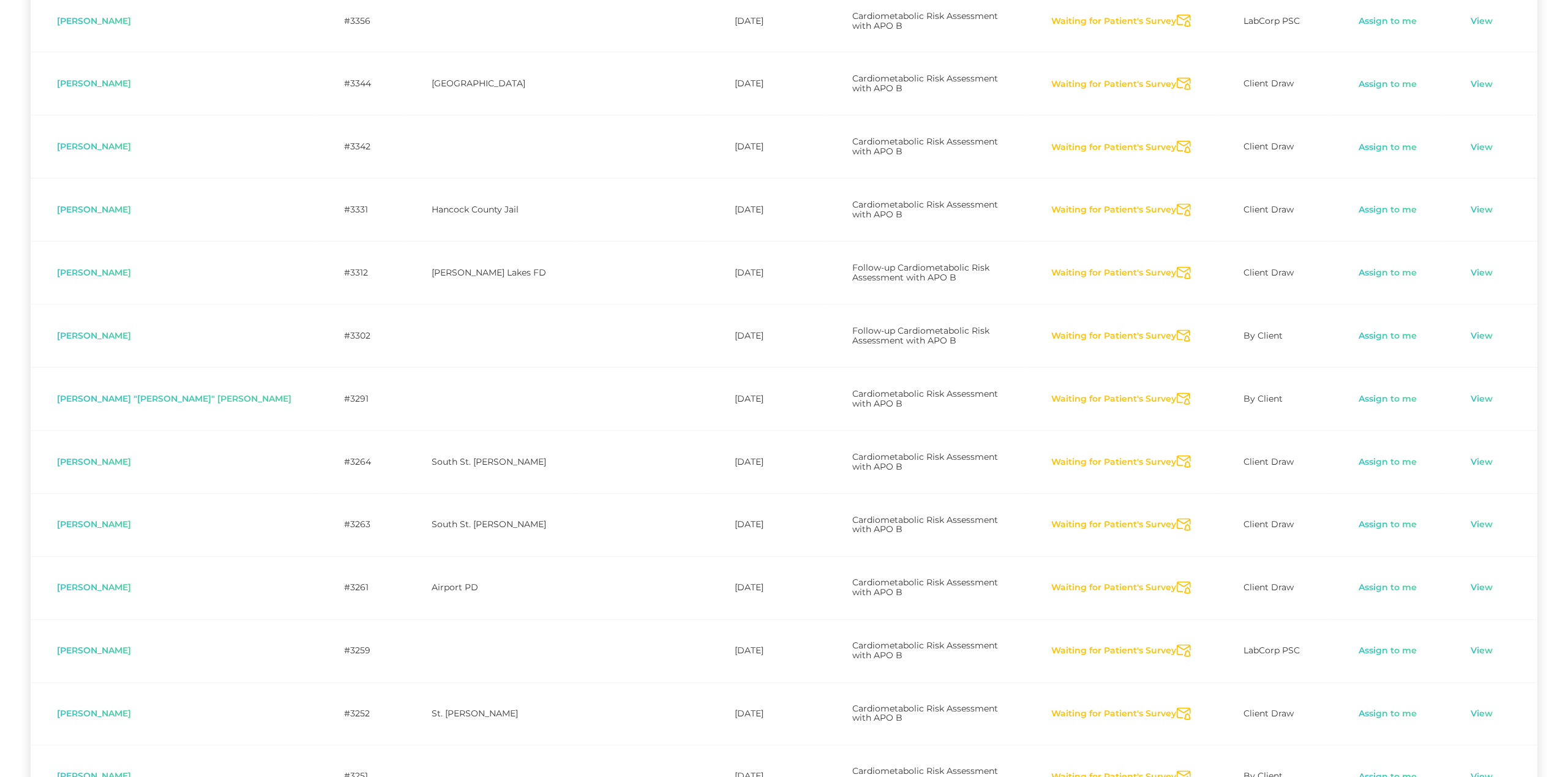
scroll to position [1831, 0]
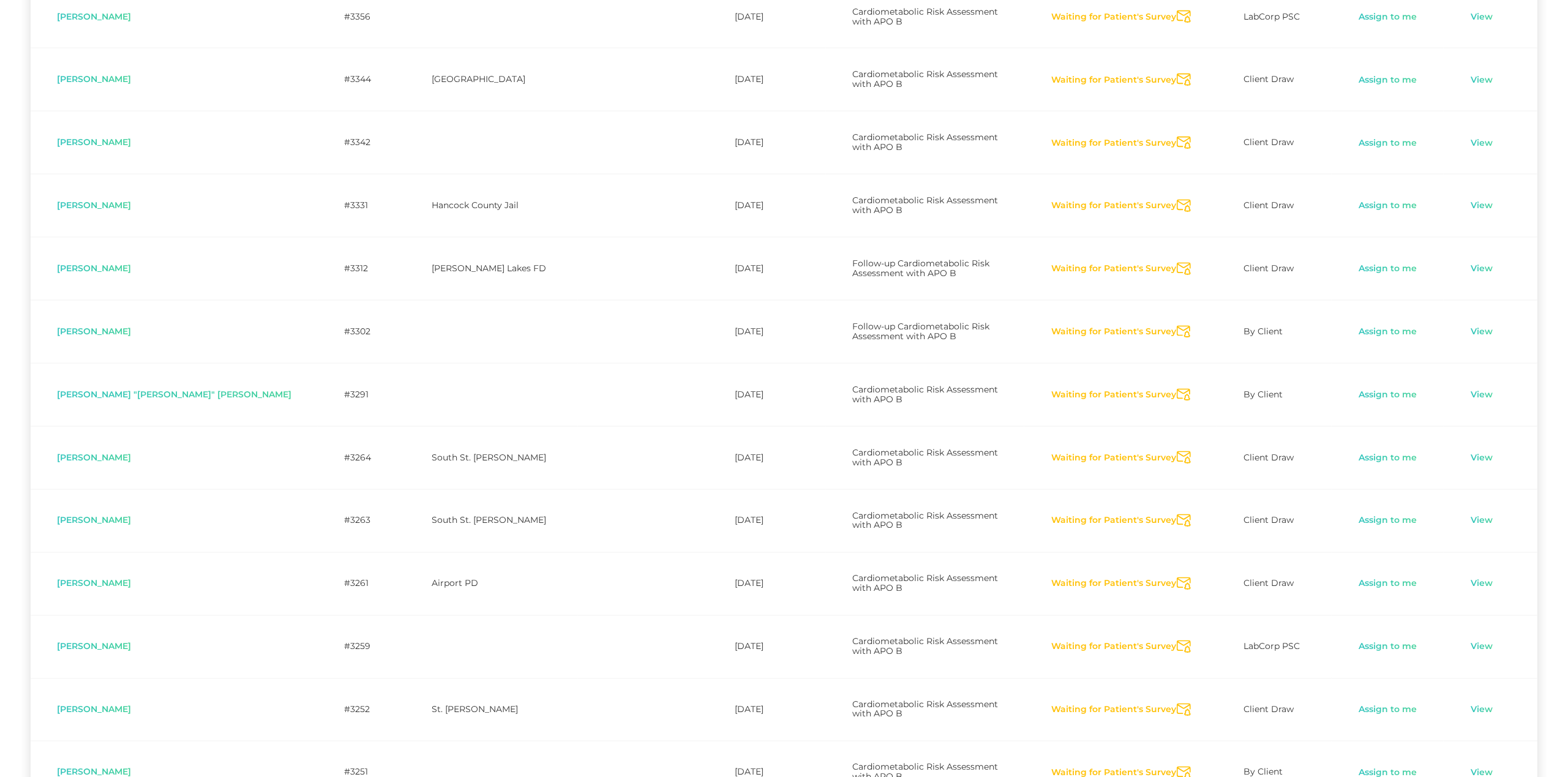
click at [1177, 200] on icon "Send Notification" at bounding box center [1184, 206] width 14 height 13
click at [1177, 263] on icon "Send Notification" at bounding box center [1184, 269] width 14 height 13
click at [1177, 326] on icon "Send Notification" at bounding box center [1184, 332] width 14 height 13
click at [1177, 389] on icon "Send Notification" at bounding box center [1184, 396] width 14 height 13
click at [1177, 451] on icon "Send Notification" at bounding box center [1184, 458] width 14 height 13
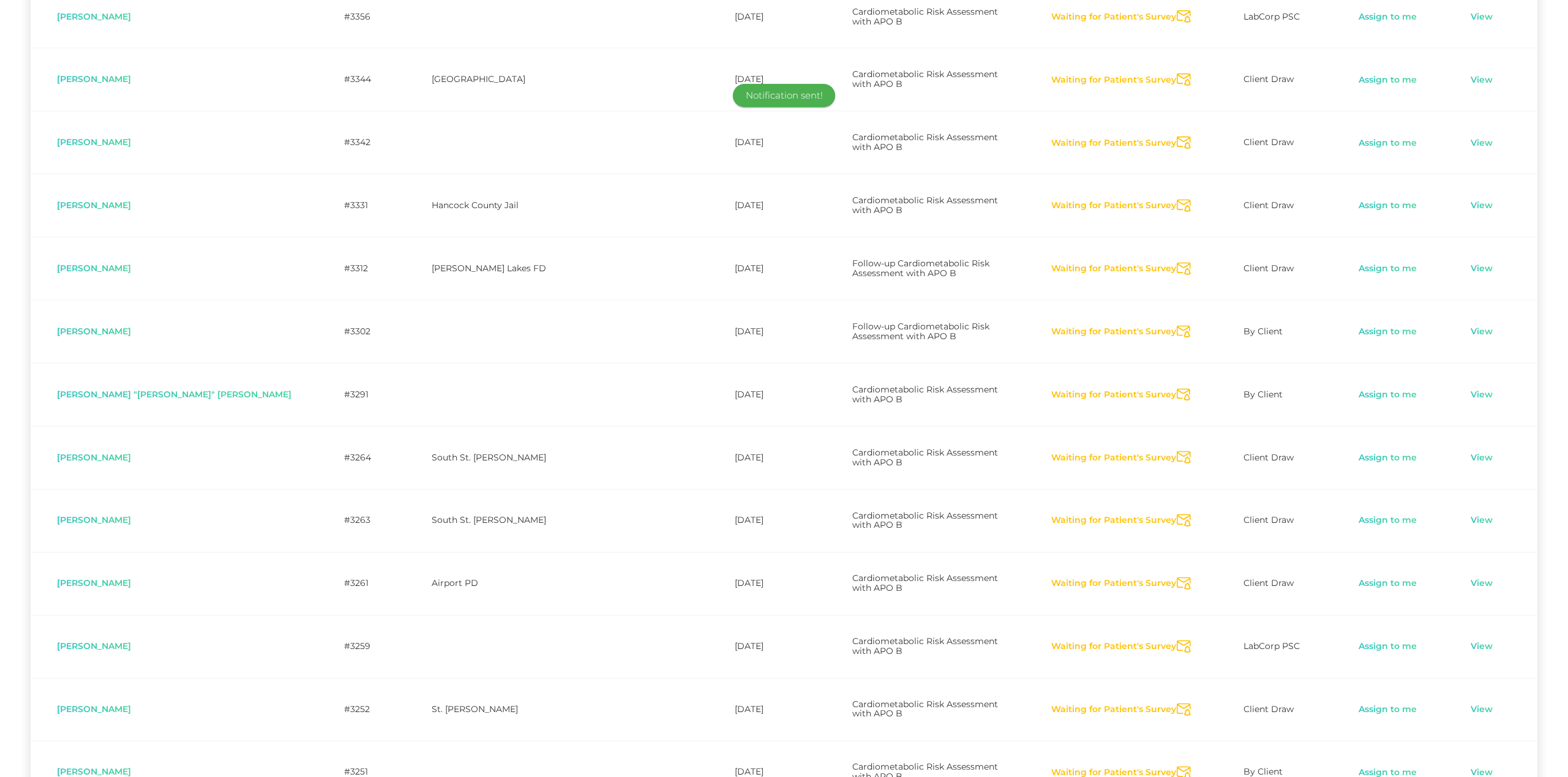
click at [1180, 514] on icon "Send Notification" at bounding box center [1184, 521] width 14 height 13
click at [1177, 578] on icon "Send Notification" at bounding box center [1184, 584] width 14 height 13
click at [1177, 641] on icon "Send Notification" at bounding box center [1184, 647] width 14 height 13
click at [1177, 704] on icon "Send Notification" at bounding box center [1184, 710] width 14 height 13
click at [1177, 767] on icon "Send Notification" at bounding box center [1184, 773] width 14 height 13
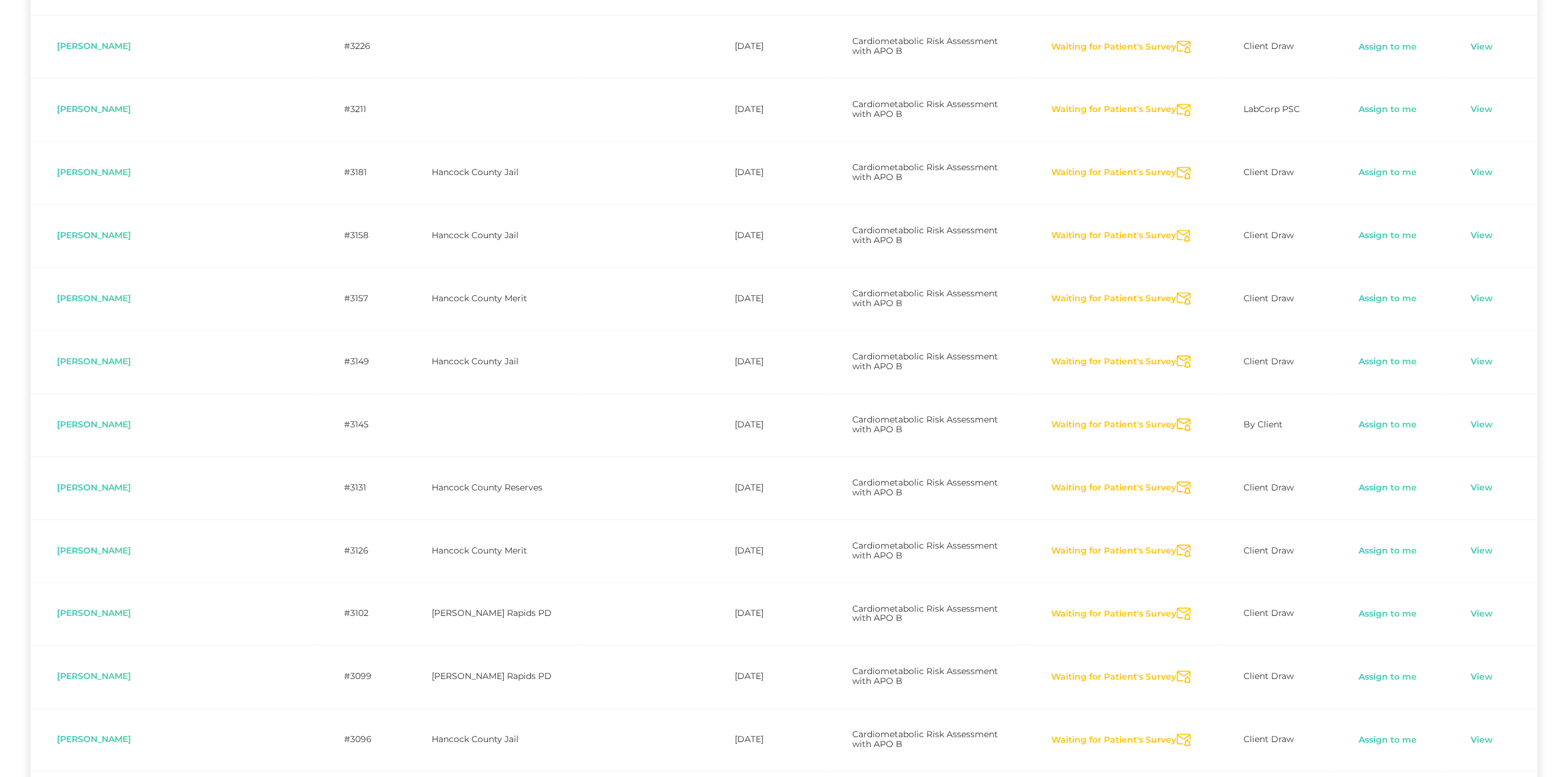
scroll to position [2632, 0]
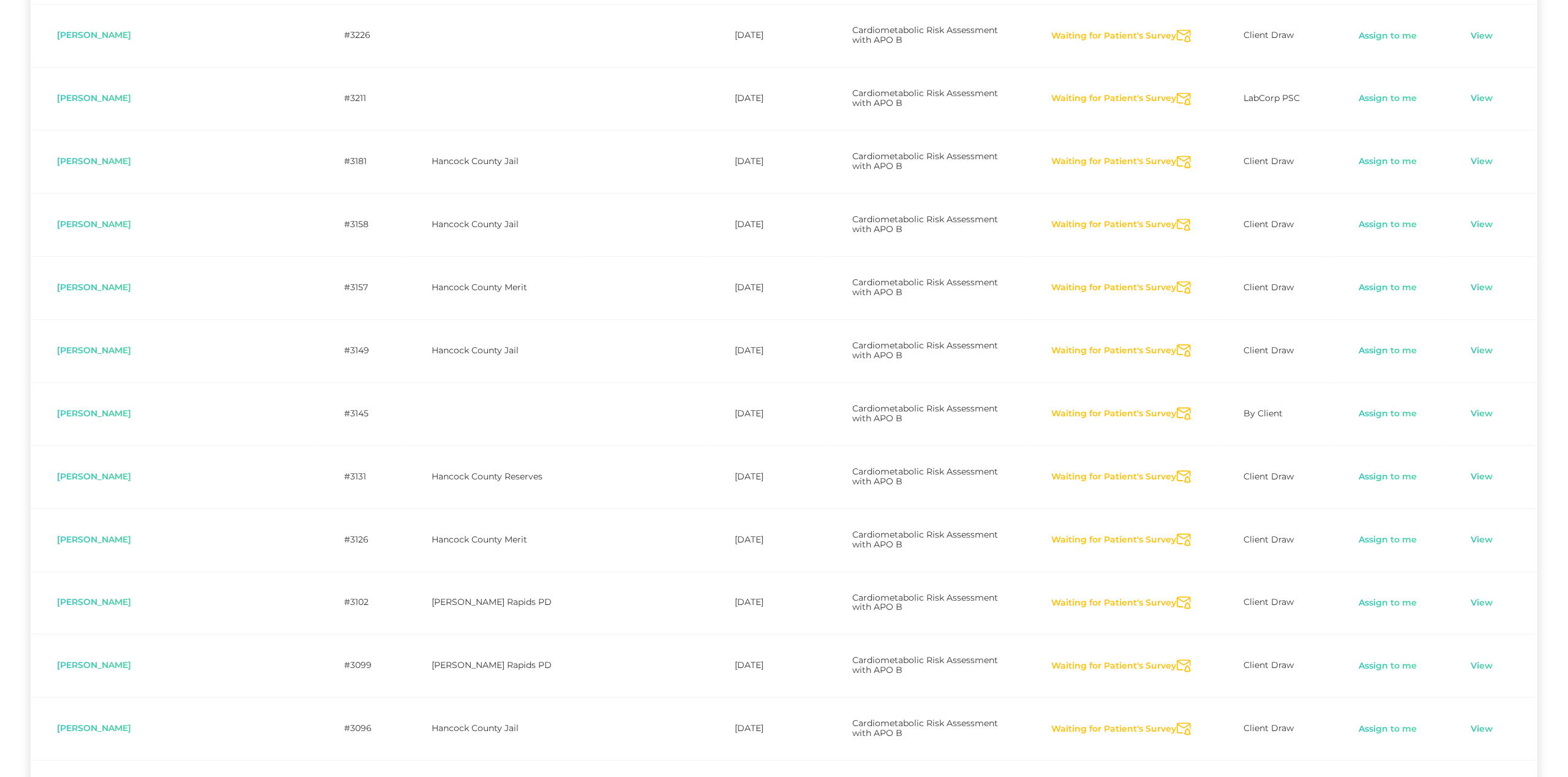
click at [1177, 281] on icon "Send Notification" at bounding box center [1184, 288] width 14 height 13
click at [1177, 344] on icon "Send Notification" at bounding box center [1184, 351] width 14 height 13
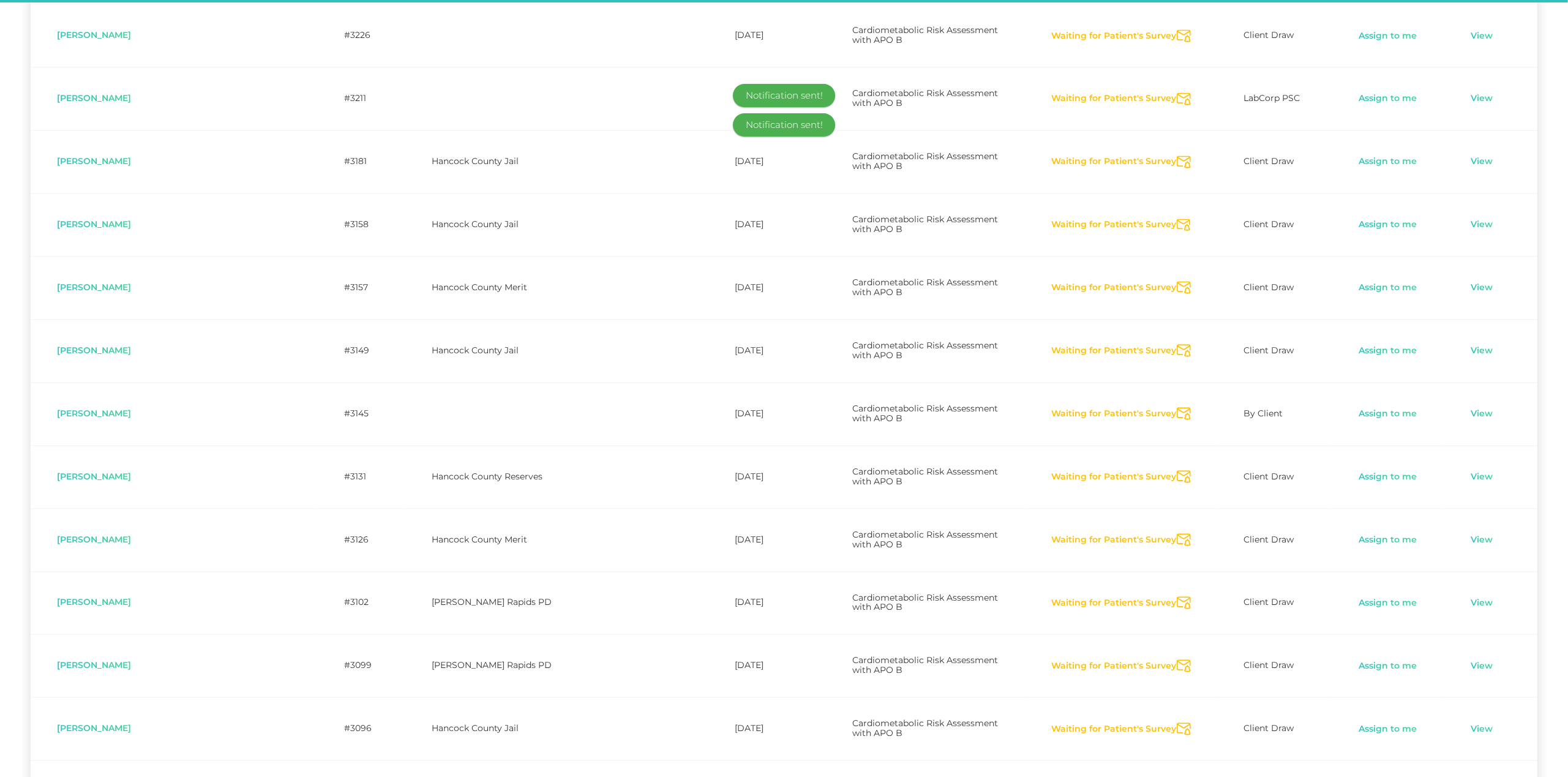
click at [1177, 407] on icon "Send Notification" at bounding box center [1184, 413] width 14 height 13
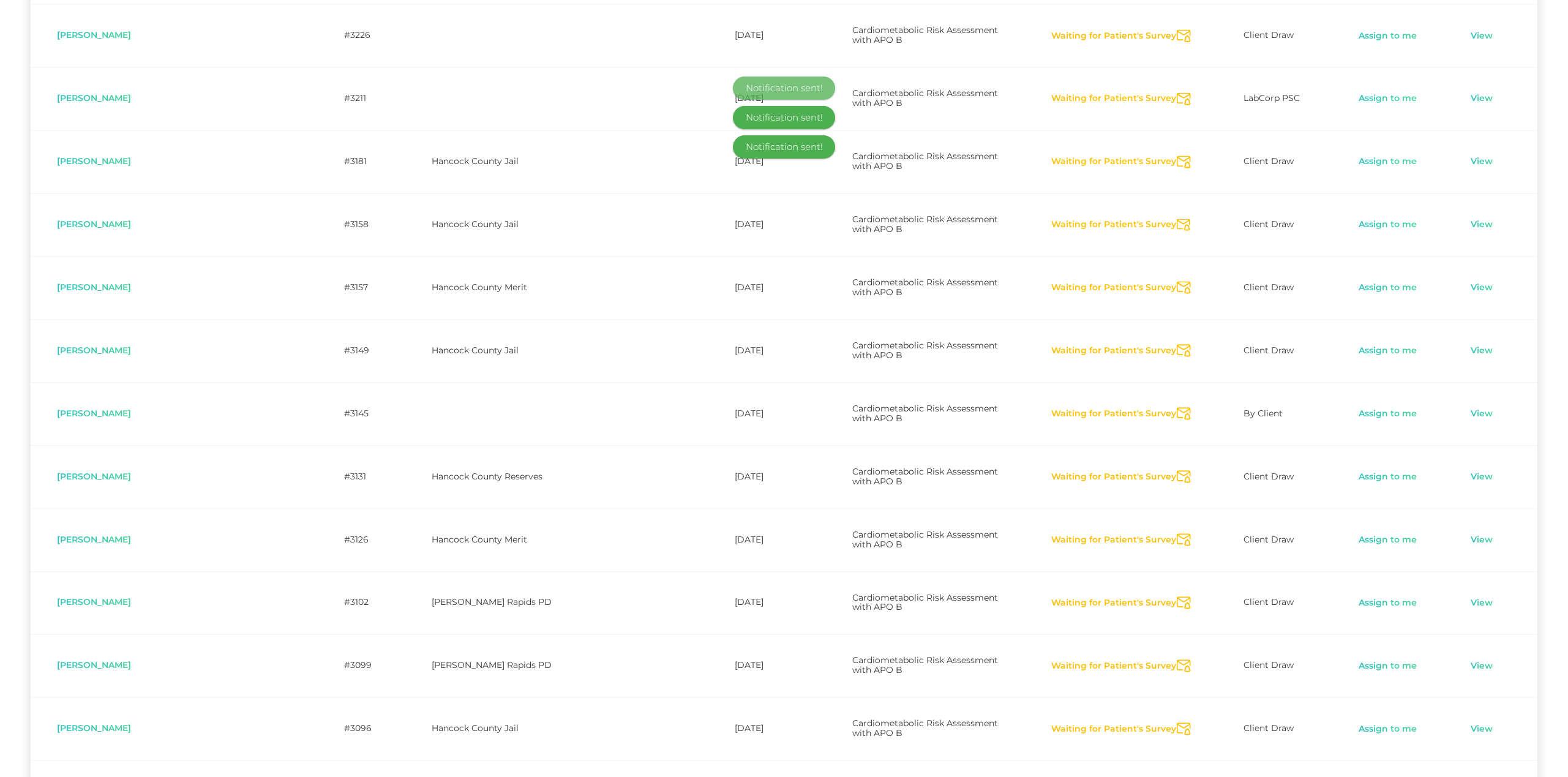
click at [1177, 471] on icon "Send Notification" at bounding box center [1184, 477] width 14 height 13
click at [1177, 534] on icon "Send Notification" at bounding box center [1184, 540] width 14 height 13
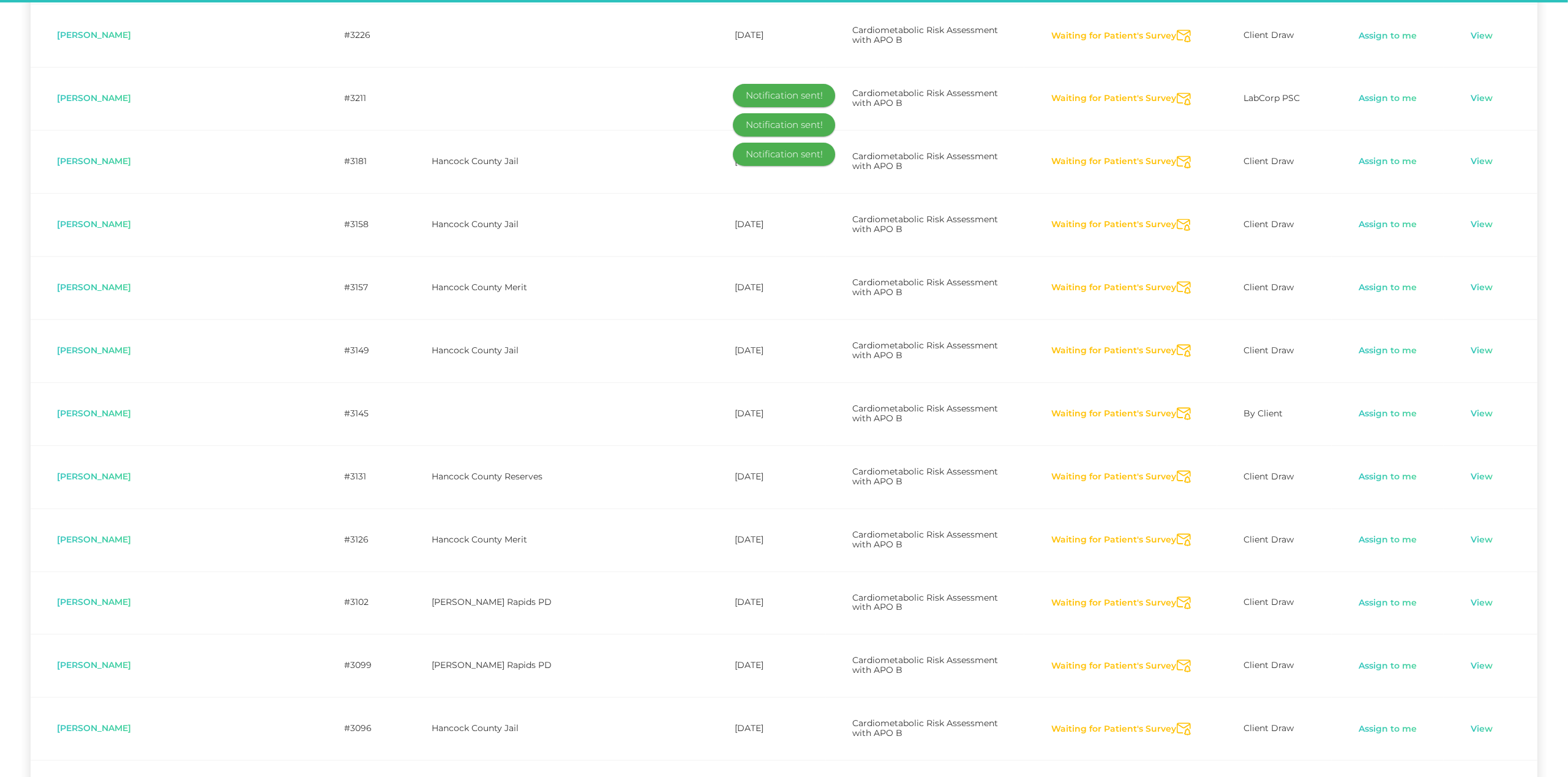
click at [1177, 596] on icon "Send Notification" at bounding box center [1184, 603] width 14 height 13
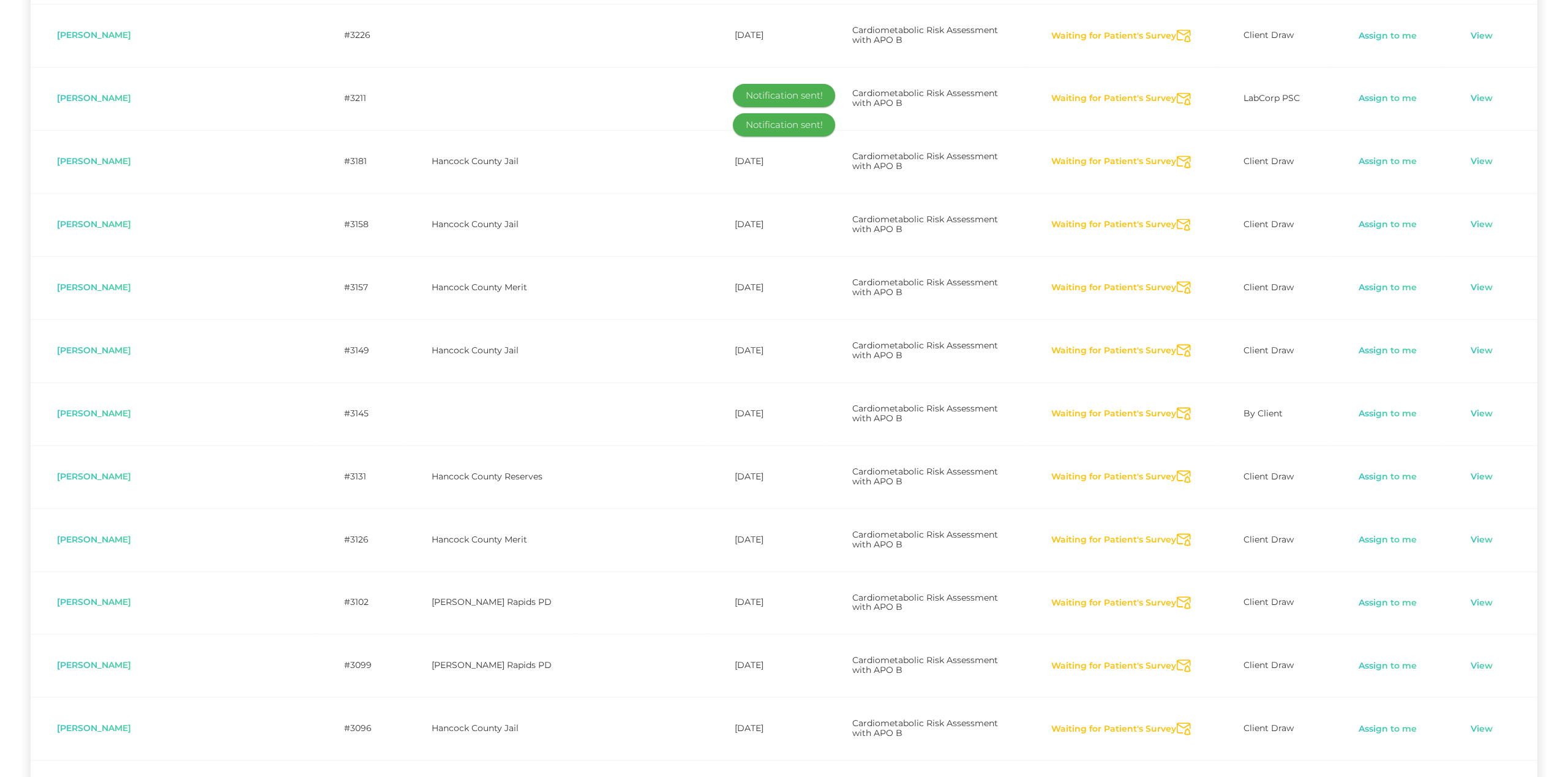
click at [1177, 659] on icon "Send Notification" at bounding box center [1184, 666] width 14 height 13
click at [1177, 723] on icon "Send Notification" at bounding box center [1184, 729] width 14 height 13
click at [1177, 777] on icon "Send Notification" at bounding box center [1184, 792] width 14 height 13
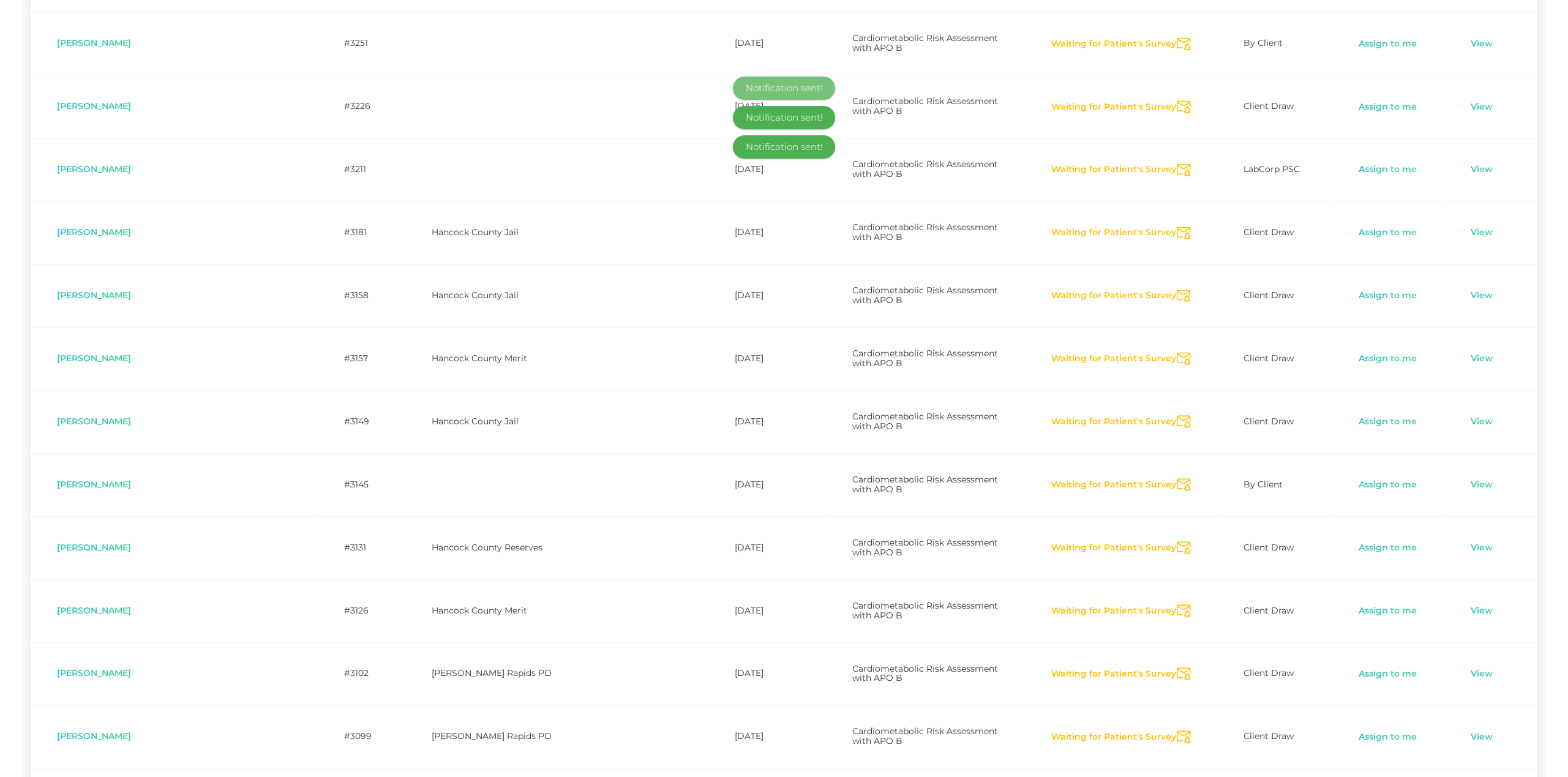
scroll to position [2558, 0]
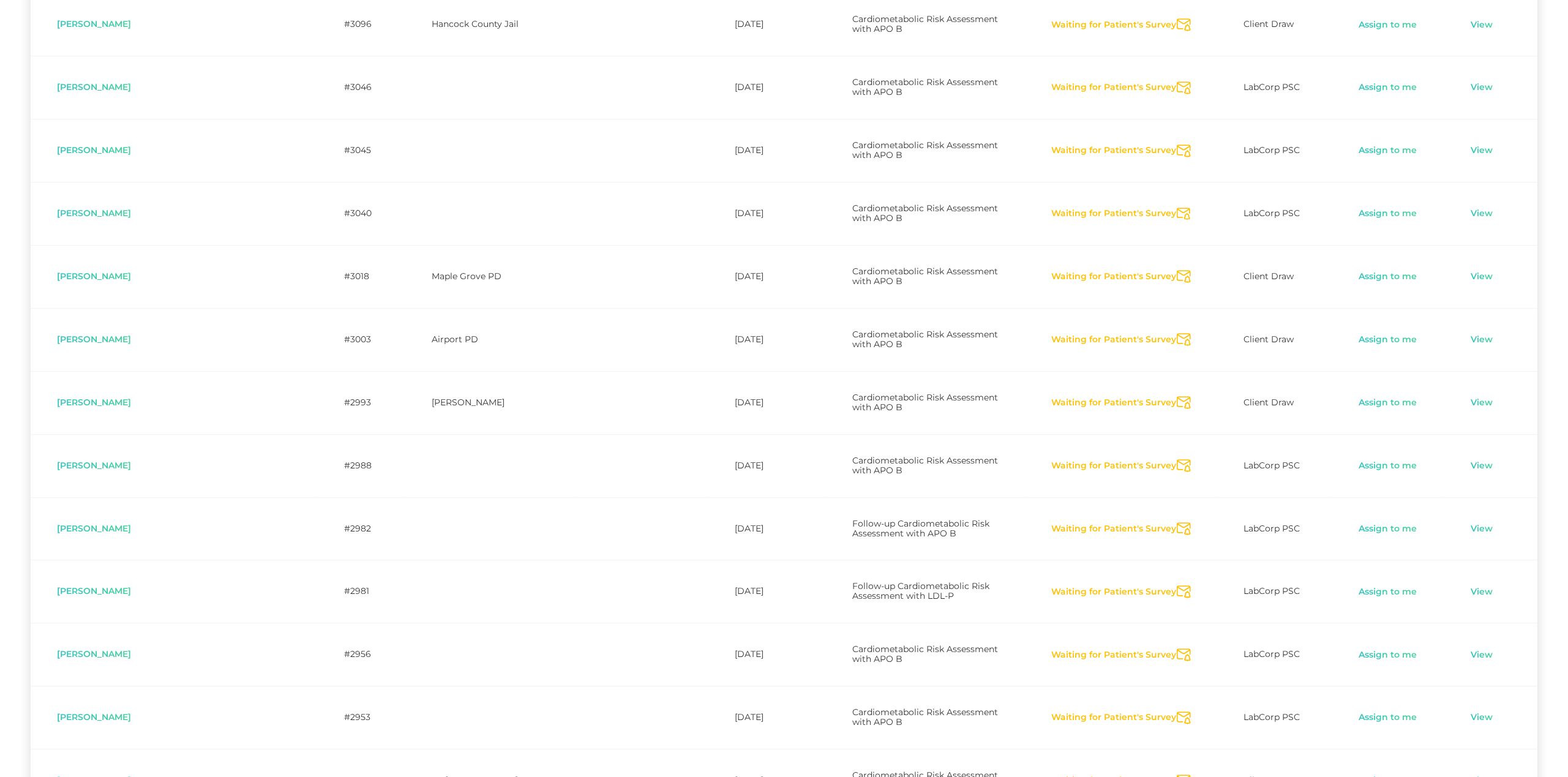
scroll to position [3353, 0]
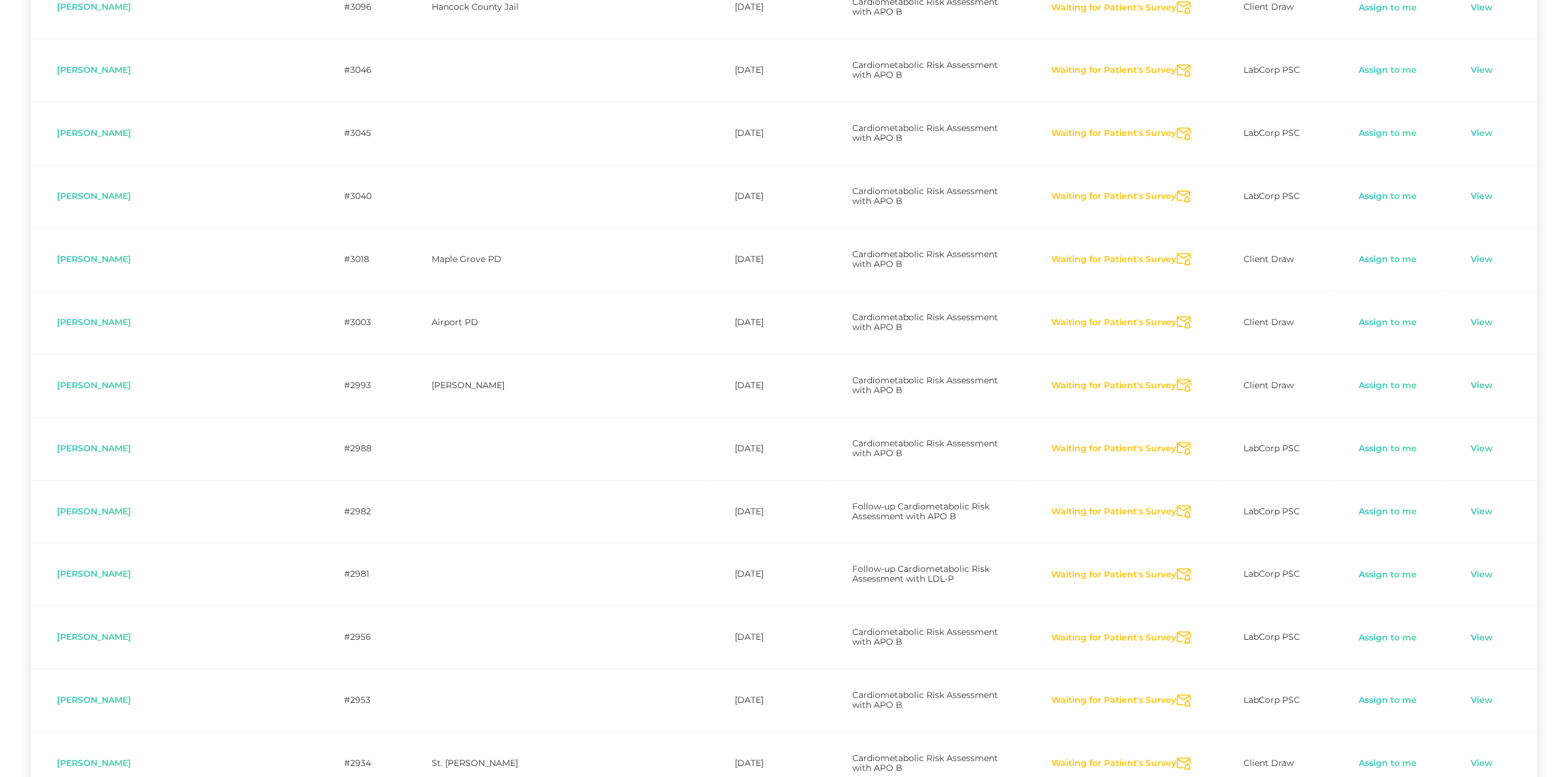
click at [1177, 379] on icon "Send Notification" at bounding box center [1184, 385] width 14 height 13
click at [1177, 443] on icon "Send Notification" at bounding box center [1184, 449] width 14 height 13
click at [1177, 505] on icon "Send Notification" at bounding box center [1184, 512] width 14 height 13
click at [1177, 568] on icon "Send Notification" at bounding box center [1184, 575] width 14 height 13
click at [1177, 632] on icon "Send Notification" at bounding box center [1184, 638] width 14 height 13
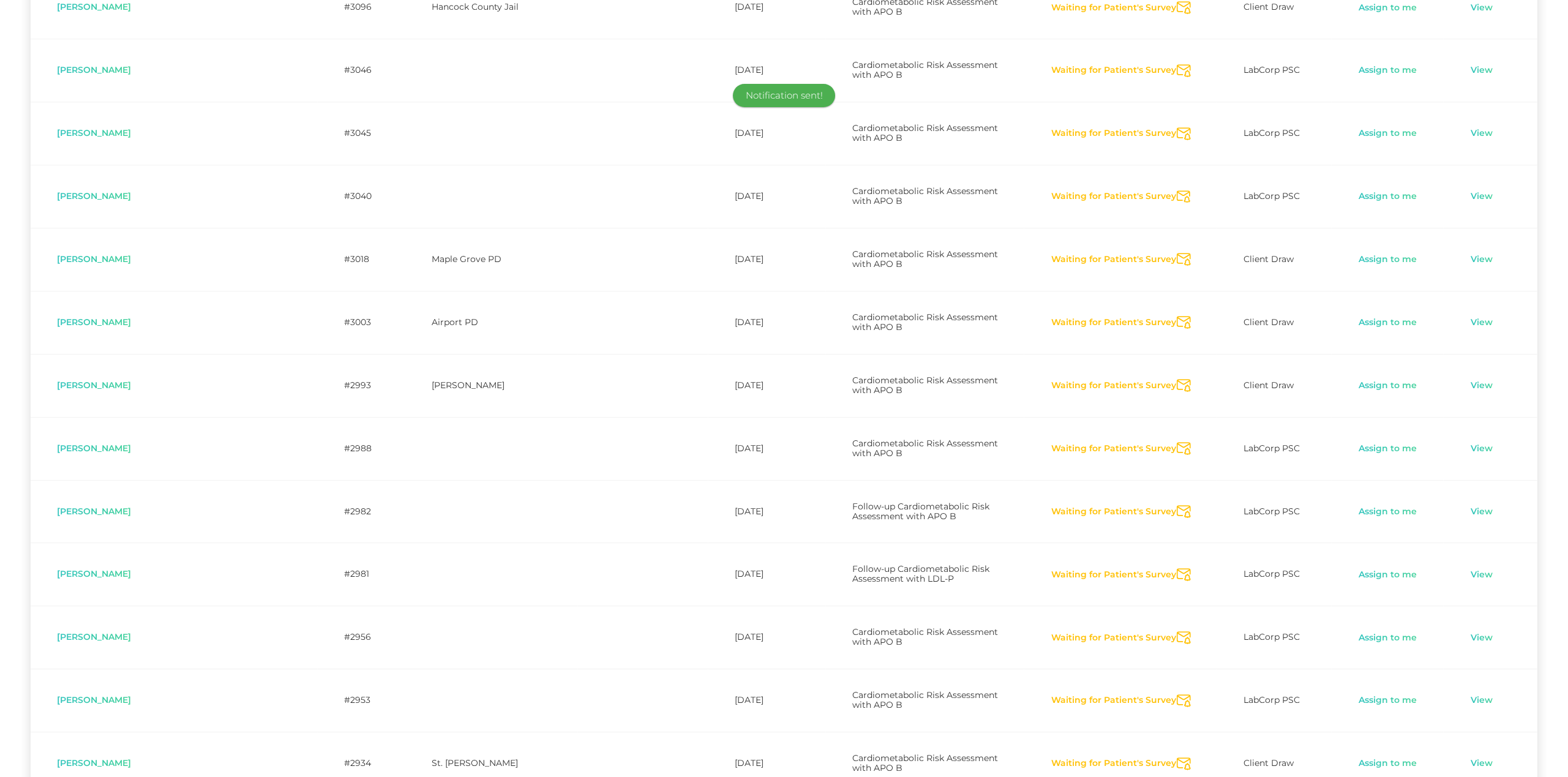
click at [1177, 695] on icon "Send Notification" at bounding box center [1184, 701] width 14 height 13
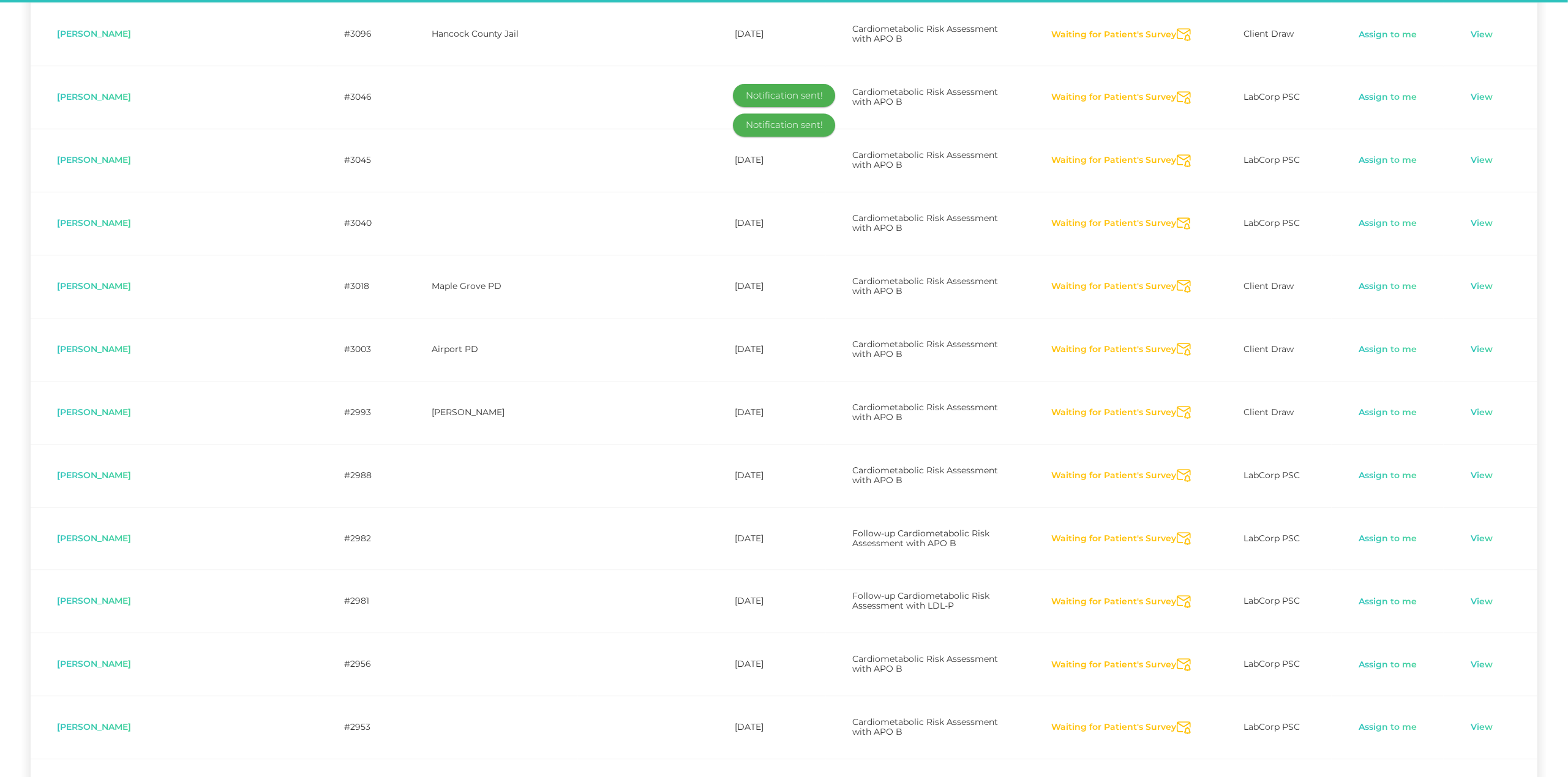
scroll to position [3320, 0]
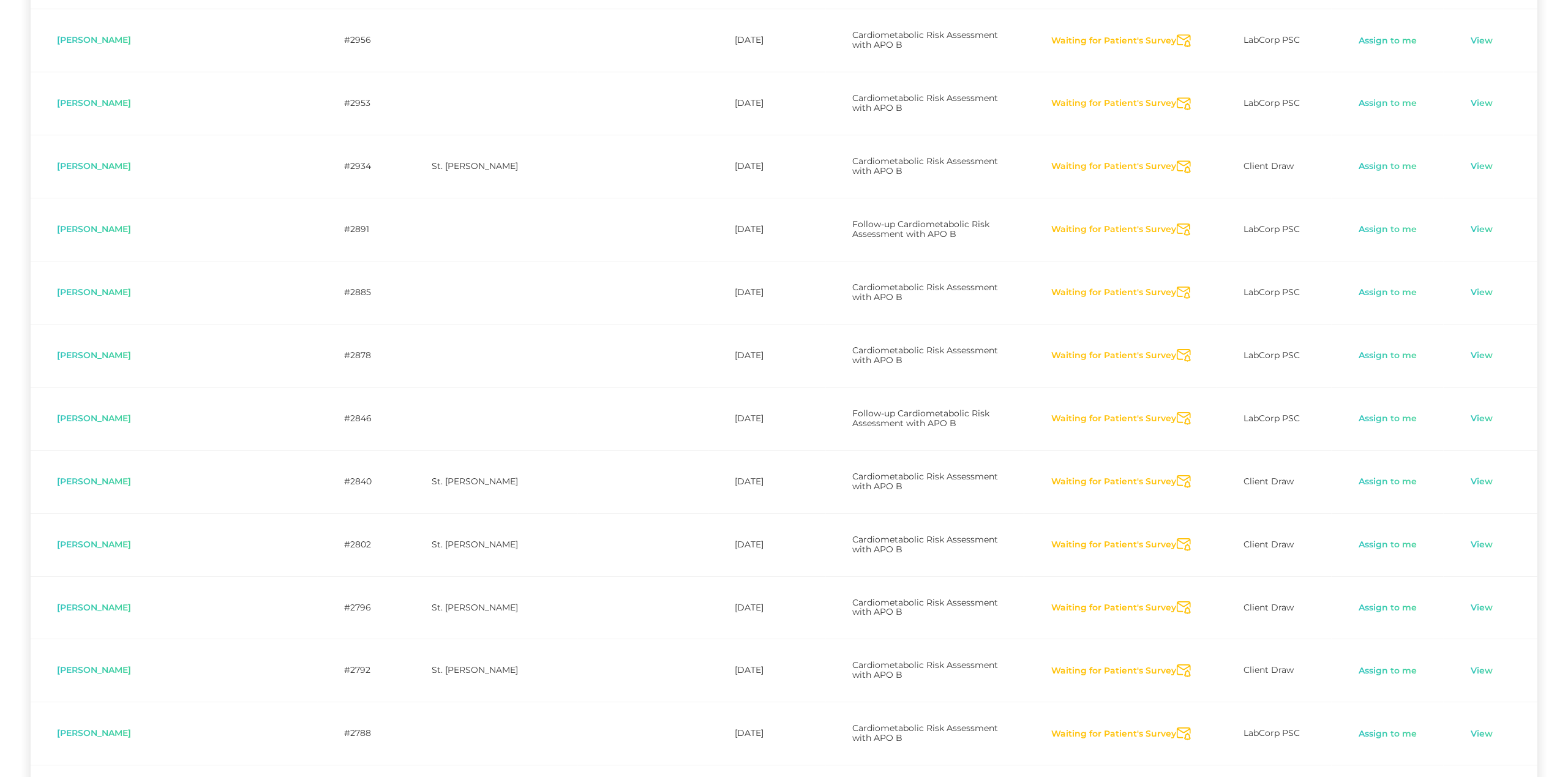
scroll to position [3949, 0]
click at [1177, 602] on icon "Send Notification" at bounding box center [1184, 609] width 14 height 13
click at [1177, 665] on icon "Send Notification" at bounding box center [1184, 671] width 14 height 13
click at [1177, 729] on icon "Send Notification" at bounding box center [1184, 735] width 14 height 13
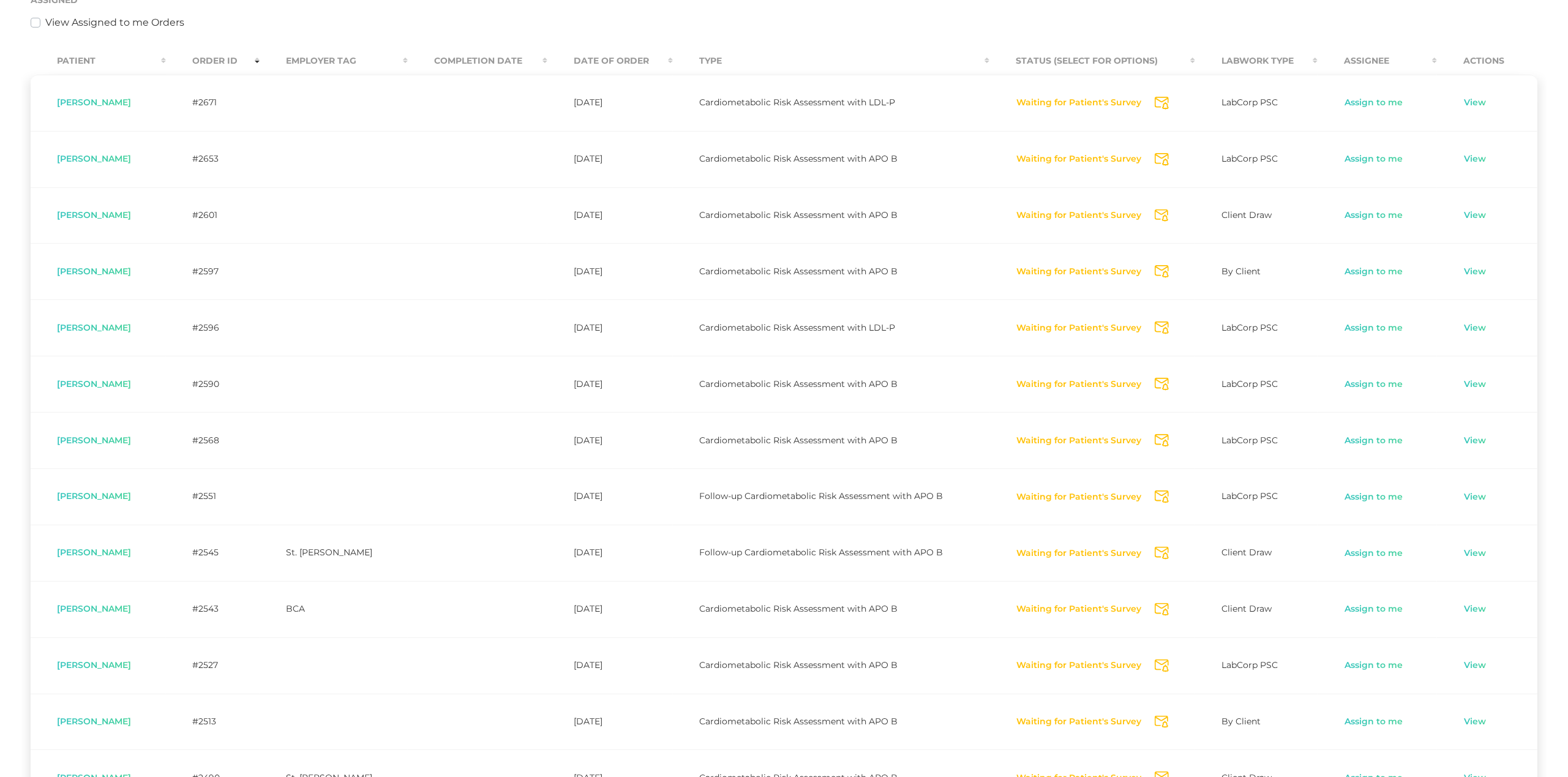
scroll to position [330, 0]
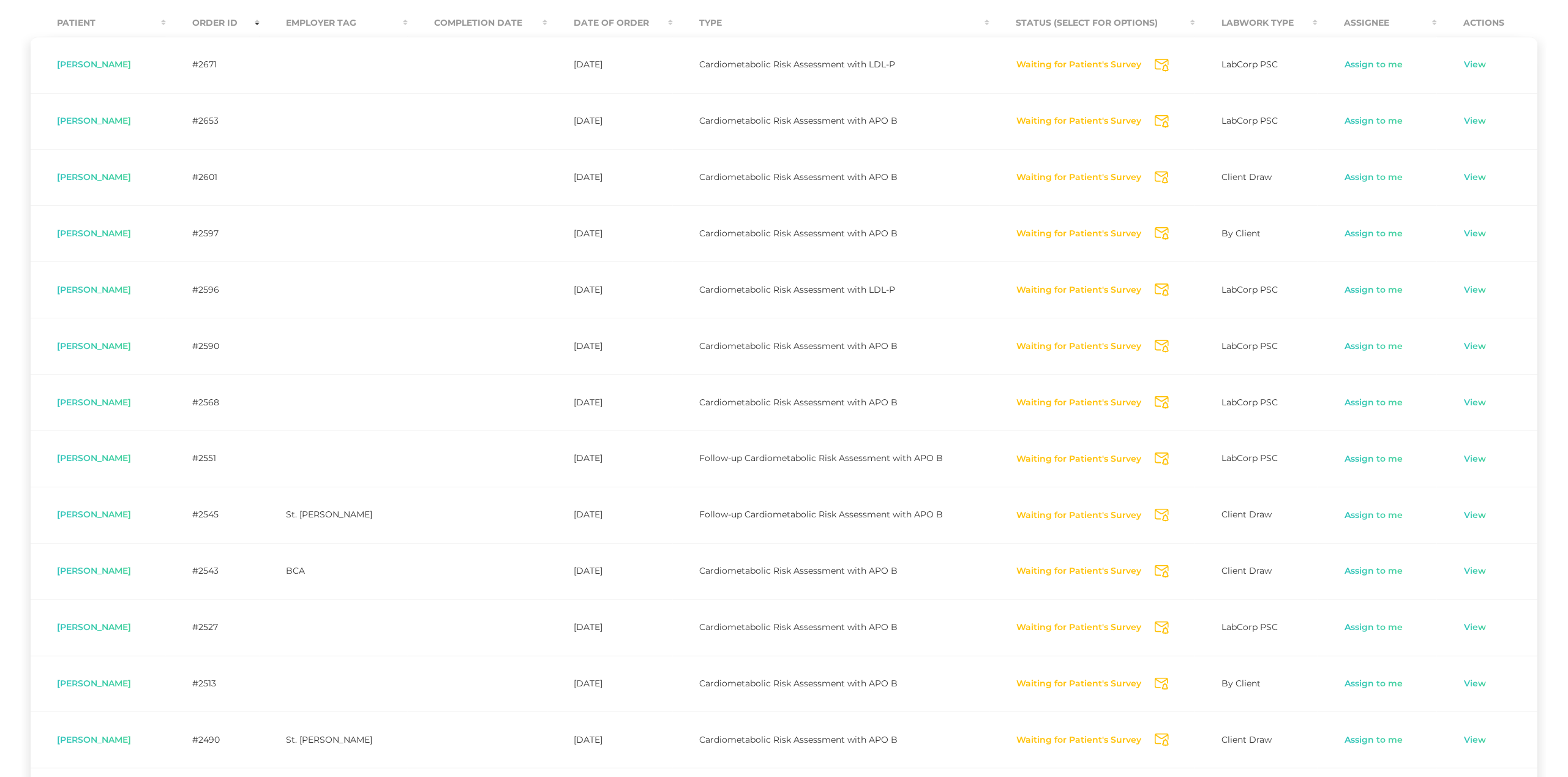
click at [1159, 60] on icon "Send Notification" at bounding box center [1161, 65] width 14 height 13
click at [1155, 114] on icon "Send Notification" at bounding box center [1161, 119] width 14 height 13
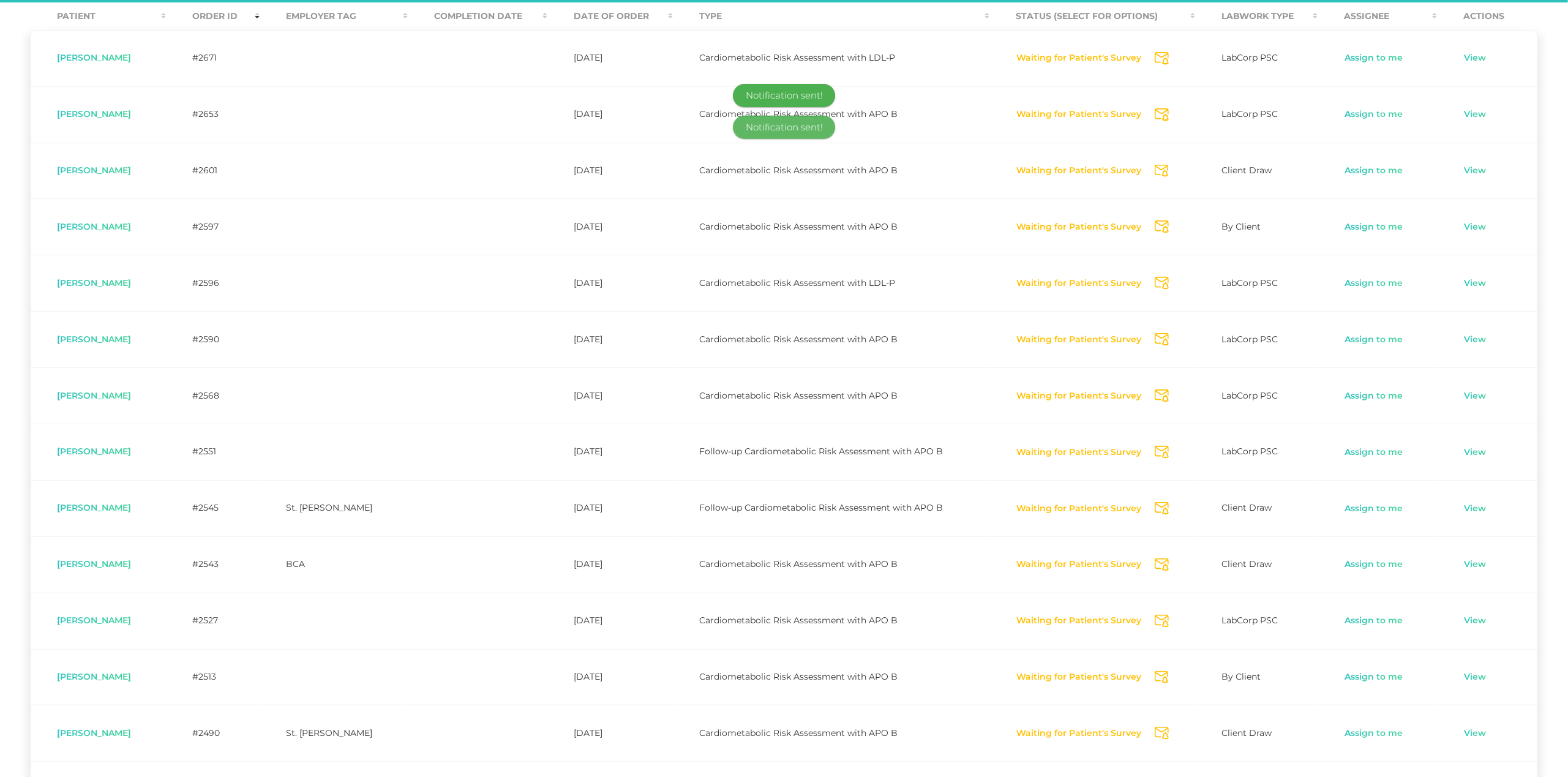
scroll to position [337, 0]
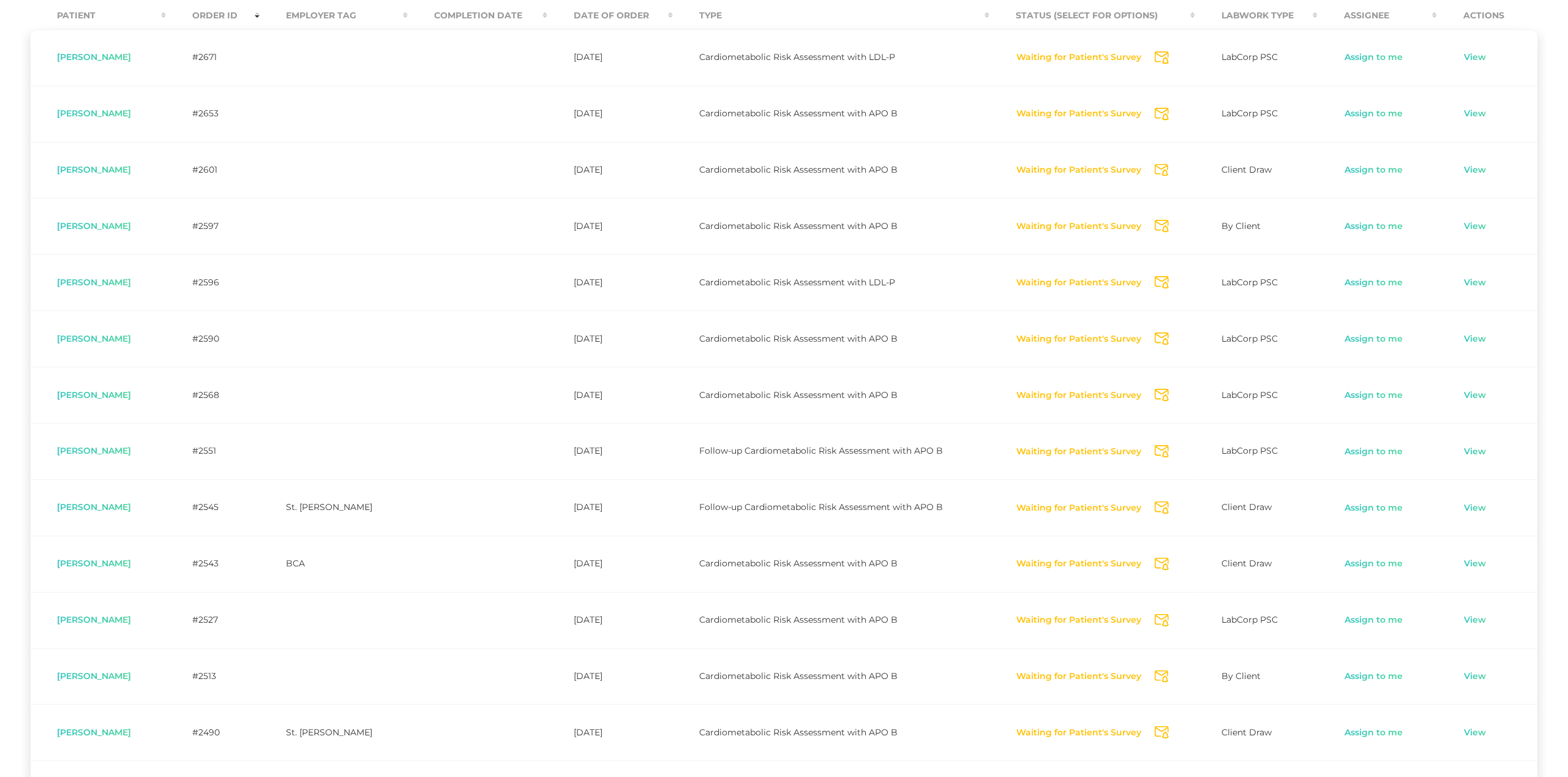
click at [1157, 172] on icon "Send Notification" at bounding box center [1161, 171] width 14 height 13
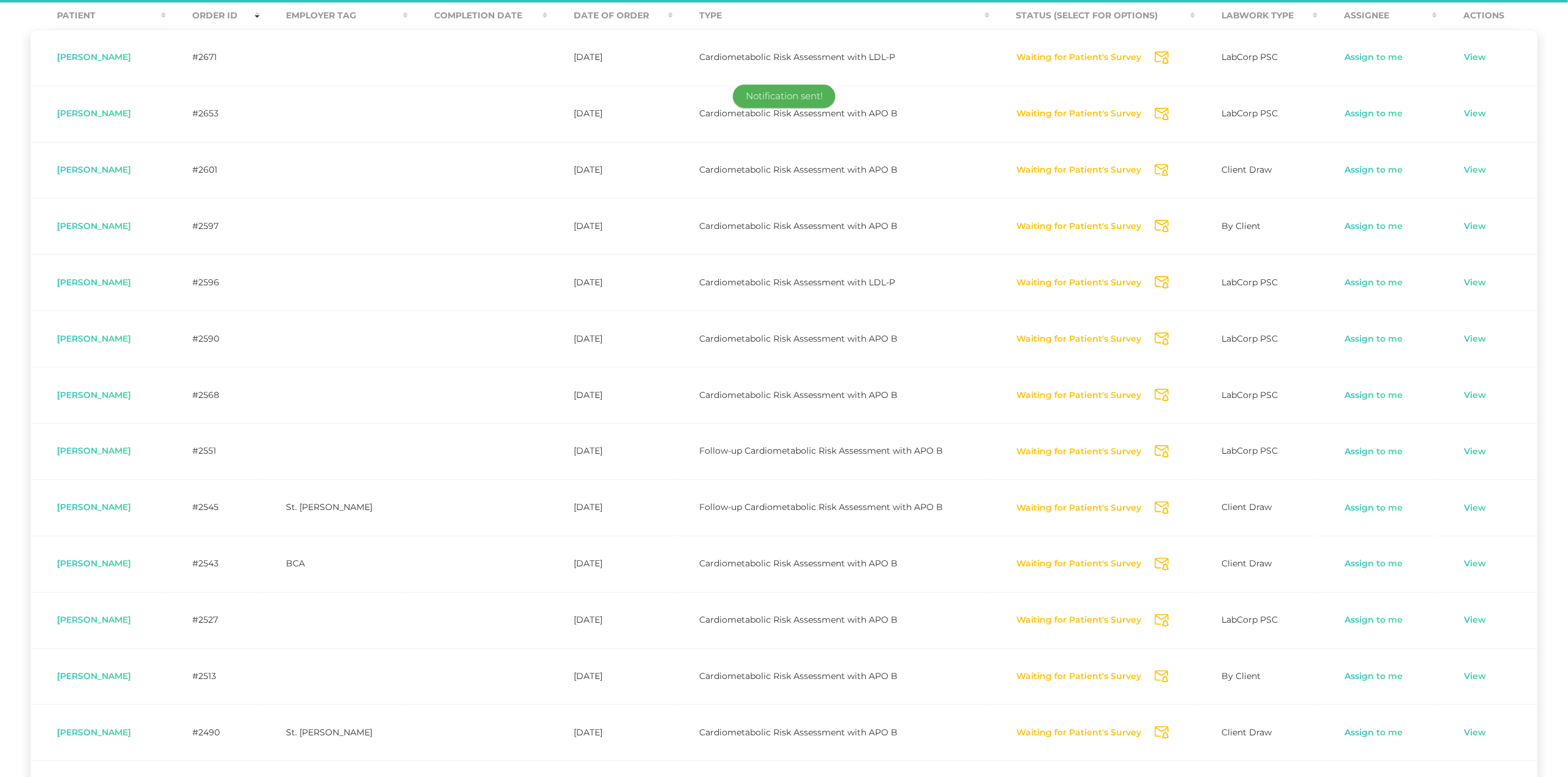
click at [1157, 224] on icon "Send Notification" at bounding box center [1161, 226] width 14 height 13
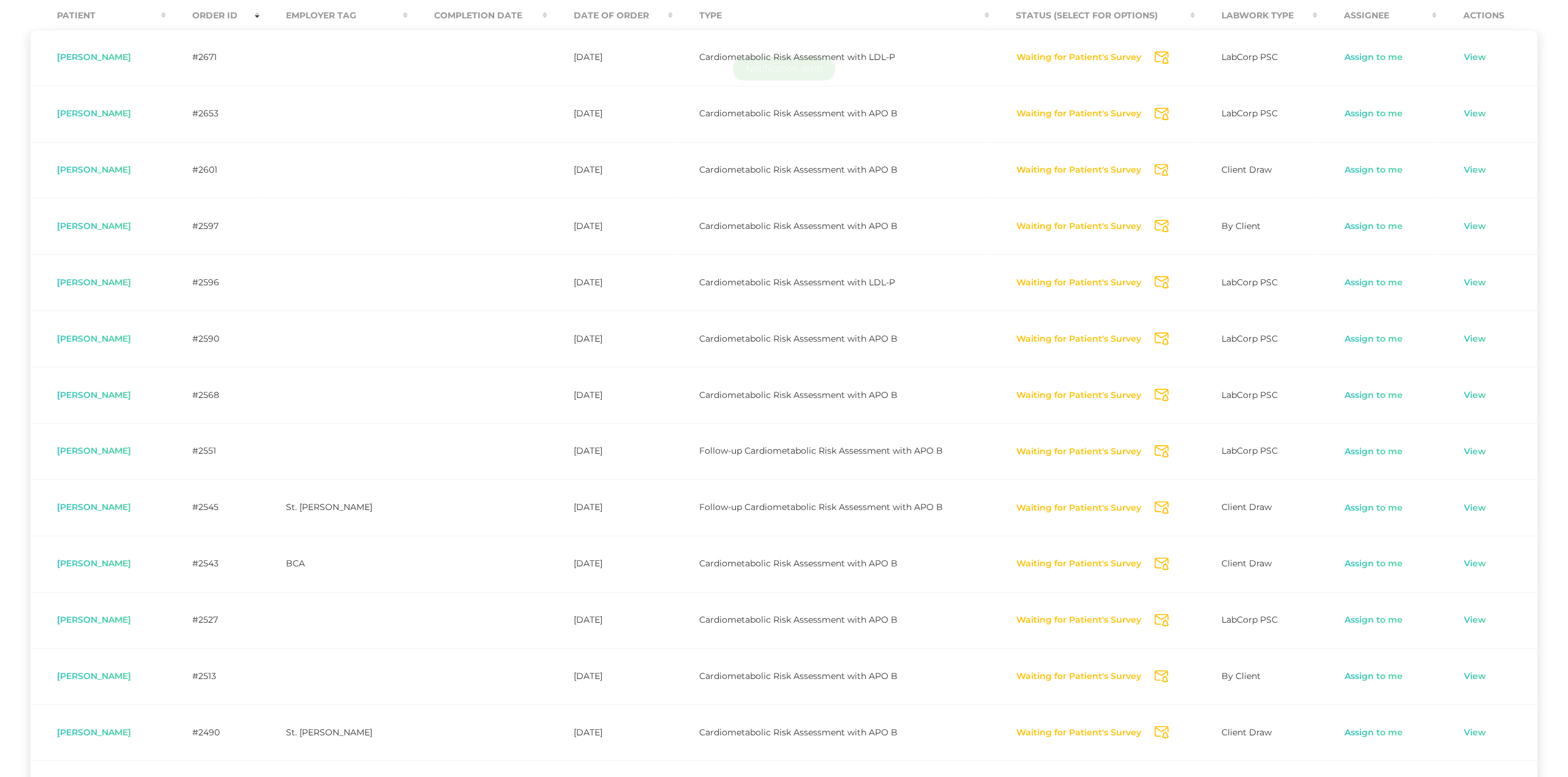
click at [1157, 284] on icon "Send Notification" at bounding box center [1161, 283] width 14 height 13
click at [1162, 336] on icon "Send Notification" at bounding box center [1161, 339] width 14 height 13
click at [1159, 394] on icon "Send Notification" at bounding box center [1161, 396] width 14 height 13
click at [1159, 454] on icon "Send Notification" at bounding box center [1161, 451] width 14 height 13
drag, startPoint x: 1162, startPoint y: 510, endPoint x: 1162, endPoint y: 524, distance: 14.0
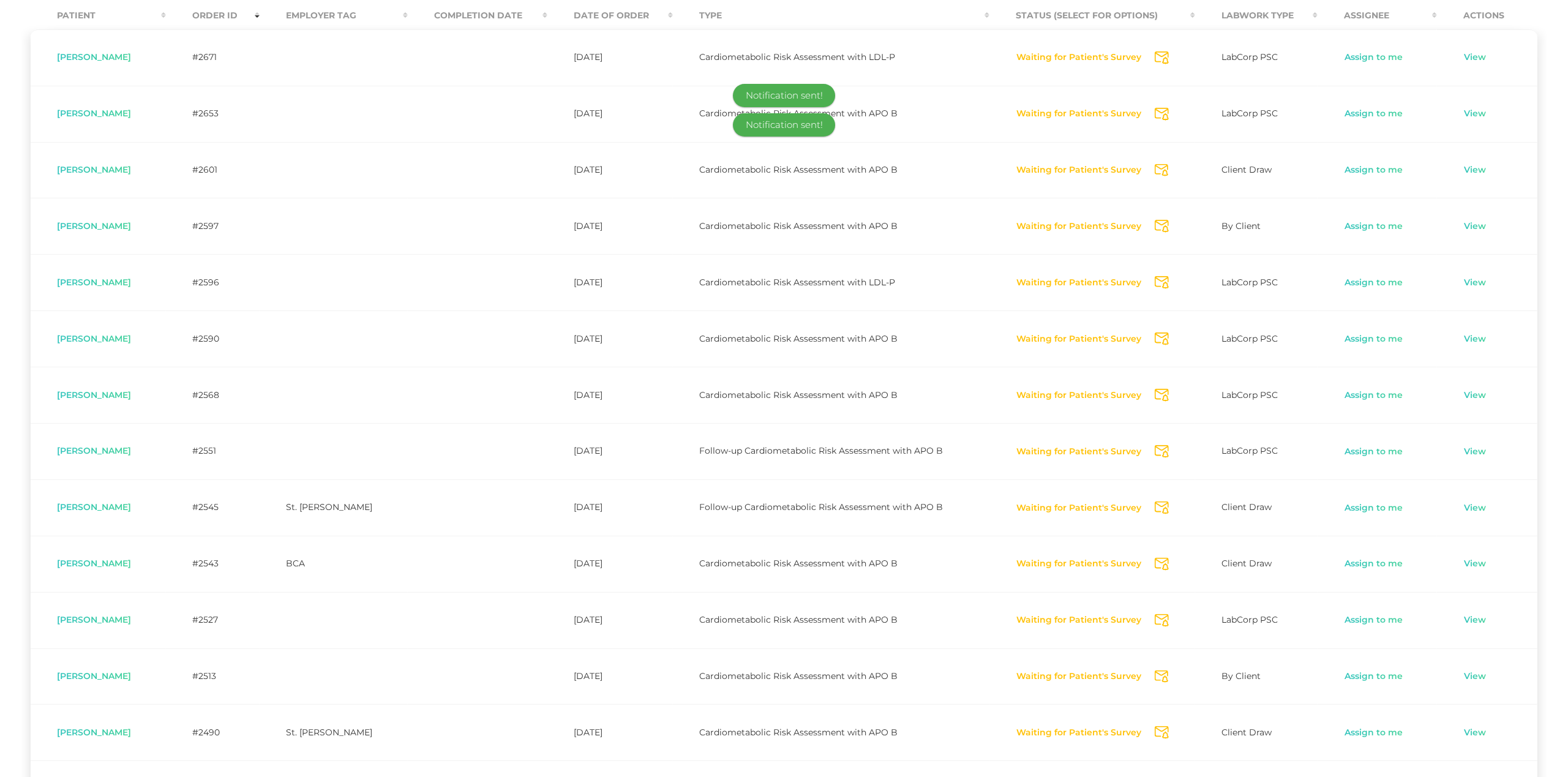
click at [1162, 510] on icon "Send Notification" at bounding box center [1161, 508] width 14 height 13
click at [1156, 567] on icon "Send Notification" at bounding box center [1161, 564] width 14 height 13
click at [1155, 626] on icon "Send Notification" at bounding box center [1161, 621] width 14 height 13
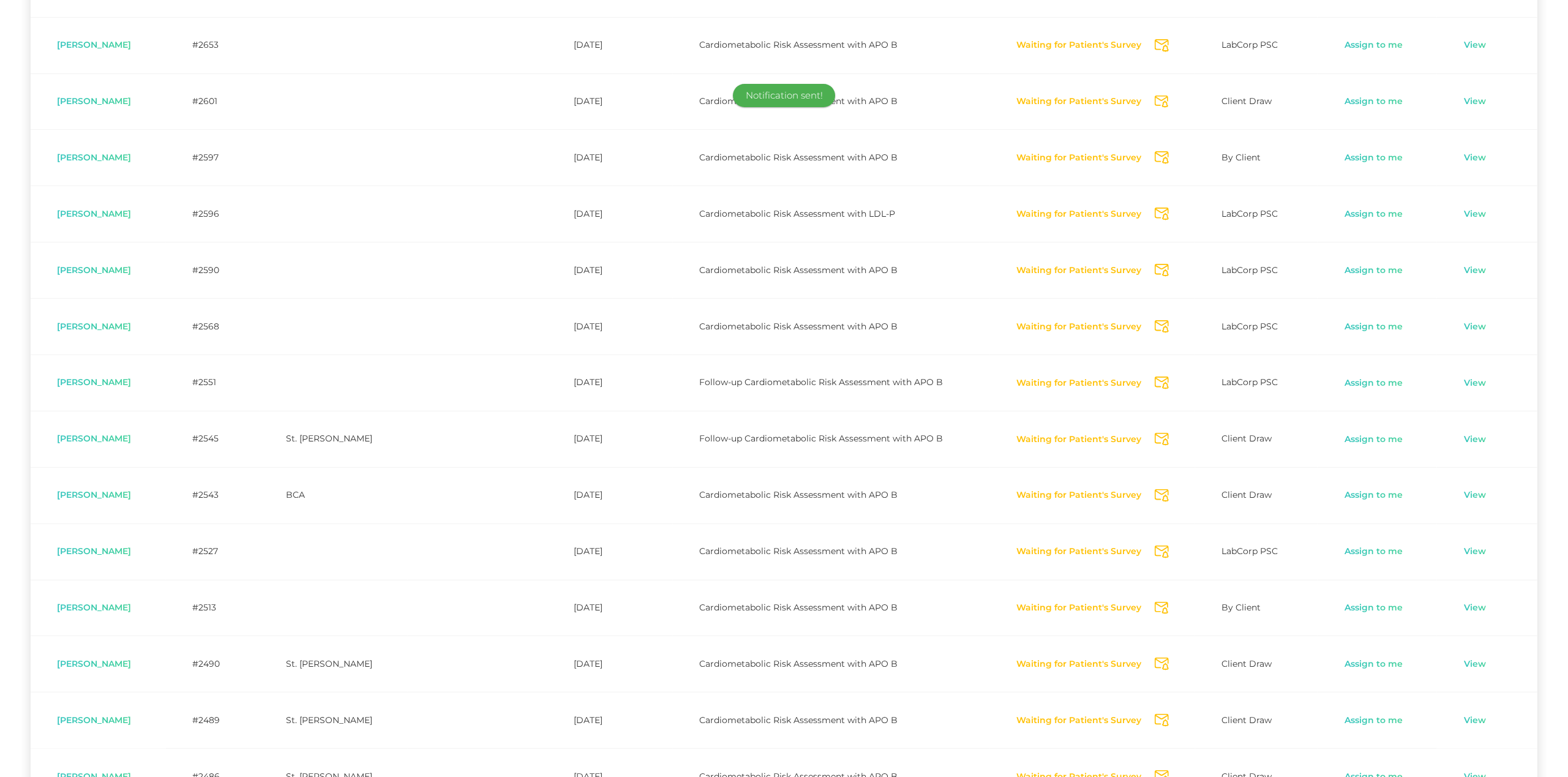
scroll to position [412, 0]
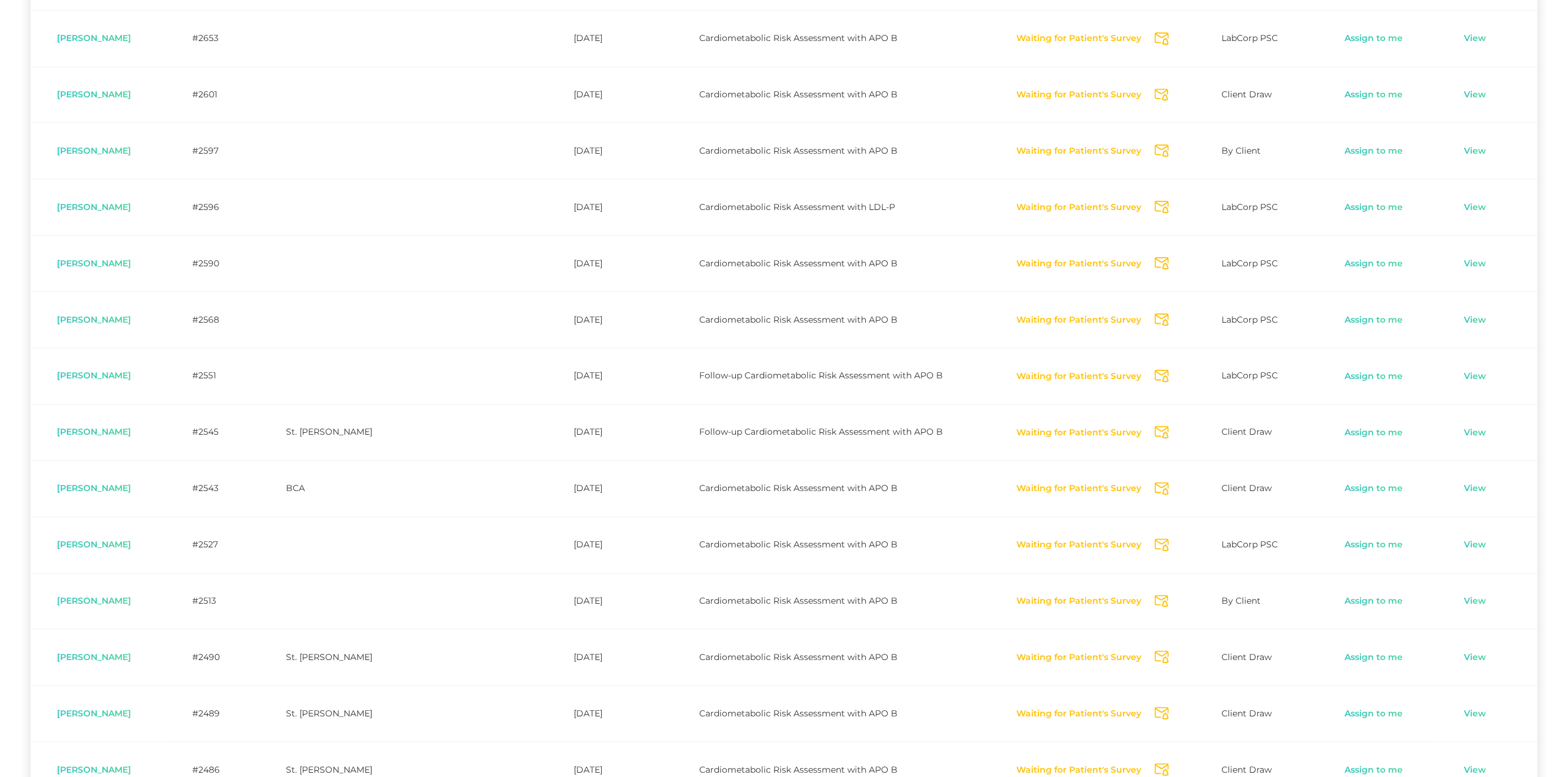
click at [1159, 604] on icon "Send Notification" at bounding box center [1161, 602] width 14 height 13
click at [1162, 661] on icon "Send Notification" at bounding box center [1161, 658] width 14 height 13
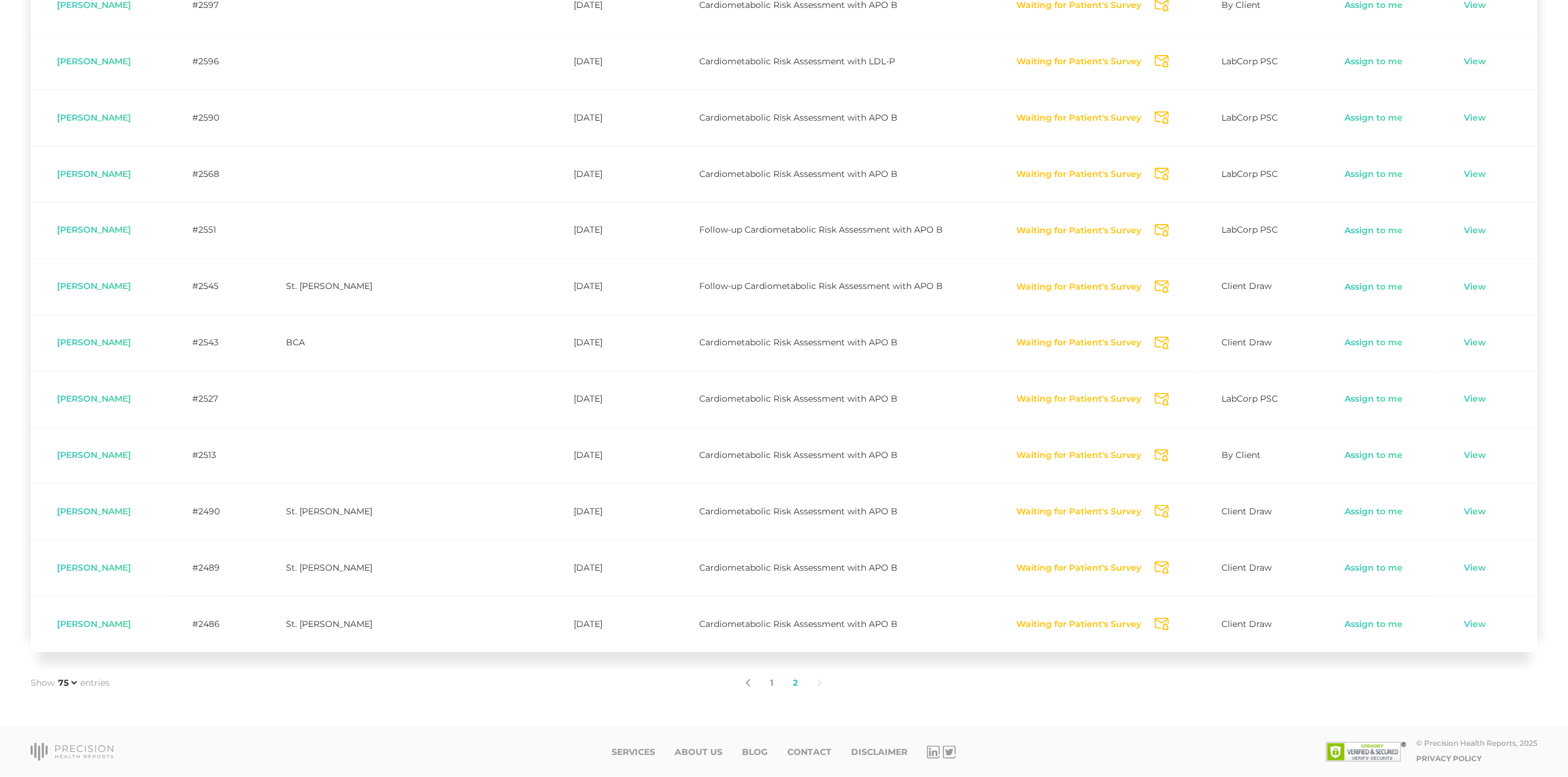
scroll to position [561, 0]
click at [1073, 624] on button "Waiting for Patient's Survey" at bounding box center [1079, 625] width 127 height 12
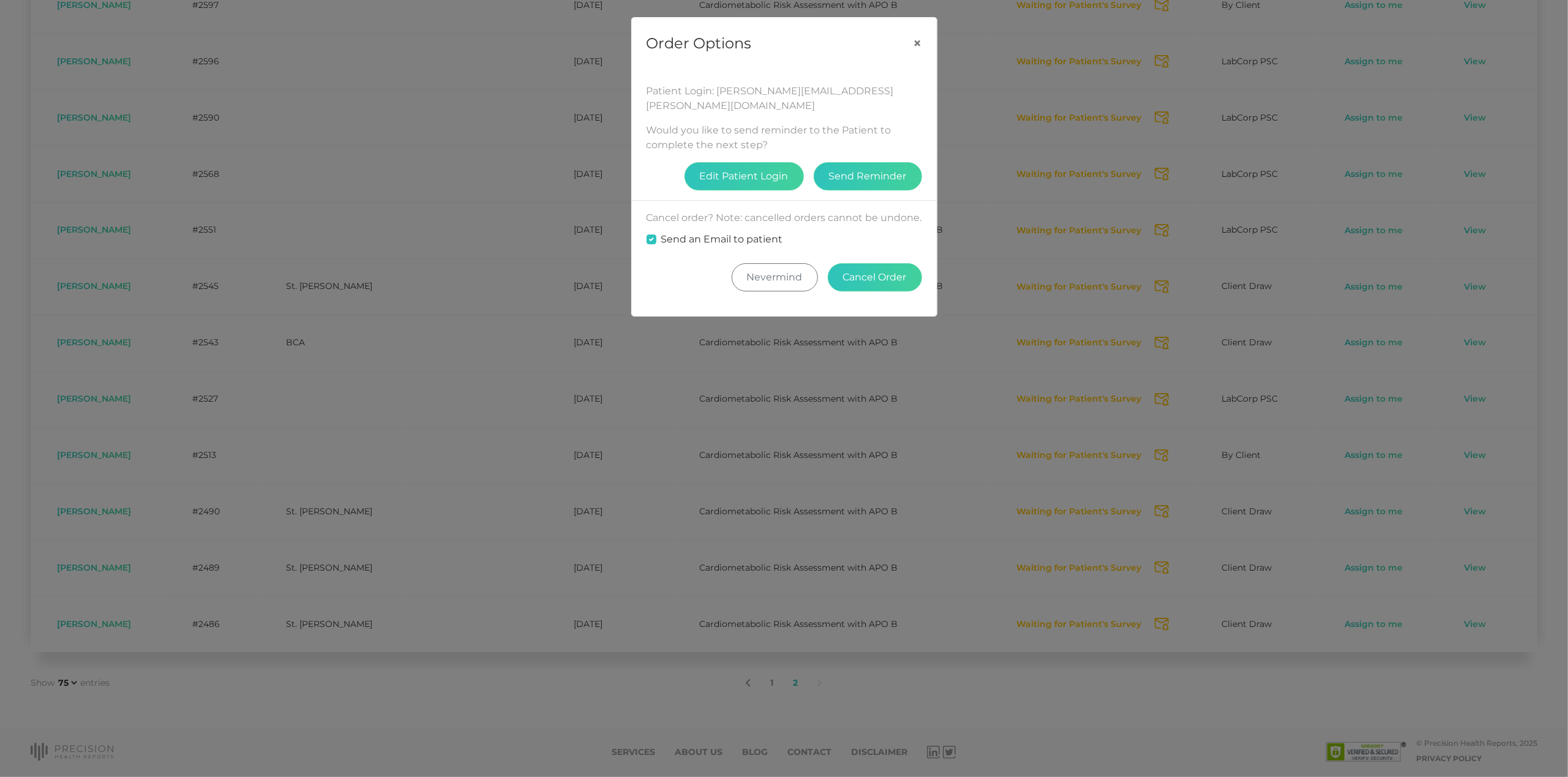
click at [708, 241] on label "Send an Email to patient" at bounding box center [722, 239] width 122 height 15
click at [657, 241] on input "Send an Email to patient" at bounding box center [652, 238] width 10 height 12
checkbox input "false"
click at [885, 278] on button "Cancel Order" at bounding box center [874, 277] width 94 height 28
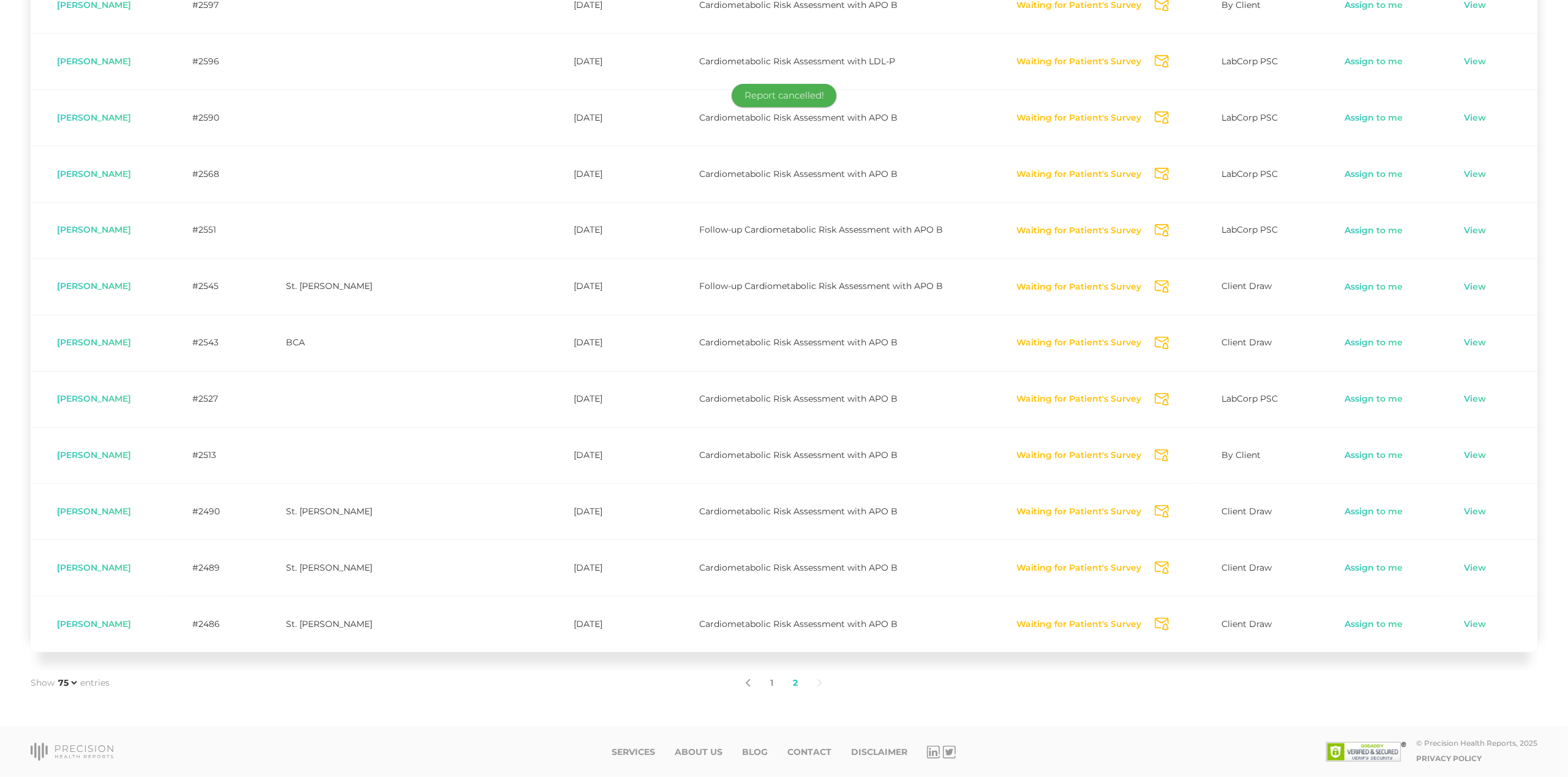
scroll to position [505, 0]
click at [1068, 631] on td "Waiting for Patient's Survey Send Notification" at bounding box center [1092, 624] width 205 height 56
click at [1068, 627] on button "Waiting for Patient's Survey" at bounding box center [1079, 625] width 127 height 12
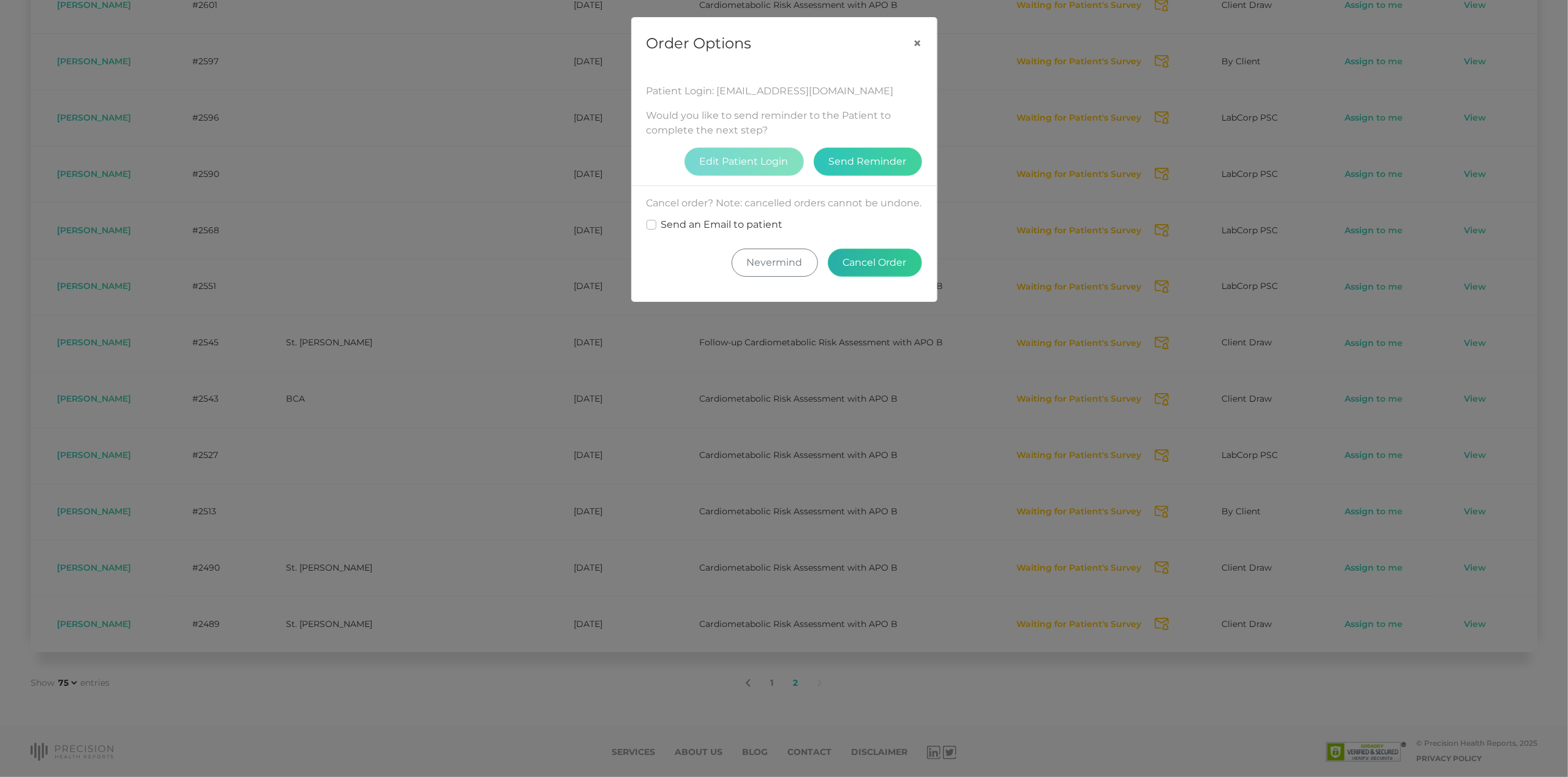
click at [861, 277] on button "Cancel Order" at bounding box center [874, 263] width 94 height 28
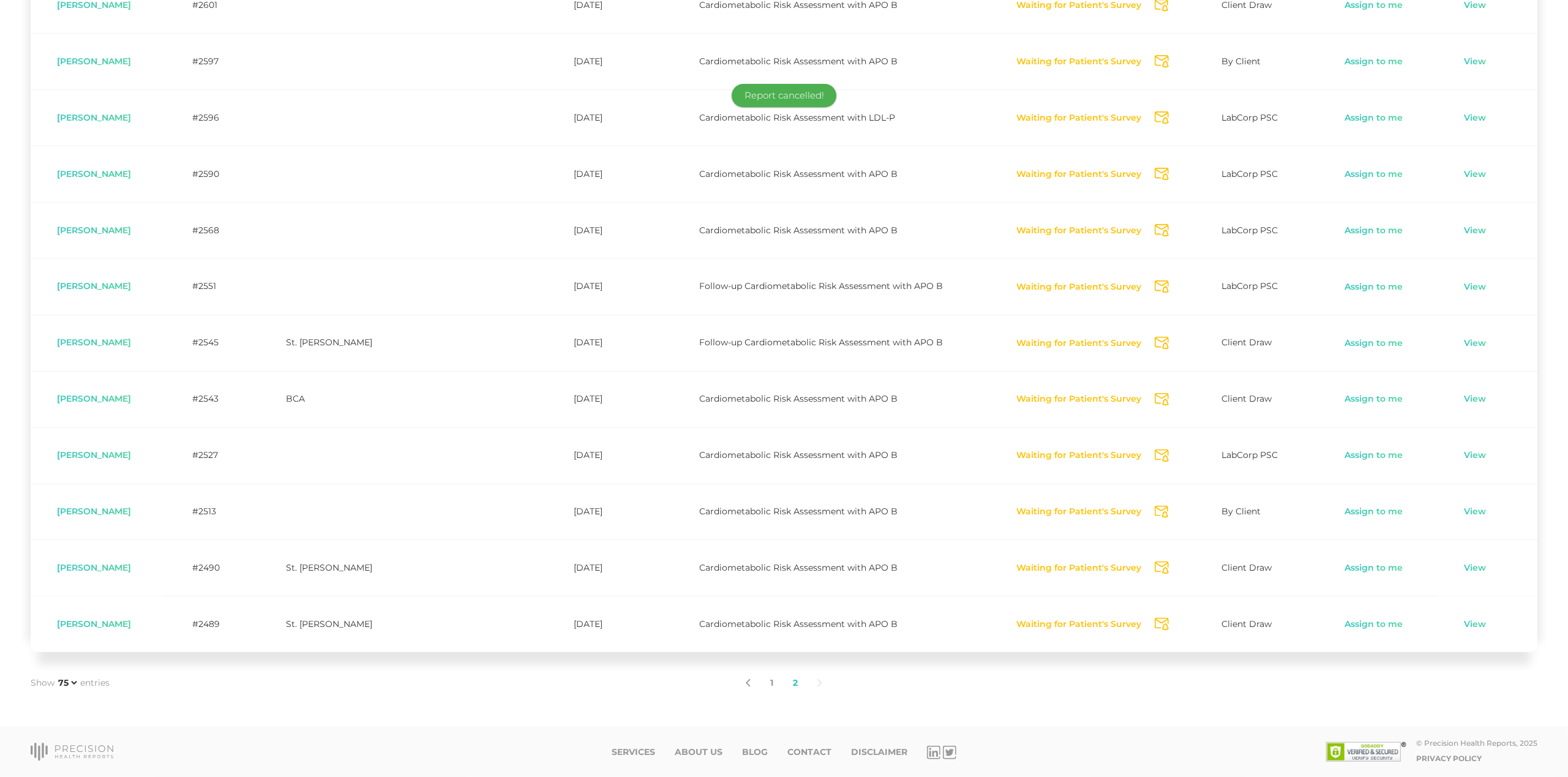
scroll to position [448, 0]
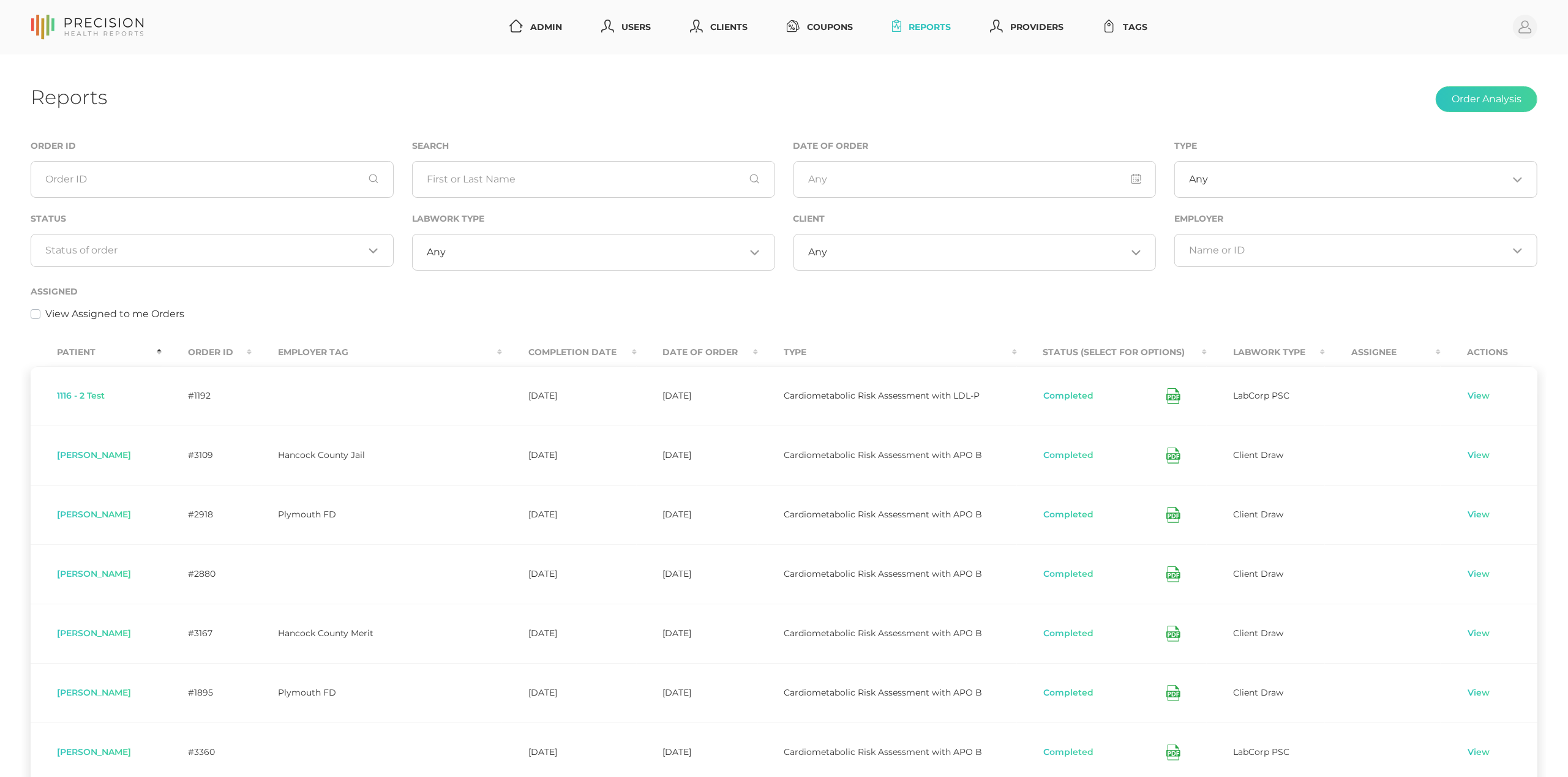
click at [331, 251] on input "Search for option" at bounding box center [205, 250] width 318 height 12
click at [280, 254] on input "Search for option" at bounding box center [205, 250] width 318 height 12
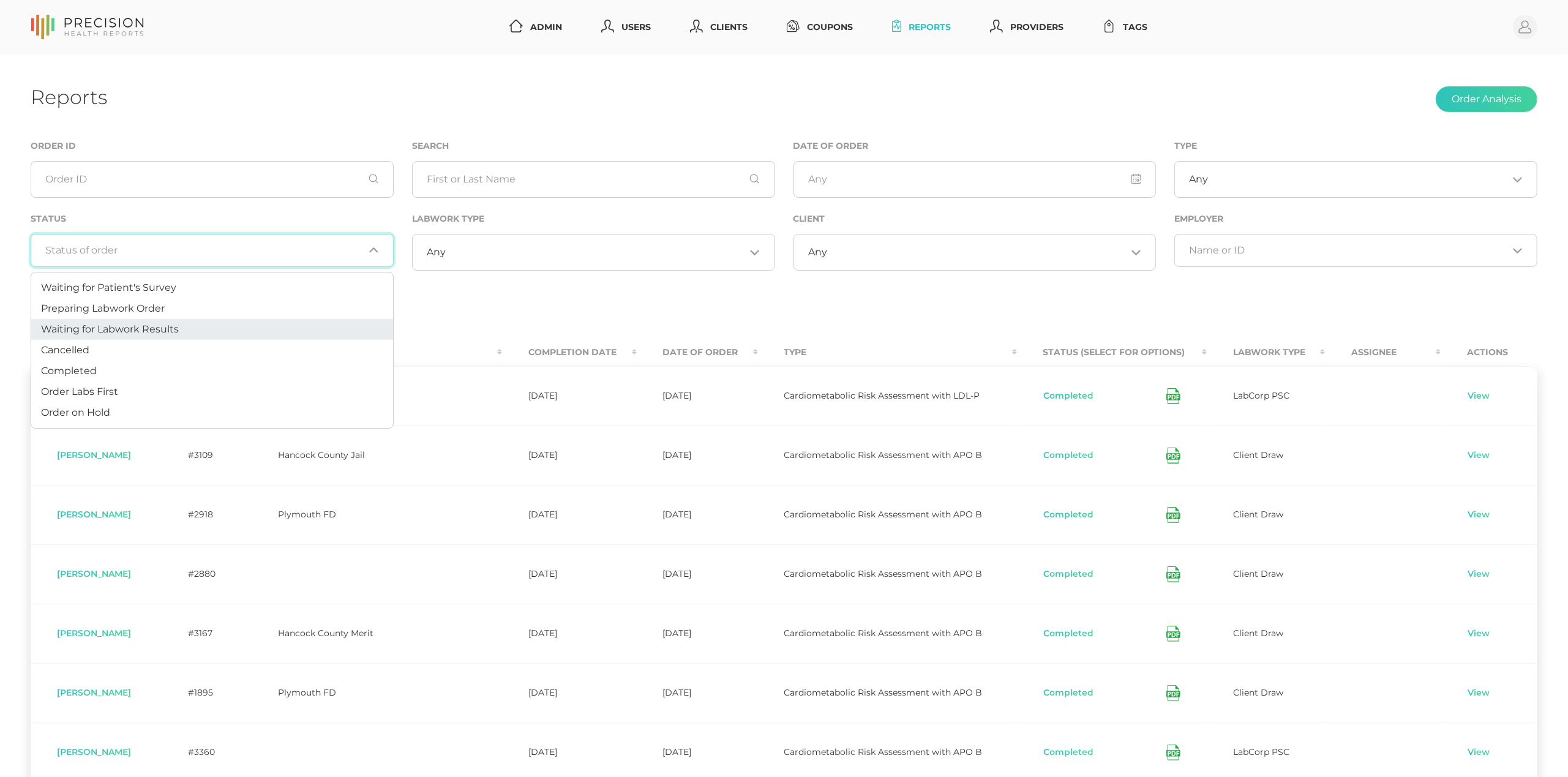
click at [255, 330] on li "Waiting for Labwork Results" at bounding box center [212, 330] width 362 height 21
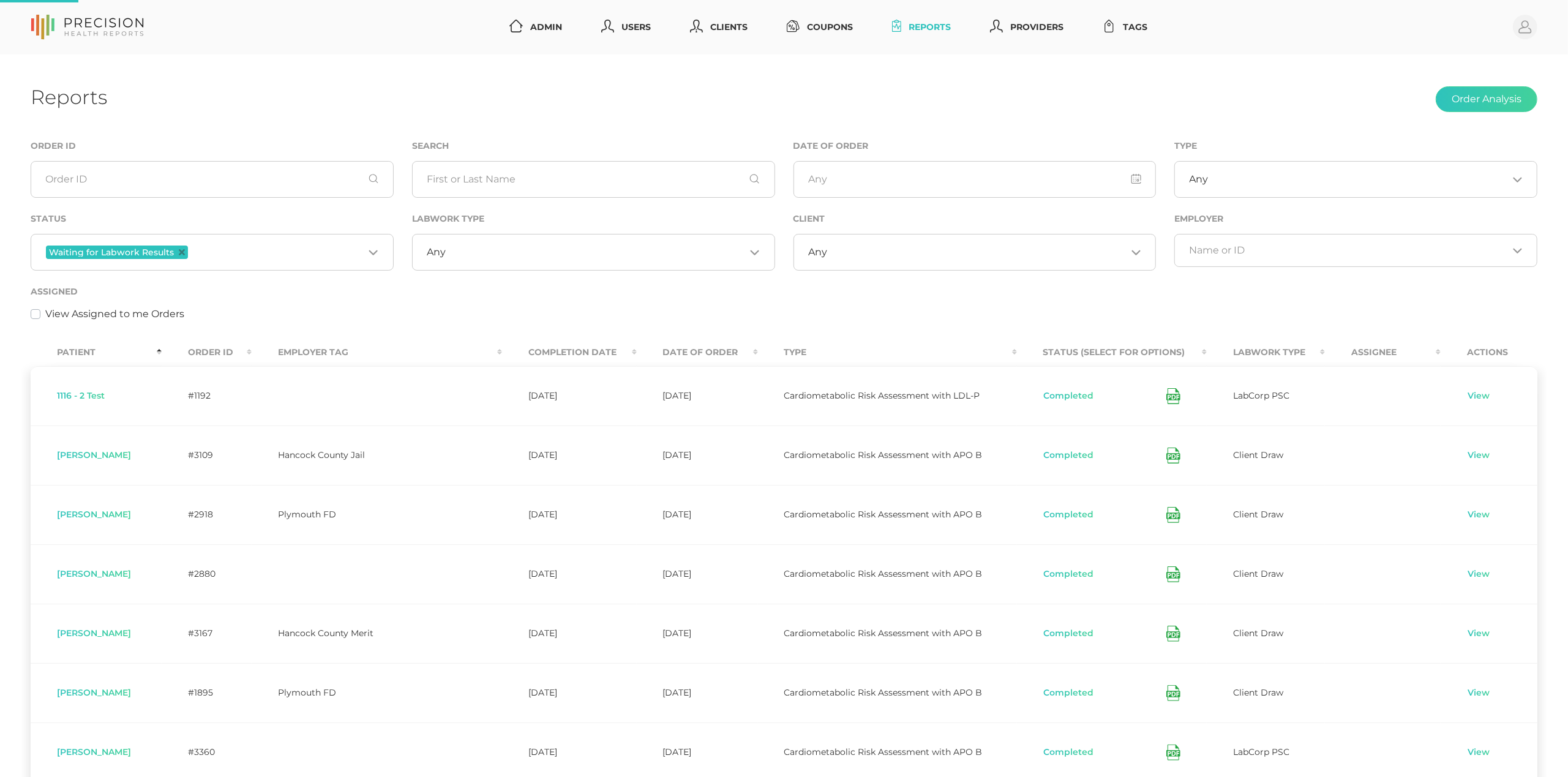
click at [876, 254] on input "Search for option" at bounding box center [977, 252] width 300 height 12
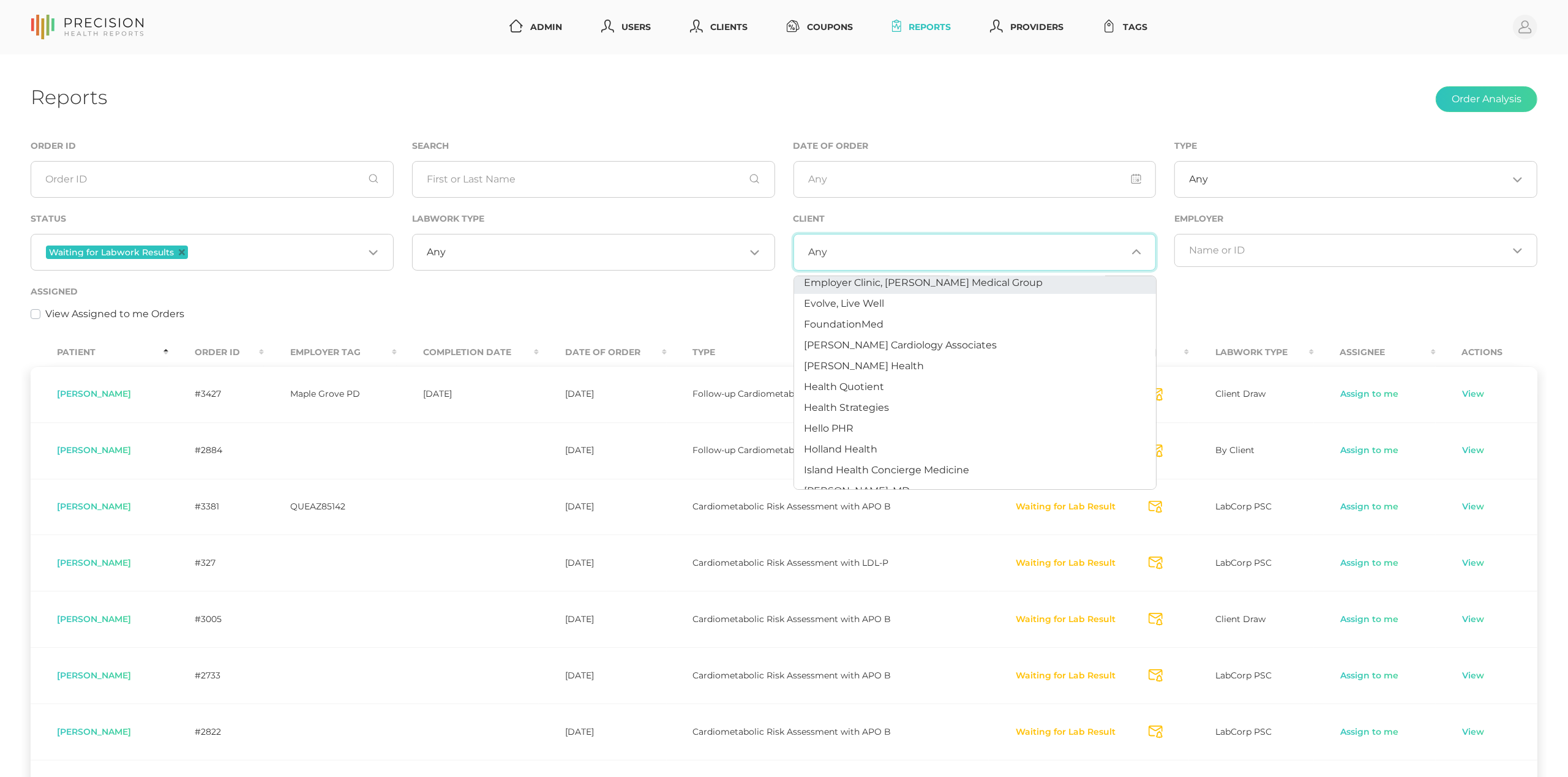
scroll to position [331, 0]
click at [857, 375] on span "Health Quotient" at bounding box center [844, 376] width 81 height 11
